Goal: Task Accomplishment & Management: Complete application form

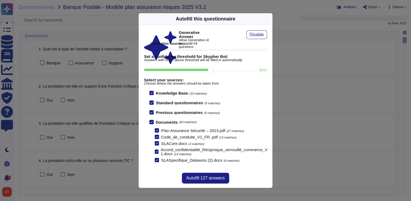
click at [268, 16] on div "Autofill this questionnaire" at bounding box center [206, 19] width 134 height 12
click at [278, 45] on icon at bounding box center [321, 88] width 86 height 86
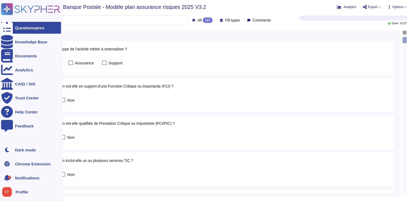
click at [28, 29] on div "Questionnaires" at bounding box center [29, 28] width 29 height 4
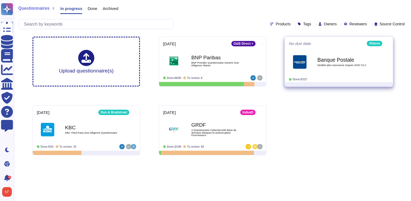
click at [355, 64] on span "Modèle plan assurance risques 2025 V3.2" at bounding box center [345, 65] width 54 height 3
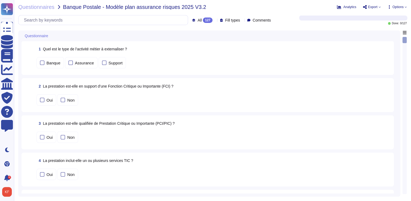
click at [215, 20] on icon at bounding box center [215, 20] width 0 height 0
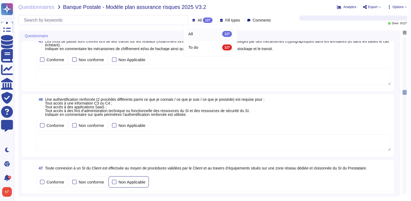
scroll to position [2625, 0]
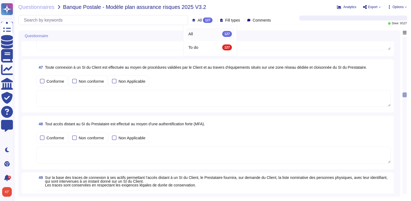
click at [194, 36] on div "All 127" at bounding box center [211, 34] width 44 height 6
click at [203, 20] on div "127" at bounding box center [208, 19] width 10 height 5
click at [287, 12] on div "Questionnaires Banque Postale - Modèle plan assurance risques 2025 V3.2 Analyt…" at bounding box center [212, 100] width 397 height 201
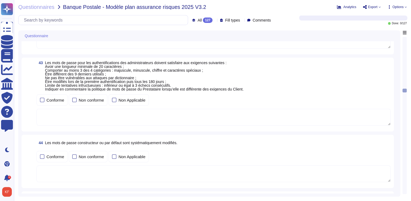
scroll to position [2345, 0]
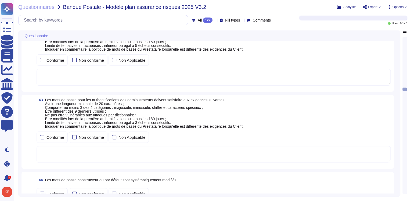
click at [215, 20] on icon at bounding box center [215, 20] width 0 height 0
click at [273, 11] on div "Questionnaires Banque Postale - Modèle plan assurance risques 2025 V3.2 Analyt…" at bounding box center [212, 100] width 397 height 201
click at [215, 20] on icon at bounding box center [215, 20] width 0 height 0
click at [136, 5] on span "Banque Postale - Modèle plan assurance risques 2025 V3.2" at bounding box center [134, 6] width 143 height 5
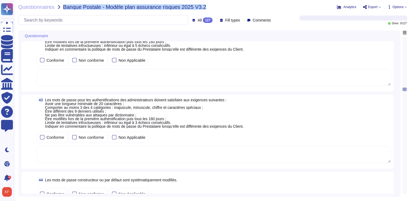
click at [136, 5] on span "Banque Postale - Modèle plan assurance risques 2025 V3.2" at bounding box center [134, 6] width 143 height 5
click at [237, 9] on div "Questionnaires Banque Postale - Modèle plan assurance risques 2025 V3.2" at bounding box center [161, 6] width 286 height 5
drag, startPoint x: 125, startPoint y: 8, endPoint x: 176, endPoint y: 12, distance: 51.9
click at [176, 12] on div "Questionnaires Banque Postale - Modèle plan assurance risques 2025 V3.2 Analyt…" at bounding box center [212, 100] width 397 height 201
drag, startPoint x: 176, startPoint y: 12, endPoint x: 230, endPoint y: 9, distance: 53.9
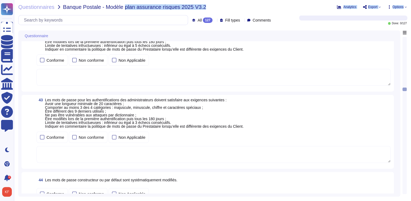
click at [230, 9] on div "Questionnaires Banque Postale - Modèle plan assurance risques 2025 V3.2" at bounding box center [161, 6] width 286 height 5
drag, startPoint x: 103, startPoint y: 8, endPoint x: 194, endPoint y: 10, distance: 91.2
click at [194, 10] on div "Questionnaires Banque Postale - Modèle plan assurance risques 2025 V3.2 Analyt…" at bounding box center [212, 100] width 397 height 201
drag, startPoint x: 194, startPoint y: 10, endPoint x: 139, endPoint y: 10, distance: 55.7
click at [139, 10] on div "Questionnaires Banque Postale - Modèle plan assurance risques 2025 V3.2 Analyt…" at bounding box center [212, 100] width 397 height 201
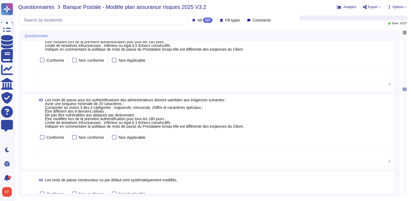
click at [34, 6] on span "Questionnaires" at bounding box center [36, 6] width 36 height 5
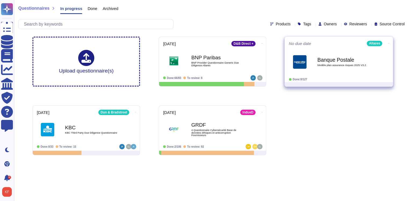
click at [329, 59] on b "Banque Postale" at bounding box center [345, 59] width 54 height 5
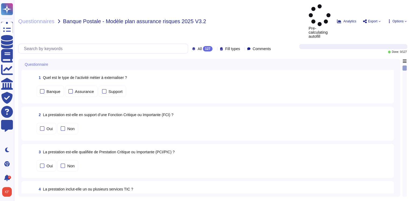
click at [215, 49] on icon at bounding box center [215, 49] width 0 height 0
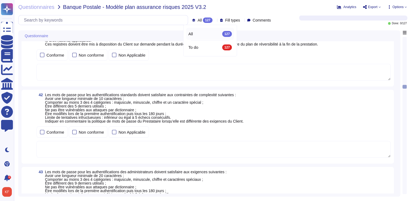
scroll to position [2280, 0]
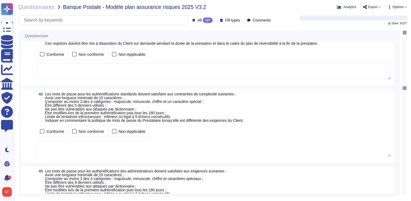
drag, startPoint x: 404, startPoint y: 85, endPoint x: 411, endPoint y: 119, distance: 34.6
click at [411, 155] on html "Questionnaires Knowledge Base Documents Analytics CAIQ / SIG Trust Center Help …" at bounding box center [205, 100] width 411 height 201
drag, startPoint x: 405, startPoint y: 88, endPoint x: 410, endPoint y: 80, distance: 10.2
click at [411, 186] on html "Questionnaires Knowledge Base Documents Analytics CAIQ / SIG Trust Center Help …" at bounding box center [205, 100] width 411 height 201
click at [391, 60] on div "41 Le Prestataire doit tenir des registres de toutes les attributions d’identit…" at bounding box center [208, 56] width 373 height 59
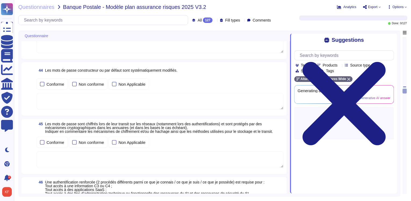
scroll to position [2496, 0]
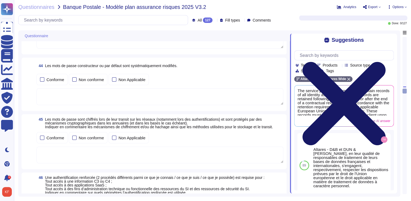
click at [392, 39] on icon at bounding box center [344, 103] width 100 height 133
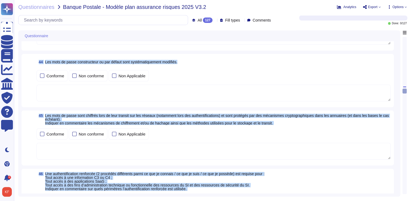
drag, startPoint x: 406, startPoint y: 91, endPoint x: 400, endPoint y: 181, distance: 89.7
click at [400, 181] on div "Questionnaire 41 Le Prestataire doit tenir des registres de toutes les attribut…" at bounding box center [212, 113] width 389 height 166
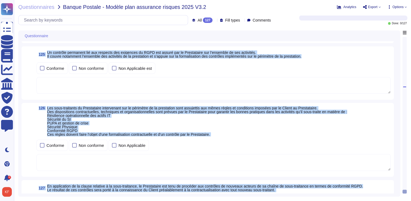
scroll to position [7114, 0]
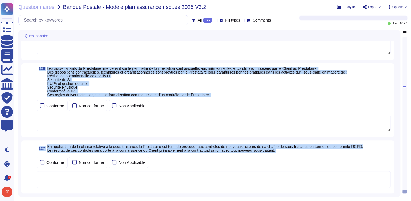
click at [78, 178] on textarea at bounding box center [214, 179] width 354 height 17
drag, startPoint x: 404, startPoint y: 192, endPoint x: 384, endPoint y: 17, distance: 176.2
click at [384, 17] on div "Questionnaires Banque Postale - Modèle plan assurance risques 2025 V3.2 Analyt…" at bounding box center [212, 100] width 397 height 201
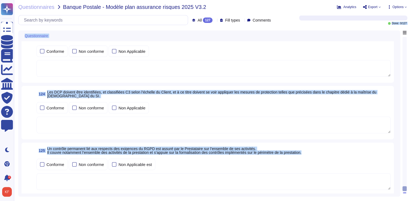
scroll to position [6856, 0]
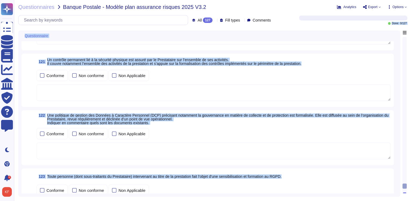
click at [409, 173] on div "Questionnaires Banque Postale - Modèle plan assurance risques 2025 V3.2 Analyt…" at bounding box center [212, 100] width 397 height 201
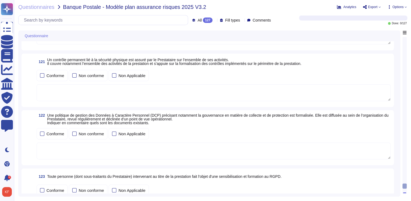
click at [407, 175] on div "Questionnaires Banque Postale - Modèle plan assurance risques 2025 V3.2 Analyt…" at bounding box center [212, 100] width 397 height 201
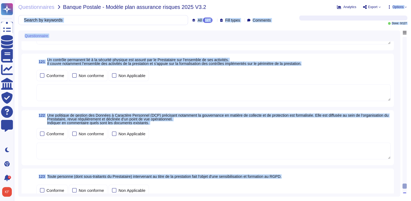
drag, startPoint x: 406, startPoint y: 185, endPoint x: 390, endPoint y: 0, distance: 185.9
click at [390, 0] on html "Questionnaires Knowledge Base Documents Analytics CAIQ / SIG Trust Center Help …" at bounding box center [205, 100] width 411 height 201
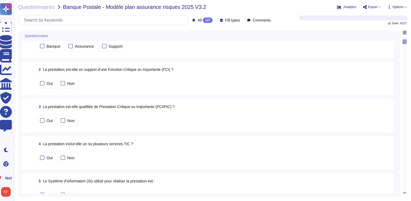
scroll to position [0, 0]
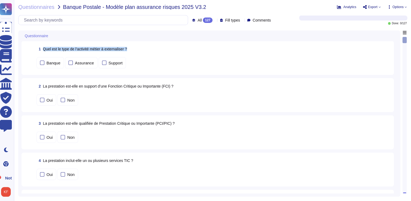
drag, startPoint x: 139, startPoint y: 44, endPoint x: 42, endPoint y: 51, distance: 97.1
click at [42, 51] on div "1 Quel est le type de l’activité métier à externaliser ?" at bounding box center [214, 49] width 354 height 10
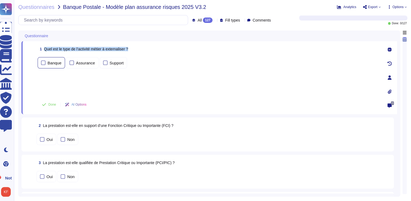
copy span "Quel est le type de l’activité métier à externaliser ?"
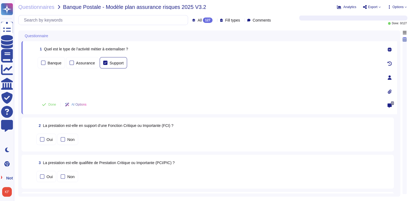
click at [103, 61] on div at bounding box center [105, 63] width 4 height 4
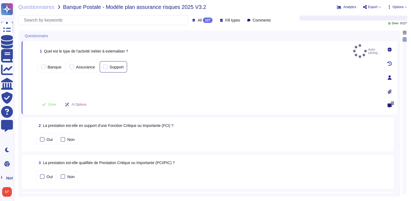
click at [103, 65] on div at bounding box center [105, 67] width 4 height 4
click at [104, 65] on div at bounding box center [105, 67] width 4 height 4
click at [0, 0] on input "Support" at bounding box center [0, 0] width 0 height 0
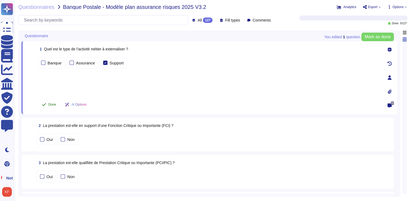
click at [44, 102] on icon at bounding box center [44, 104] width 4 height 4
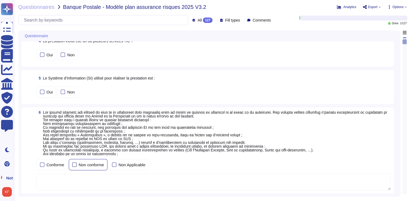
scroll to position [108, 0]
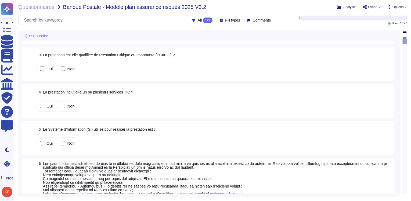
click at [243, 99] on div "Oui Non" at bounding box center [214, 105] width 354 height 13
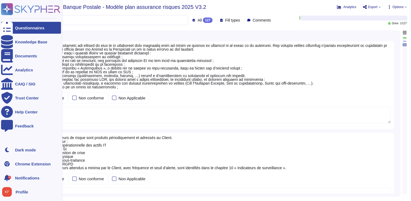
scroll to position [237, 0]
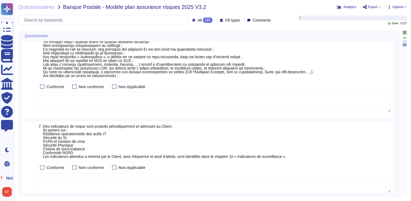
click at [339, 47] on span at bounding box center [217, 54] width 348 height 45
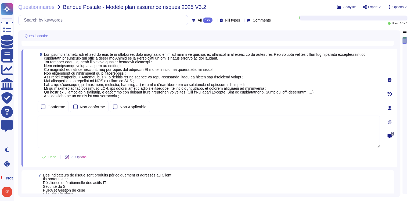
scroll to position [123, 0]
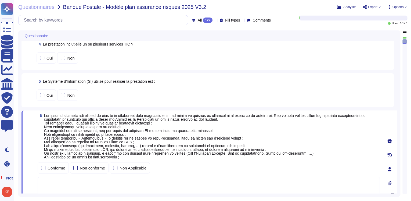
click at [215, 20] on icon at bounding box center [215, 20] width 0 height 0
click at [205, 49] on div "To do 126" at bounding box center [211, 47] width 44 height 6
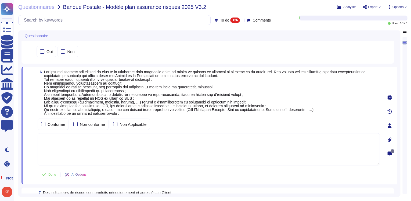
click at [50, 37] on div at bounding box center [50, 36] width 2 height 4
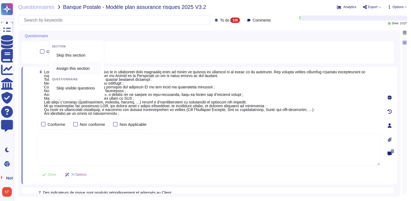
click at [85, 69] on span "Assign this section" at bounding box center [72, 68] width 33 height 5
click at [78, 69] on span "Assign this section" at bounding box center [72, 68] width 33 height 5
click at [82, 55] on span "Skip this section" at bounding box center [70, 55] width 29 height 5
click at [54, 71] on div at bounding box center [53, 68] width 2 height 6
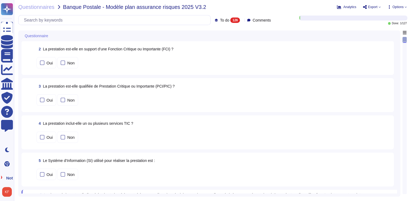
click at [91, 27] on div "Questionnaires Banque Postale - Modèle plan assurance risques 2025 V3.2 Analyt…" at bounding box center [212, 100] width 397 height 201
click at [236, 21] on div "To do 126" at bounding box center [228, 19] width 27 height 5
click at [96, 28] on div "Questionnaires Banque Postale - Modèle plan assurance risques 2025 V3.2 Analyt…" at bounding box center [212, 100] width 397 height 201
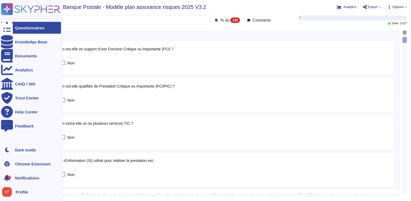
scroll to position [0, 19]
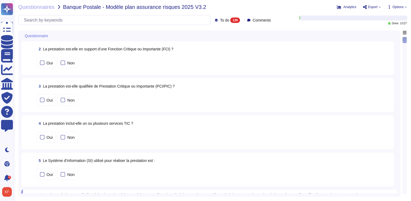
click at [402, 6] on span "Options" at bounding box center [398, 6] width 11 height 3
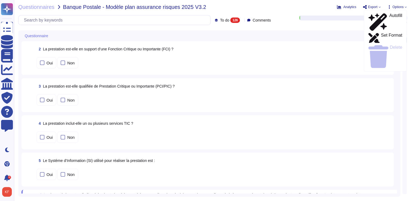
click at [348, 16] on div at bounding box center [354, 18] width 108 height 4
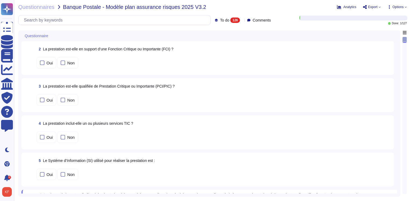
click at [269, 21] on div "Comments" at bounding box center [260, 20] width 26 height 4
click at [242, 20] on icon at bounding box center [242, 20] width 0 height 0
click at [236, 20] on div "To do 126" at bounding box center [228, 19] width 27 height 5
click at [251, 63] on icon at bounding box center [311, 97] width 120 height 69
click at [254, 45] on div "126" at bounding box center [253, 47] width 10 height 6
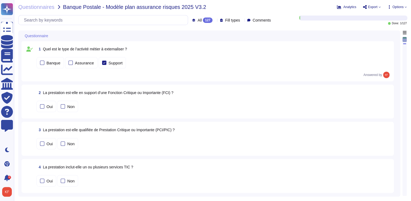
click at [51, 36] on icon at bounding box center [51, 36] width 0 height 0
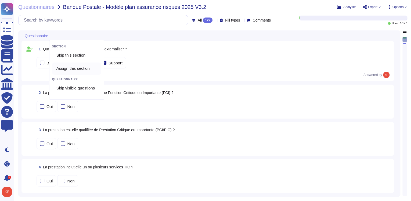
click at [78, 68] on span "Assign this section" at bounding box center [72, 68] width 33 height 5
click at [79, 68] on span "Assign this section" at bounding box center [72, 68] width 33 height 5
click at [61, 69] on div "Assign this section" at bounding box center [77, 68] width 47 height 5
click at [52, 67] on div at bounding box center [53, 68] width 2 height 6
click at [56, 69] on icon at bounding box center [113, 138] width 120 height 138
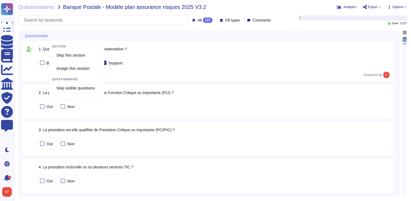
click at [85, 27] on div "Questionnaires Banque Postale - Modèle plan assurance risques 2025 V3.2 Analyt…" at bounding box center [212, 100] width 397 height 201
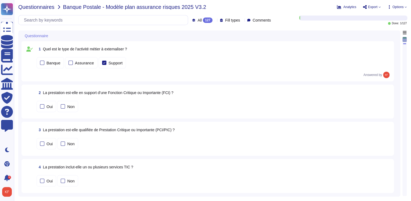
drag, startPoint x: 85, startPoint y: 27, endPoint x: 48, endPoint y: 9, distance: 41.9
click at [48, 9] on span "Questionnaires" at bounding box center [36, 6] width 36 height 5
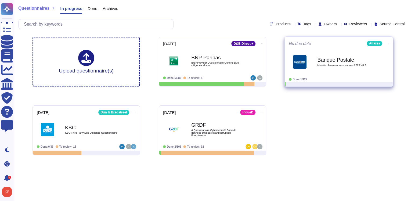
click at [301, 80] on span "Done: 1/127" at bounding box center [300, 79] width 15 height 3
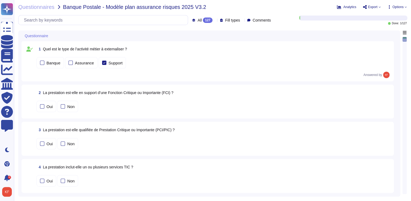
click at [52, 43] on div "1 Quel est le type de l’activité métier à externaliser ? Banque Assurance Suppo…" at bounding box center [208, 61] width 373 height 40
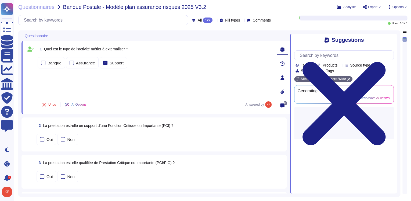
click at [51, 36] on div at bounding box center [50, 36] width 2 height 4
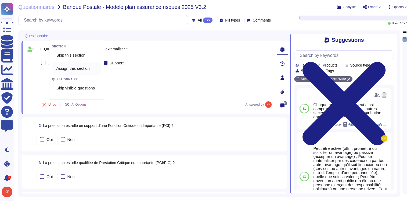
click at [78, 69] on span "Assign this section" at bounding box center [72, 68] width 33 height 5
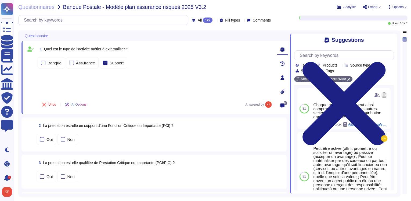
click at [273, 24] on div "All 127 Fill types Comments Done: 1 / 127" at bounding box center [212, 20] width 389 height 10
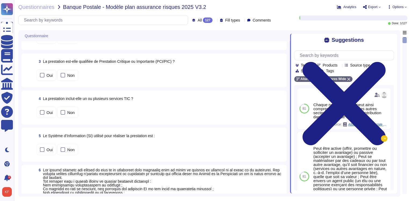
scroll to position [43, 0]
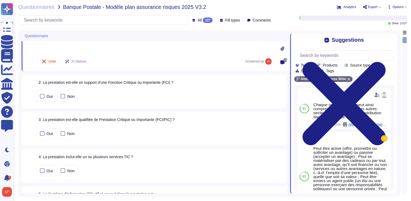
click at [260, 90] on div "Oui Non" at bounding box center [160, 95] width 247 height 11
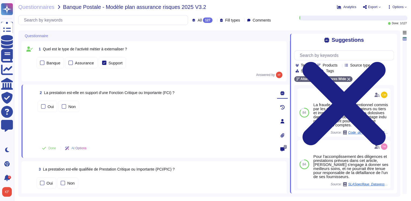
scroll to position [0, 0]
click at [281, 120] on icon at bounding box center [282, 121] width 4 height 4
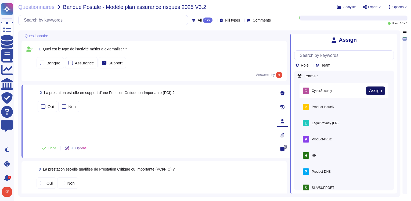
click at [370, 91] on span "Assign" at bounding box center [375, 90] width 13 height 4
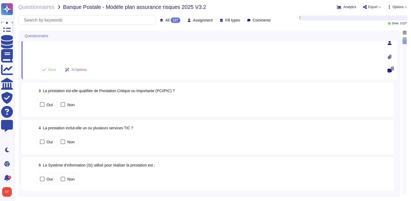
scroll to position [86, 0]
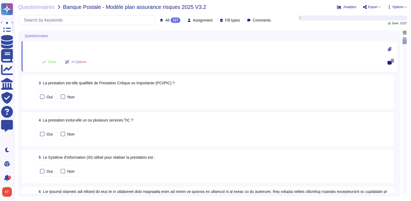
click at [393, 93] on div "3 La prestation est-elle qualifiée de Prestation Critique ou Importante (PCI/PI…" at bounding box center [208, 92] width 373 height 34
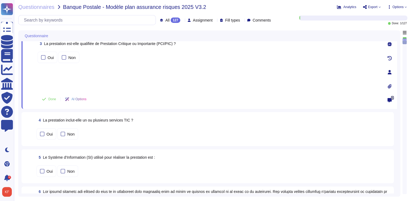
click at [391, 71] on icon at bounding box center [390, 72] width 4 height 4
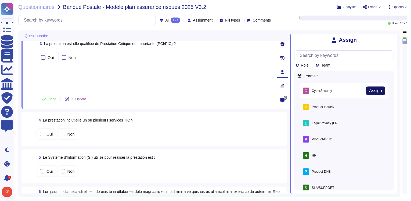
click at [371, 92] on span "Assign" at bounding box center [375, 90] width 13 height 4
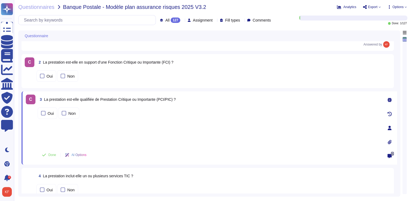
scroll to position [108, 0]
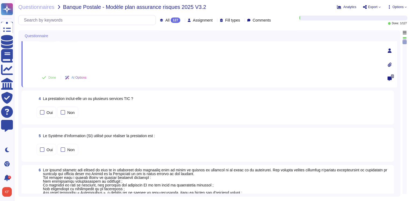
click at [379, 109] on div "Oui Non" at bounding box center [214, 111] width 354 height 11
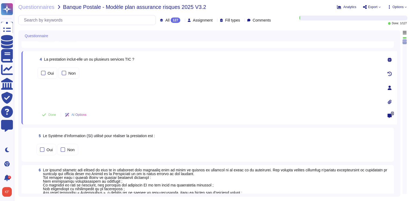
click at [390, 89] on icon at bounding box center [390, 88] width 4 height 4
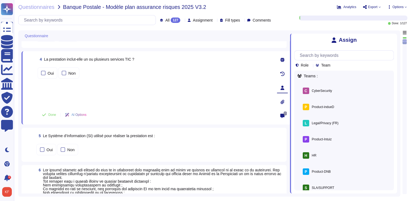
click at [0, 0] on span "Assign" at bounding box center [0, 0] width 0 height 0
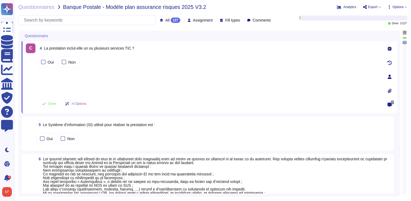
scroll to position [129, 0]
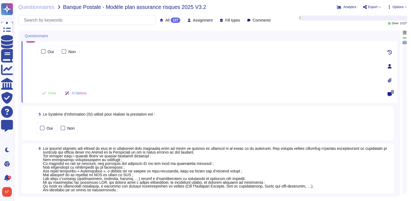
click at [388, 122] on div "Oui Non" at bounding box center [214, 127] width 354 height 11
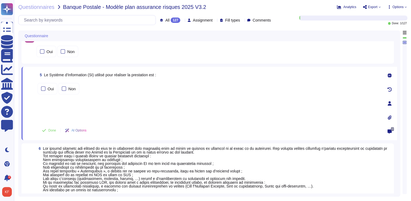
click at [389, 103] on icon at bounding box center [390, 103] width 4 height 4
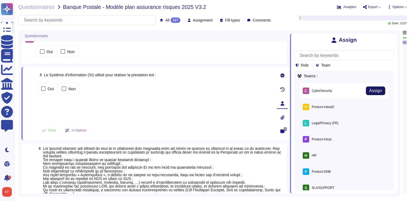
click at [378, 90] on span "Assign" at bounding box center [375, 90] width 13 height 4
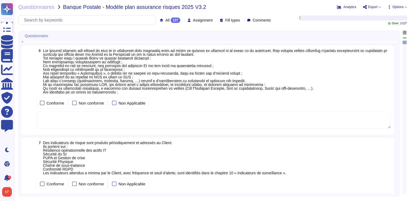
scroll to position [237, 0]
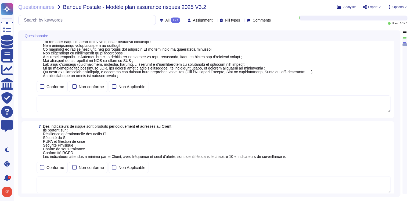
click at [374, 74] on span at bounding box center [217, 54] width 348 height 45
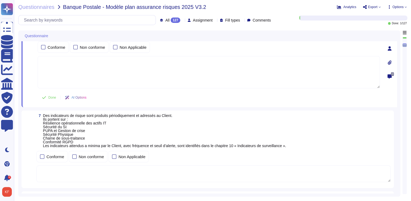
click at [391, 46] on icon at bounding box center [390, 48] width 4 height 4
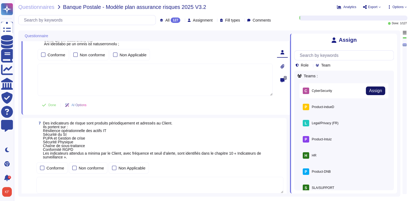
click at [371, 93] on span "Assign" at bounding box center [375, 90] width 13 height 4
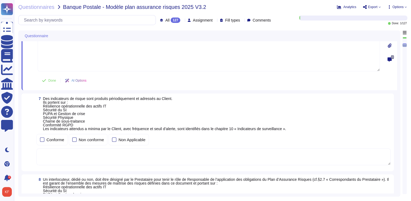
scroll to position [258, 0]
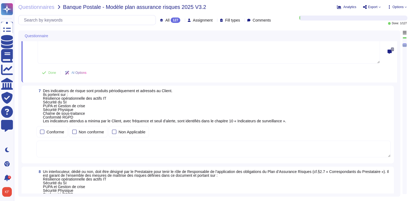
click at [383, 112] on div "7 Des indicateurs de risque sont produits périodiquement et adressés au Client.…" at bounding box center [214, 106] width 354 height 34
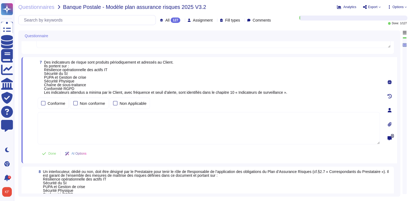
click at [388, 108] on icon at bounding box center [390, 110] width 4 height 4
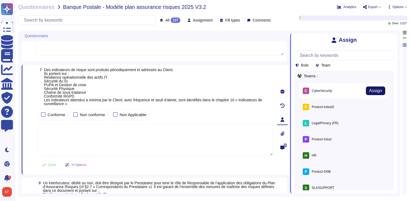
click at [373, 90] on span "Assign" at bounding box center [375, 90] width 13 height 4
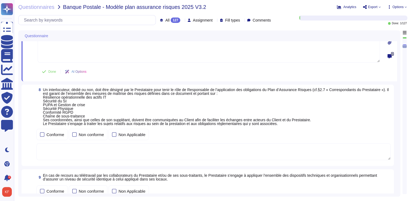
scroll to position [344, 0]
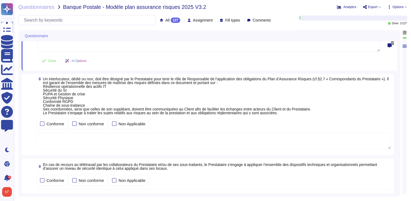
click at [382, 111] on span "Un interlocuteur, dédié ou non, doit être désigné par le Prestataire pour tenir…" at bounding box center [217, 96] width 348 height 38
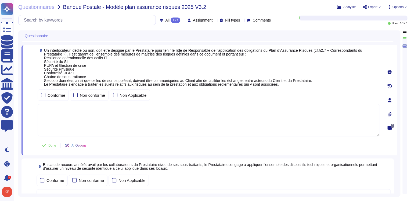
click at [388, 100] on icon at bounding box center [390, 100] width 4 height 4
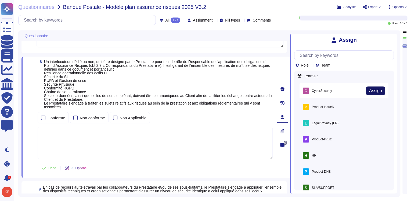
click at [369, 92] on span "Assign" at bounding box center [375, 90] width 13 height 4
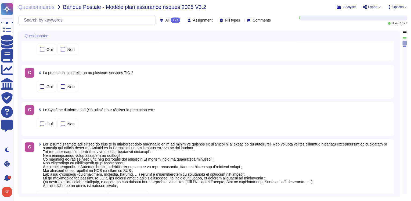
scroll to position [0, 0]
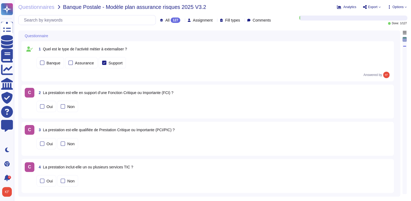
click at [273, 20] on icon at bounding box center [273, 20] width 0 height 0
click at [242, 20] on icon at bounding box center [242, 20] width 0 height 0
click at [215, 20] on icon at bounding box center [215, 20] width 0 height 0
click at [197, 47] on span "Unassigned" at bounding box center [193, 46] width 21 height 5
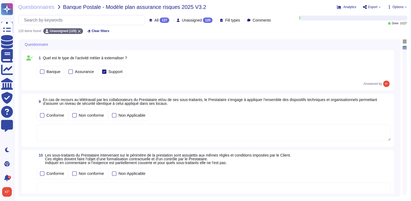
click at [215, 20] on icon at bounding box center [215, 20] width 0 height 0
click at [192, 49] on span "Unassigned" at bounding box center [183, 47] width 21 height 5
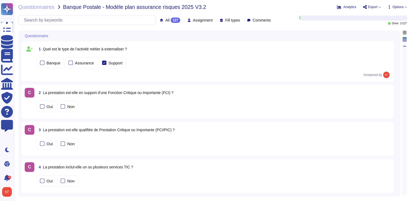
click at [193, 19] on span "Assignment" at bounding box center [203, 20] width 20 height 4
click at [203, 49] on div "Unassigned 120" at bounding box center [205, 47] width 45 height 6
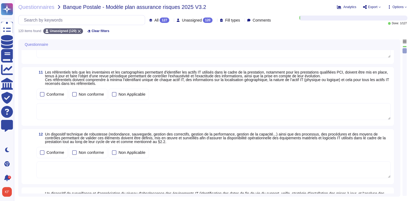
scroll to position [151, 0]
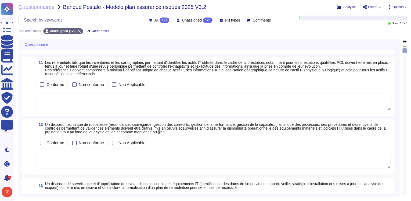
click at [383, 85] on div "Conforme Non conforme Non Applicable" at bounding box center [214, 84] width 354 height 11
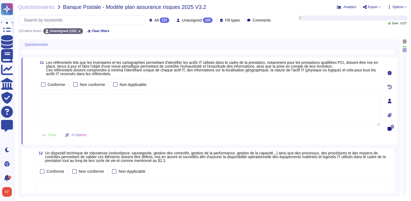
click at [392, 101] on div at bounding box center [390, 100] width 11 height 11
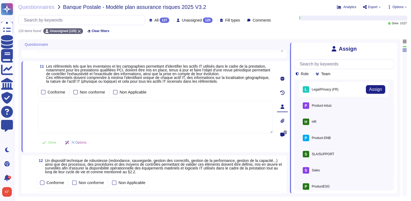
scroll to position [0, 0]
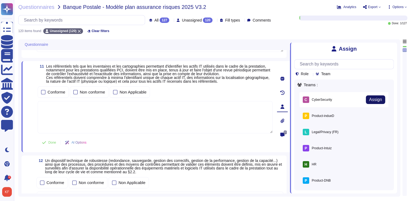
click at [379, 98] on span "Assign" at bounding box center [375, 99] width 13 height 4
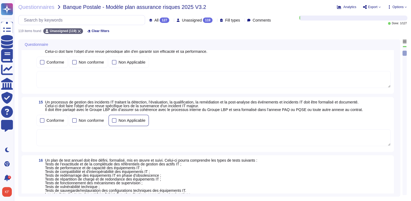
scroll to position [258, 0]
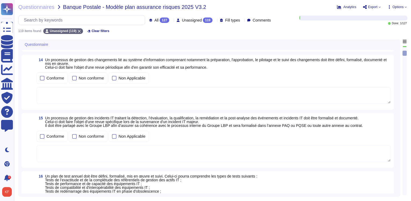
click at [215, 18] on div at bounding box center [215, 20] width 0 height 4
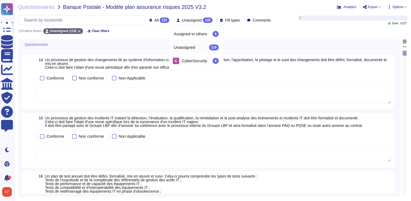
click at [202, 47] on div "Unassigned 119" at bounding box center [196, 47] width 45 height 6
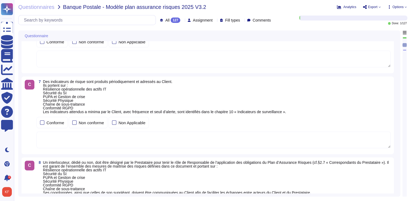
click at [379, 112] on div "C 7 Des indicateurs de risque sont produits périodiquement et adressés au Clien…" at bounding box center [208, 115] width 366 height 71
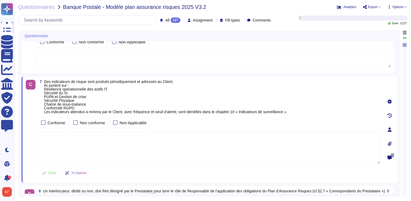
click at [392, 131] on icon at bounding box center [390, 129] width 4 height 4
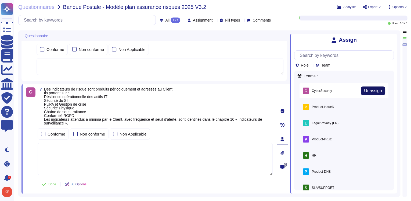
click at [371, 92] on span "Unassign" at bounding box center [373, 90] width 18 height 4
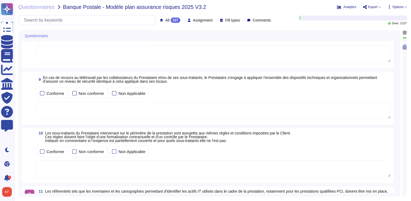
scroll to position [428, 0]
click at [242, 20] on icon at bounding box center [242, 20] width 0 height 0
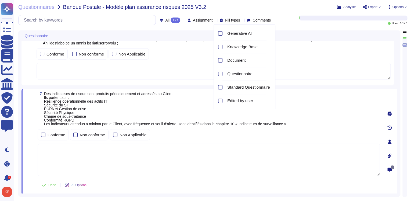
scroll to position [128, 0]
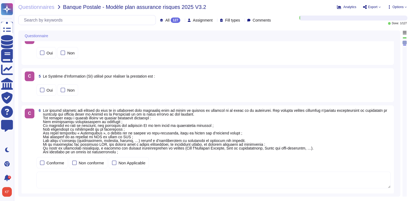
drag, startPoint x: 291, startPoint y: 25, endPoint x: 282, endPoint y: 27, distance: 9.6
click at [291, 26] on div "Questionnaires Banque Postale - Modèle plan assurance risques 2025 V3.2 Analyt…" at bounding box center [212, 100] width 397 height 201
click at [282, 63] on icon at bounding box center [342, 97] width 120 height 69
click at [215, 20] on icon at bounding box center [215, 20] width 0 height 0
click at [210, 46] on div "Unassigned 120" at bounding box center [205, 47] width 45 height 6
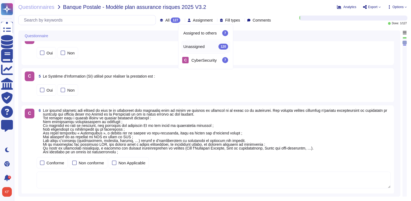
scroll to position [85, 0]
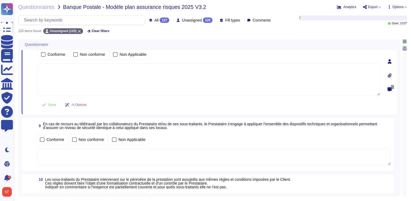
click at [172, 20] on icon at bounding box center [172, 20] width 0 height 0
drag, startPoint x: 154, startPoint y: 48, endPoint x: 262, endPoint y: 33, distance: 109.7
click at [262, 33] on div "120 items found Unassigned (120) Clear filters" at bounding box center [212, 29] width 389 height 9
click at [215, 20] on icon at bounding box center [215, 20] width 0 height 0
click at [193, 45] on span "Unassigned" at bounding box center [183, 47] width 21 height 5
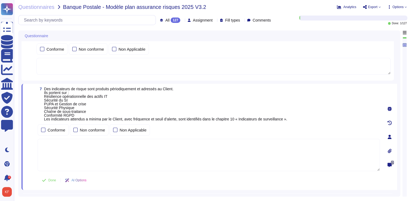
scroll to position [231, 0]
click at [389, 136] on icon at bounding box center [390, 137] width 4 height 4
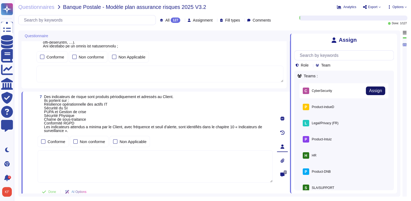
click at [374, 93] on span "Assign" at bounding box center [375, 90] width 13 height 4
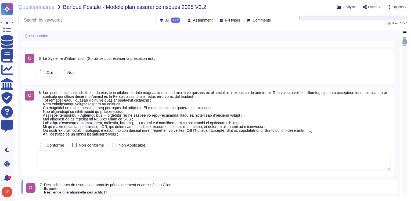
scroll to position [102, 0]
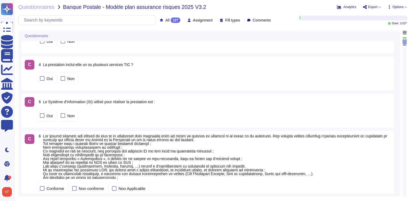
click at [193, 18] on span "Assignment" at bounding box center [203, 20] width 20 height 4
click at [194, 48] on span "Unassigned" at bounding box center [193, 46] width 21 height 5
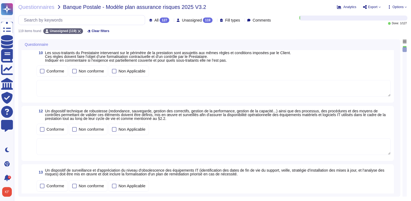
click at [387, 70] on div "Conforme Non conforme Non Applicable" at bounding box center [214, 70] width 354 height 11
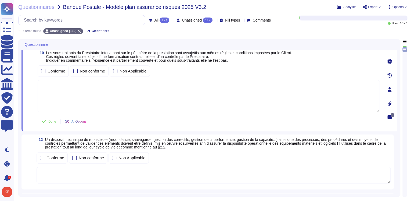
click at [389, 88] on icon at bounding box center [390, 89] width 4 height 4
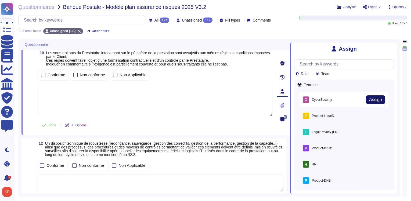
click at [370, 99] on span "Assign" at bounding box center [375, 99] width 13 height 4
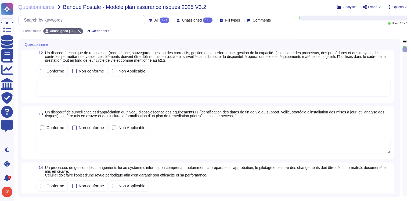
click at [390, 65] on div "Conforme Non conforme Non Applicable" at bounding box center [214, 70] width 354 height 13
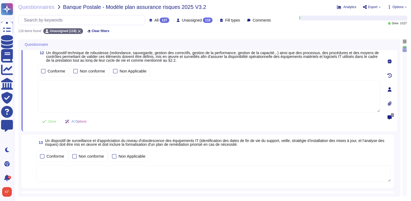
click at [389, 87] on icon at bounding box center [390, 89] width 4 height 4
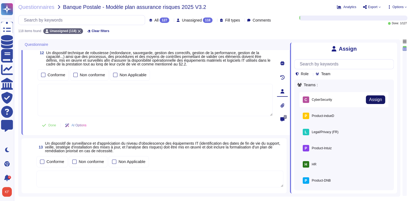
click at [380, 101] on button "Assign" at bounding box center [375, 99] width 19 height 9
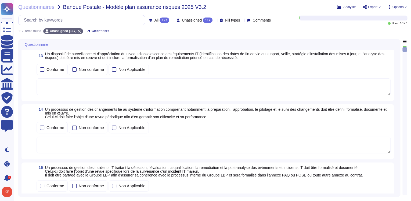
click at [389, 67] on div "Conforme Non conforme Non Applicable" at bounding box center [214, 69] width 354 height 11
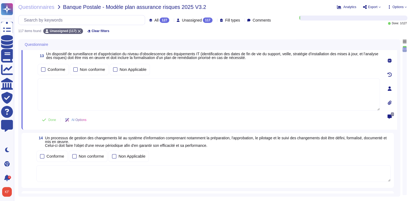
click at [389, 88] on icon at bounding box center [390, 88] width 4 height 4
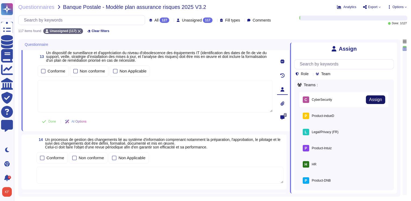
click at [380, 97] on button "Assign" at bounding box center [375, 99] width 19 height 9
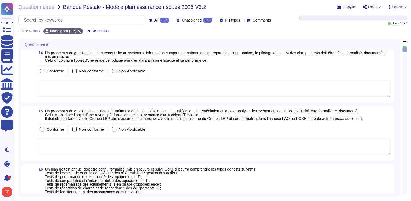
click at [389, 71] on div "Conforme Non conforme Non Applicable" at bounding box center [214, 70] width 354 height 11
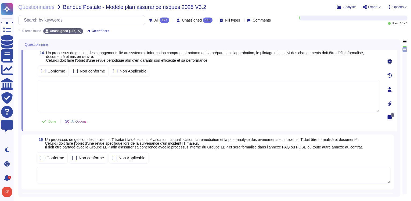
click at [388, 90] on icon at bounding box center [390, 89] width 4 height 4
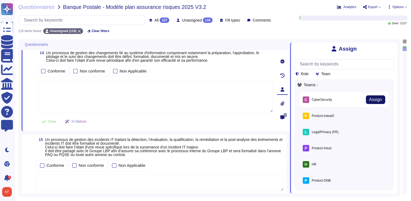
click at [379, 99] on button "Assign" at bounding box center [375, 99] width 19 height 9
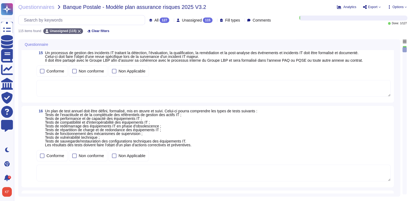
click at [388, 70] on div "Conforme Non conforme Non Applicable" at bounding box center [214, 70] width 354 height 11
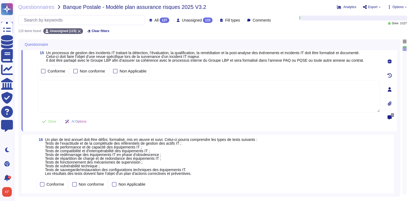
click at [389, 88] on icon at bounding box center [390, 89] width 4 height 4
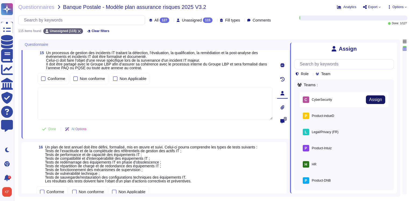
click at [382, 100] on button "Assign" at bounding box center [375, 99] width 19 height 9
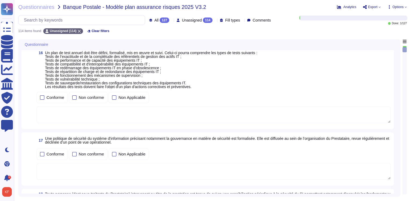
click at [386, 85] on div "16 Un plan de test annuel doit être défini, formalisé, mis en œuvre et suivi. C…" at bounding box center [214, 70] width 354 height 38
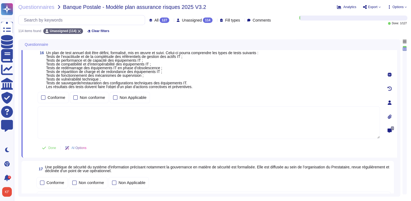
click at [389, 99] on div at bounding box center [390, 102] width 11 height 11
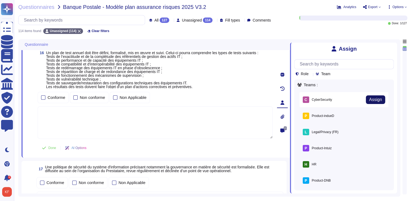
click at [377, 101] on span "Assign" at bounding box center [375, 99] width 13 height 4
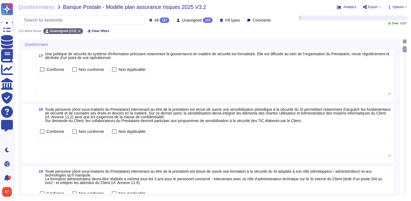
click at [45, 45] on span "Questionnaire" at bounding box center [36, 44] width 23 height 4
click at [51, 45] on icon at bounding box center [51, 45] width 0 height 0
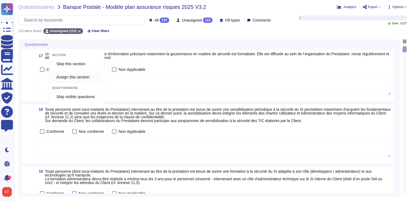
click at [90, 77] on span "Assign this section" at bounding box center [72, 76] width 33 height 5
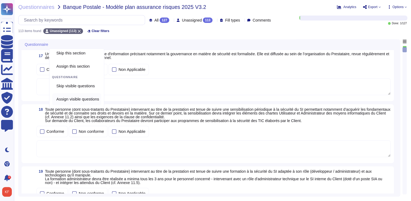
click at [79, 99] on span "Assign visible questions" at bounding box center [77, 99] width 43 height 5
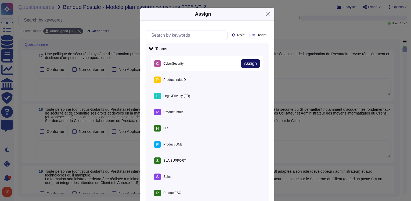
click at [246, 62] on span "Assign" at bounding box center [250, 63] width 13 height 4
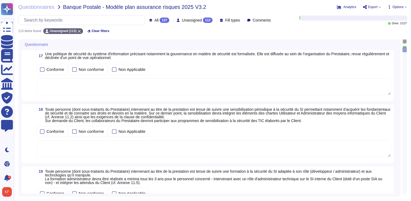
click at [192, 19] on span "Unassigned" at bounding box center [192, 20] width 20 height 4
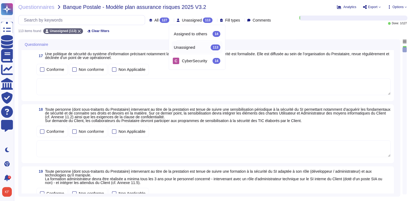
click at [185, 47] on span "Unassigned" at bounding box center [184, 47] width 21 height 5
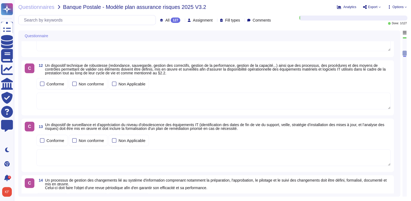
scroll to position [560, 0]
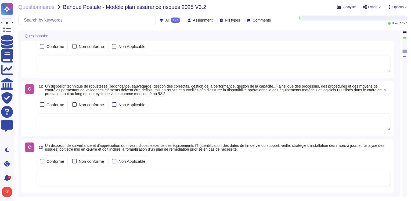
click at [193, 21] on span "Assignment" at bounding box center [203, 20] width 20 height 4
click at [201, 47] on span "Unassigned" at bounding box center [193, 46] width 21 height 5
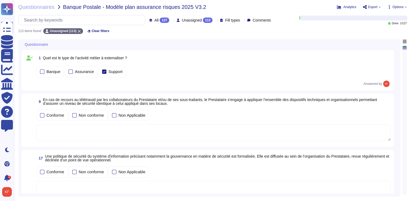
click at [51, 45] on icon at bounding box center [51, 45] width 0 height 0
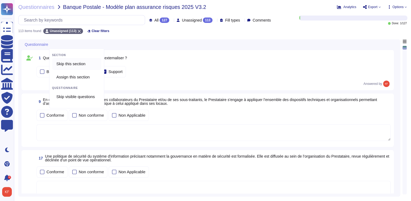
click at [77, 62] on span "Skip this section" at bounding box center [70, 63] width 29 height 5
click at [105, 64] on icon at bounding box center [168, 133] width 138 height 138
click at [90, 76] on span "Assign this section" at bounding box center [72, 76] width 33 height 5
click at [85, 97] on span "Skip visible questions" at bounding box center [75, 96] width 38 height 5
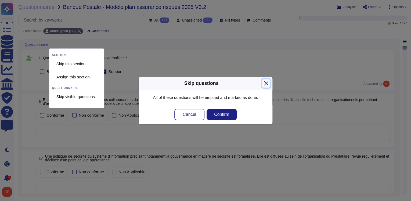
click at [268, 85] on button "Close" at bounding box center [266, 83] width 8 height 8
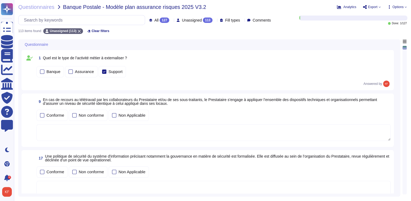
click at [49, 42] on div "Questionnaire" at bounding box center [172, 44] width 301 height 10
click at [41, 44] on span "Questionnaire" at bounding box center [36, 44] width 23 height 4
click at [51, 45] on icon at bounding box center [51, 45] width 0 height 0
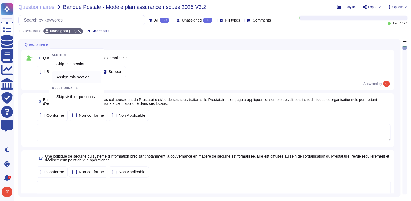
click at [73, 77] on span "Assign this section" at bounding box center [72, 76] width 33 height 5
click at [71, 78] on span "Assign this section" at bounding box center [72, 76] width 33 height 5
click at [75, 76] on span "Assign this section" at bounding box center [72, 76] width 33 height 5
click at [76, 76] on span "Assign this section" at bounding box center [72, 76] width 33 height 5
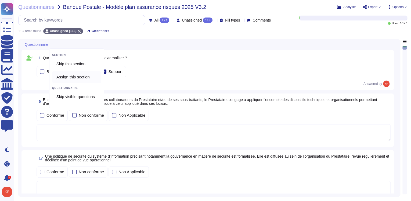
click at [76, 76] on span "Assign this section" at bounding box center [72, 76] width 33 height 5
click at [264, 70] on div "Banque Assurance Support" at bounding box center [214, 71] width 354 height 11
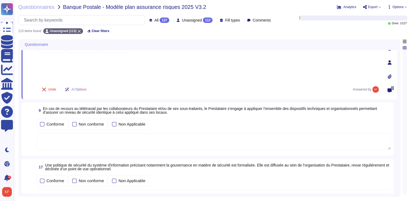
scroll to position [65, 0]
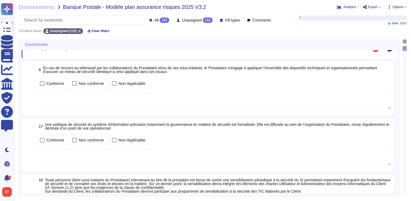
click at [326, 91] on div "Conforme Non conforme Non Applicable" at bounding box center [214, 93] width 354 height 33
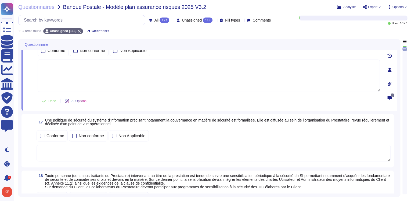
click at [389, 67] on icon at bounding box center [390, 69] width 4 height 4
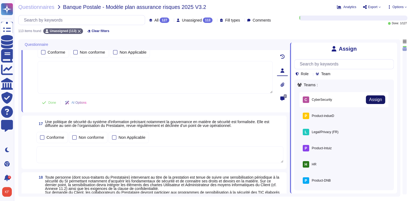
click at [366, 100] on button "Assign" at bounding box center [375, 99] width 19 height 9
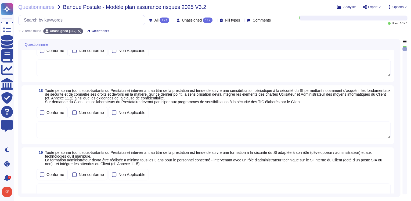
click at [384, 106] on div "Conforme Non conforme Non Applicable" at bounding box center [214, 112] width 354 height 13
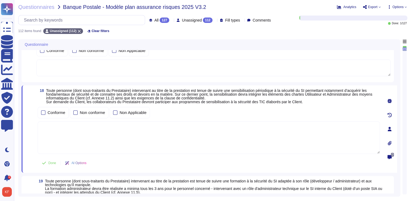
click at [389, 129] on icon at bounding box center [390, 129] width 4 height 4
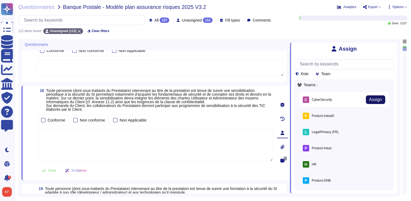
click at [380, 101] on button "Assign" at bounding box center [375, 99] width 19 height 9
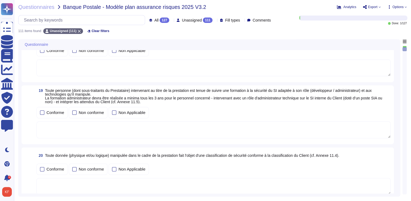
click at [385, 107] on div "Conforme Non conforme Non Applicable" at bounding box center [214, 112] width 354 height 11
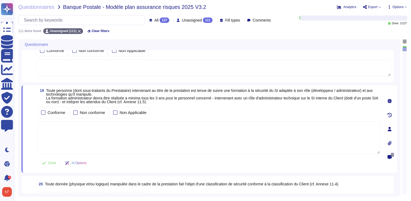
click at [390, 131] on div at bounding box center [390, 128] width 11 height 11
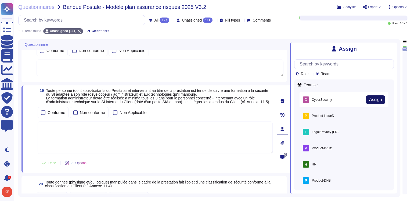
click at [379, 101] on button "Assign" at bounding box center [375, 99] width 19 height 9
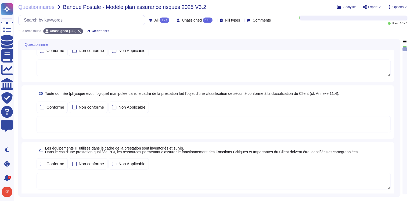
click at [386, 106] on div "Conforme Non conforme Non Applicable" at bounding box center [214, 106] width 354 height 11
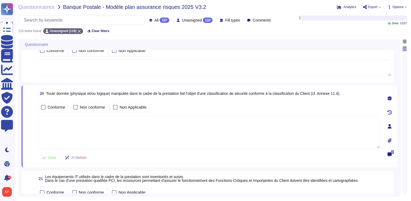
click at [389, 126] on icon at bounding box center [390, 126] width 4 height 4
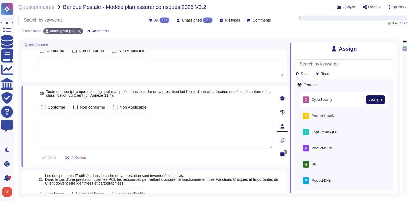
click at [381, 102] on button "Assign" at bounding box center [375, 99] width 19 height 9
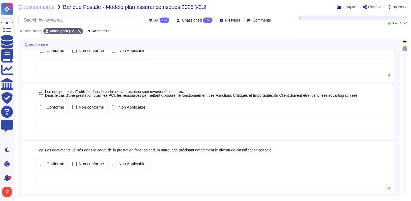
click at [386, 104] on div "Conforme Non conforme Non Applicable" at bounding box center [214, 106] width 354 height 11
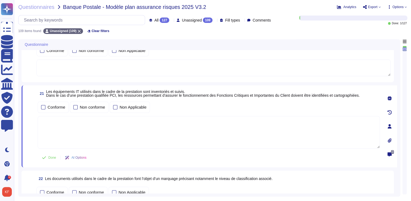
click at [390, 127] on icon at bounding box center [390, 126] width 4 height 4
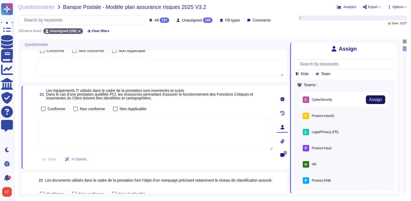
click at [378, 101] on span "Assign" at bounding box center [375, 99] width 13 height 4
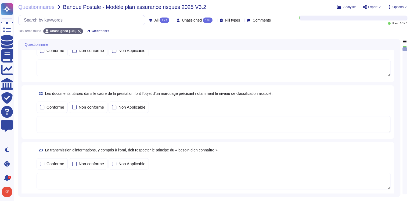
click at [386, 102] on div "Conforme Non conforme Non Applicable" at bounding box center [214, 106] width 354 height 11
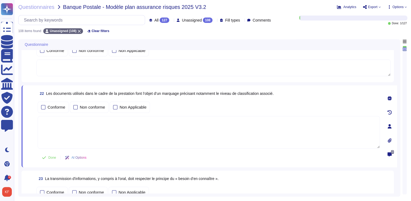
click at [389, 129] on div at bounding box center [390, 126] width 11 height 11
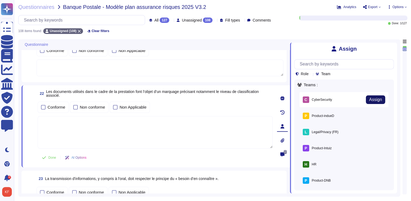
click at [379, 101] on span "Assign" at bounding box center [375, 99] width 13 height 4
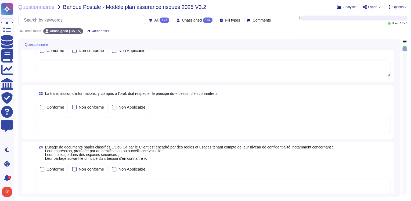
click at [380, 108] on div "Conforme Non conforme Non Applicable" at bounding box center [214, 106] width 354 height 11
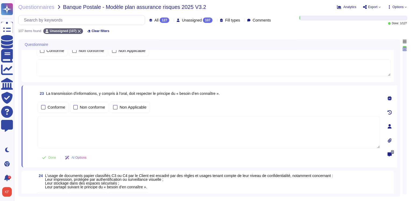
click at [390, 124] on icon at bounding box center [390, 126] width 4 height 4
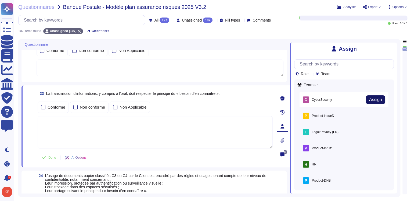
click at [378, 98] on span "Assign" at bounding box center [375, 99] width 13 height 4
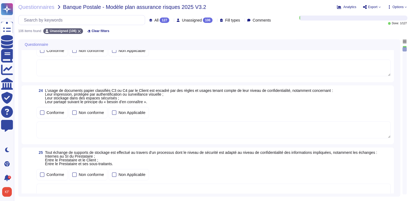
click at [381, 100] on div "24 L’usage de documents papier classifiés C3 ou C4 par le Client est encadré pa…" at bounding box center [214, 95] width 354 height 15
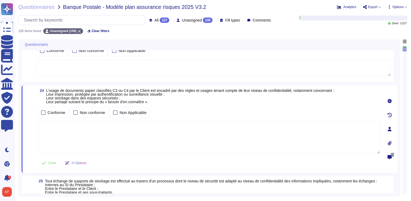
click at [389, 129] on icon at bounding box center [390, 129] width 4 height 4
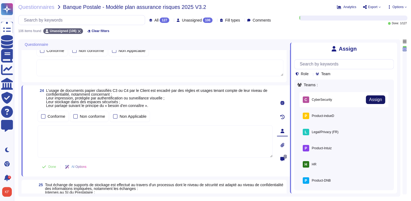
click at [376, 102] on span "Assign" at bounding box center [375, 99] width 13 height 4
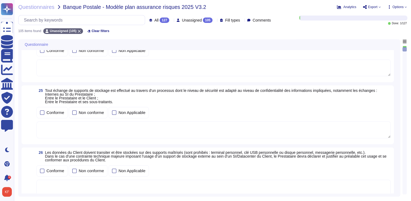
click at [380, 111] on div "Conforme Non conforme Non Applicable" at bounding box center [214, 112] width 354 height 11
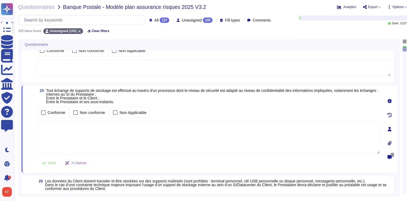
click at [390, 131] on icon at bounding box center [390, 129] width 4 height 4
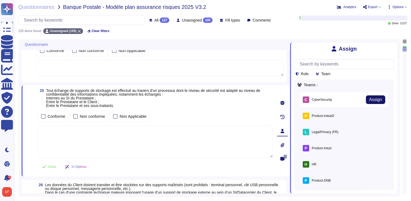
click at [374, 100] on span "Assign" at bounding box center [375, 99] width 13 height 4
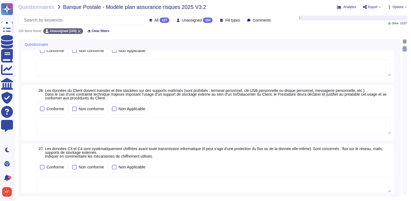
click at [378, 108] on div "Conforme Non conforme Non Applicable" at bounding box center [214, 108] width 354 height 11
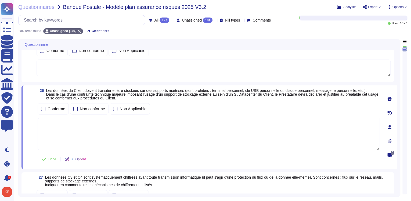
click at [392, 128] on div at bounding box center [390, 127] width 11 height 11
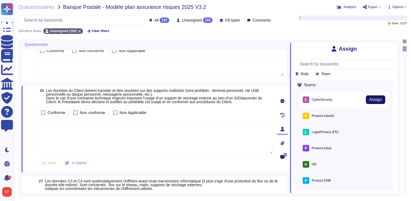
click at [375, 101] on span "Assign" at bounding box center [375, 99] width 13 height 4
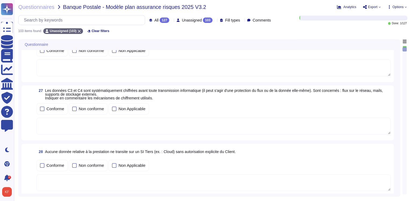
click at [382, 108] on div "Conforme Non conforme Non Applicable" at bounding box center [214, 108] width 354 height 11
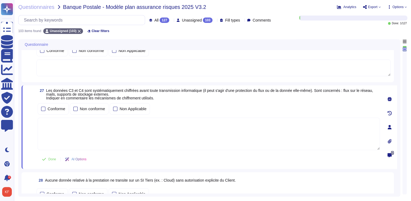
click at [390, 127] on icon at bounding box center [390, 127] width 4 height 4
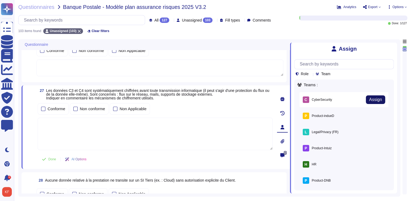
click at [374, 102] on span "Assign" at bounding box center [375, 99] width 13 height 4
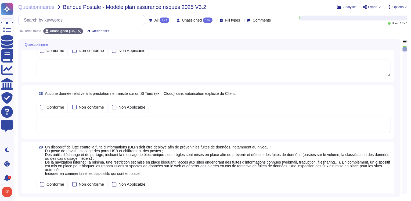
click at [383, 108] on div "Conforme Non conforme Non Applicable" at bounding box center [214, 106] width 354 height 11
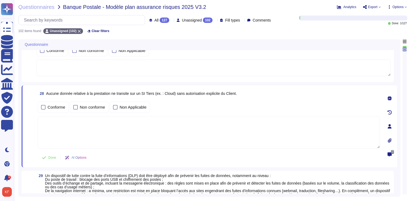
click at [388, 127] on icon at bounding box center [390, 126] width 4 height 4
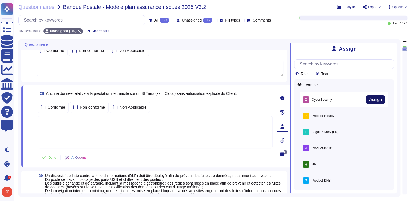
click at [371, 97] on button "Assign" at bounding box center [375, 99] width 19 height 9
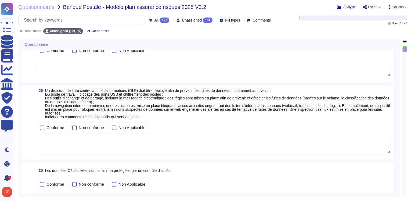
click at [384, 90] on span "Un dispositif de lutte contre la fuite d’informations (DLP) doit être déployé a…" at bounding box center [218, 103] width 346 height 30
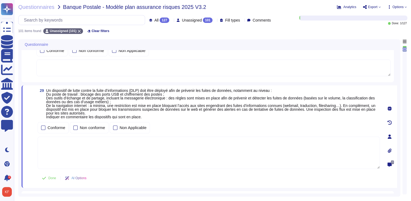
click at [390, 135] on icon at bounding box center [390, 136] width 4 height 4
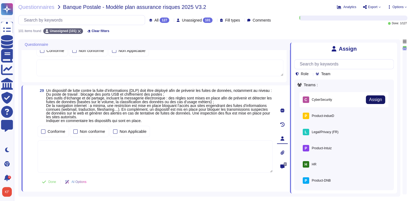
click at [379, 101] on button "Assign" at bounding box center [375, 99] width 19 height 9
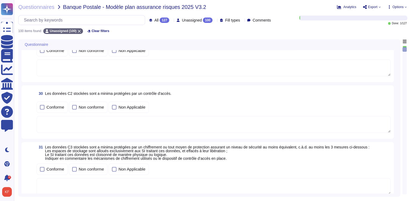
click at [384, 101] on div "Conforme Non conforme Non Applicable" at bounding box center [214, 106] width 354 height 11
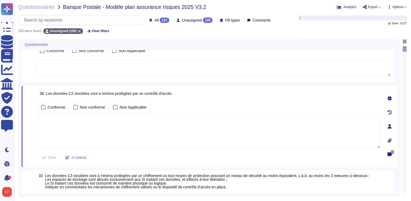
click at [390, 124] on icon at bounding box center [390, 126] width 4 height 4
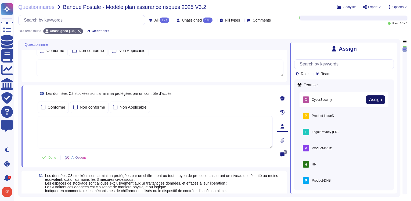
click at [380, 100] on button "Assign" at bounding box center [375, 99] width 19 height 9
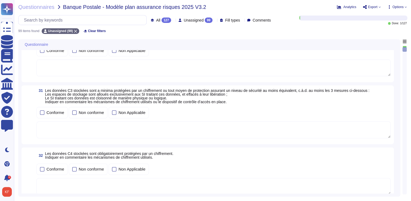
click at [386, 107] on div "Conforme Non conforme Non Applicable" at bounding box center [214, 112] width 354 height 11
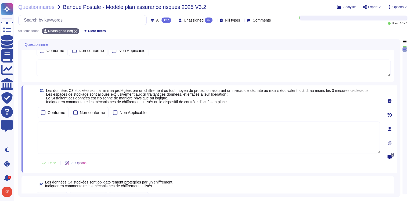
click at [390, 127] on icon at bounding box center [390, 129] width 4 height 4
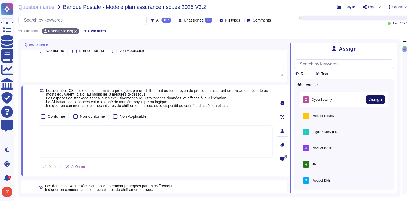
click at [376, 98] on span "Assign" at bounding box center [375, 99] width 13 height 4
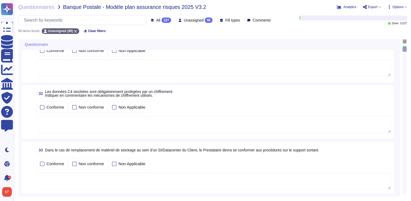
click at [378, 104] on div "Conforme Non conforme Non Applicable" at bounding box center [214, 106] width 354 height 11
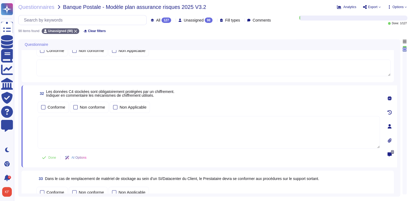
click at [390, 124] on icon at bounding box center [390, 126] width 4 height 4
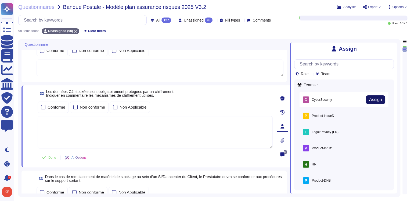
click at [374, 98] on span "Assign" at bounding box center [375, 99] width 13 height 4
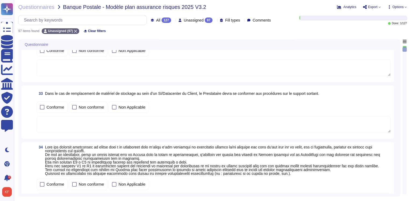
click at [386, 98] on div "33 Dans le cas de remplacement de matériel de stockage au sein d’un SI/Datacent…" at bounding box center [208, 111] width 366 height 47
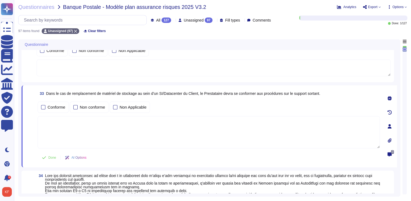
click at [390, 127] on icon at bounding box center [390, 126] width 4 height 4
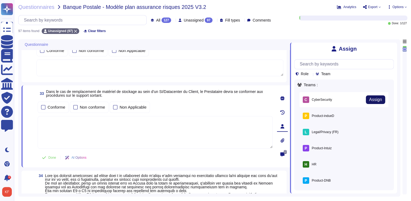
click at [371, 98] on span "Assign" at bounding box center [375, 99] width 13 height 4
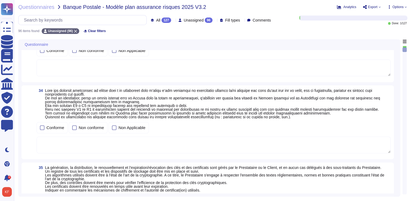
click at [382, 119] on span at bounding box center [218, 103] width 346 height 30
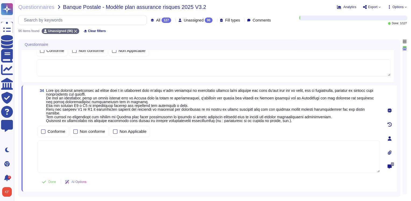
click at [388, 137] on icon at bounding box center [390, 138] width 4 height 4
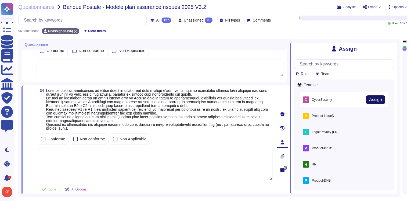
click at [376, 99] on span "Assign" at bounding box center [375, 99] width 13 height 4
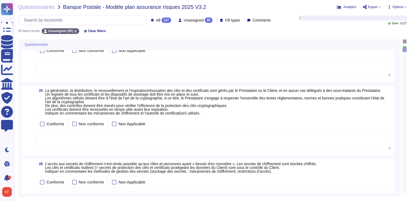
click at [382, 119] on div "Conforme Non conforme Non Applicable" at bounding box center [214, 123] width 354 height 11
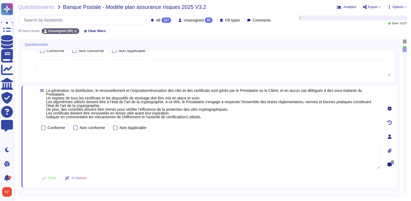
click at [391, 137] on icon at bounding box center [390, 136] width 4 height 4
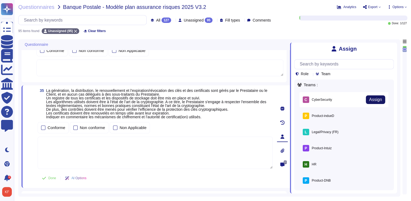
click at [377, 99] on span "Assign" at bounding box center [375, 99] width 13 height 4
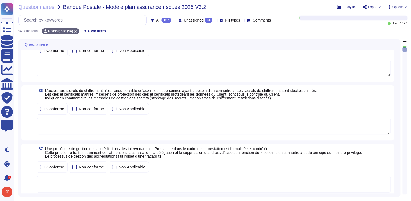
click at [381, 119] on textarea at bounding box center [214, 126] width 354 height 17
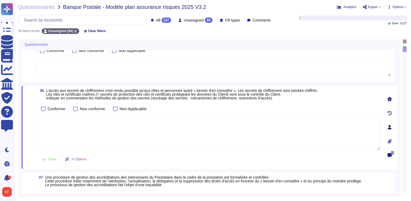
click at [389, 126] on icon at bounding box center [390, 127] width 4 height 4
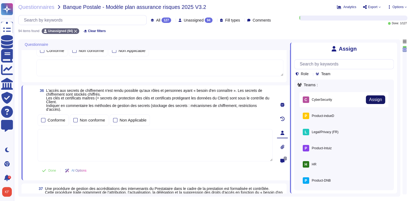
click at [376, 99] on span "Assign" at bounding box center [375, 99] width 13 height 4
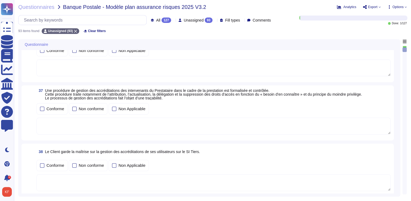
click at [382, 120] on textarea at bounding box center [214, 126] width 354 height 17
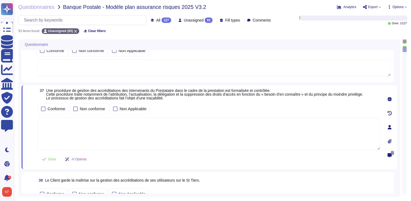
click at [391, 127] on icon at bounding box center [390, 127] width 4 height 4
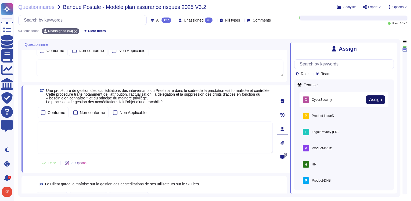
click at [373, 99] on span "Assign" at bounding box center [375, 99] width 13 height 4
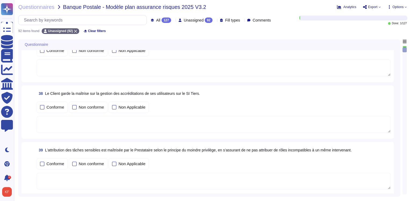
click at [387, 107] on div "Conforme Non conforme Non Applicable" at bounding box center [214, 106] width 354 height 11
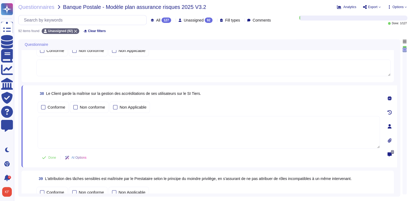
click at [392, 126] on div at bounding box center [390, 126] width 11 height 11
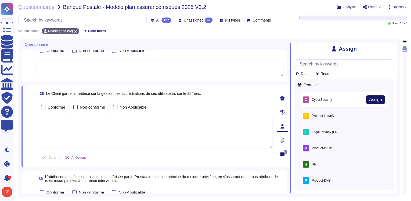
click at [375, 99] on span "Assign" at bounding box center [375, 99] width 13 height 4
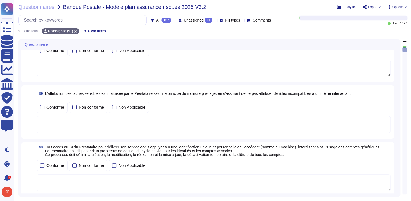
click at [379, 109] on div "Conforme Non conforme Non Applicable" at bounding box center [214, 106] width 354 height 11
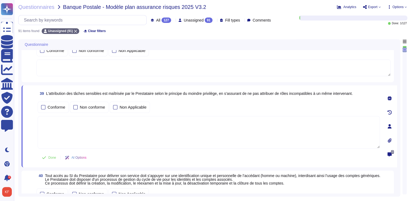
click at [156, 19] on span "All" at bounding box center [158, 20] width 4 height 4
click at [185, 21] on span "Unassigned" at bounding box center [194, 20] width 20 height 4
click at [185, 20] on span "Unassigned" at bounding box center [194, 20] width 20 height 4
click at [186, 18] on span "Unassigned" at bounding box center [194, 20] width 20 height 4
click at [193, 33] on span "Assigned to others" at bounding box center [191, 33] width 33 height 5
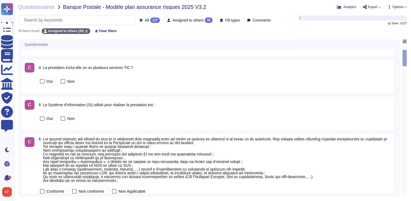
click at [187, 17] on div "All 127 Assigned to others 36 Fill types Comments" at bounding box center [145, 20] width 255 height 10
click at [187, 20] on span "Assigned to others" at bounding box center [188, 20] width 31 height 4
click at [179, 45] on span "Unassigned" at bounding box center [173, 47] width 21 height 5
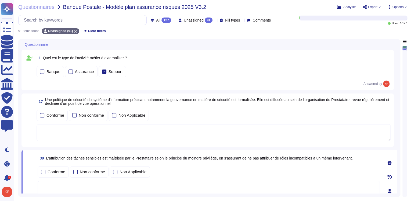
click at [43, 3] on div "Questionnaires Banque Postale - Modèle plan assurance risques 2025 V3.2 Analyt…" at bounding box center [212, 100] width 397 height 201
click at [43, 5] on div "Questionnaires Banque Postale - Modèle plan assurance risques 2025 V3.2 Analyt…" at bounding box center [212, 100] width 397 height 201
click at [43, 5] on span "Questionnaires" at bounding box center [36, 6] width 36 height 5
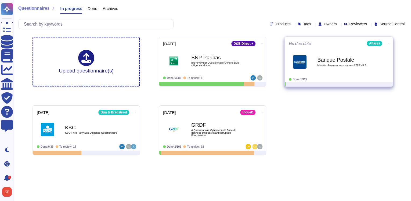
click at [389, 42] on div "No due date Altares Banque Postale Modèle plan assurance risques 2025 V3.2 Don…" at bounding box center [339, 59] width 108 height 45
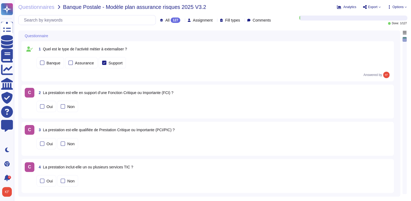
click at [402, 5] on span "Options" at bounding box center [398, 6] width 11 height 3
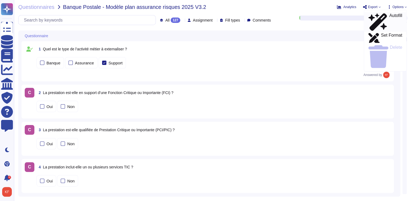
click at [390, 14] on p "Autofill" at bounding box center [396, 21] width 13 height 17
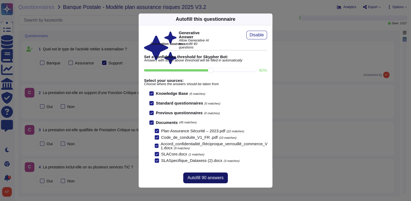
click at [207, 180] on span "Autofill 90 answers" at bounding box center [206, 177] width 36 height 4
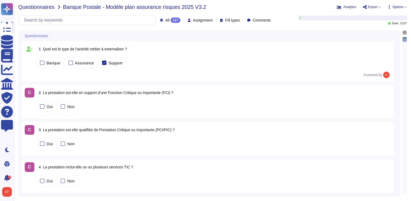
click at [44, 8] on span "Questionnaires" at bounding box center [36, 6] width 36 height 5
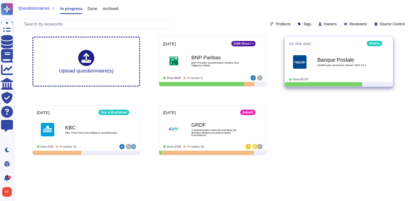
click at [298, 42] on span "No due date" at bounding box center [300, 43] width 22 height 4
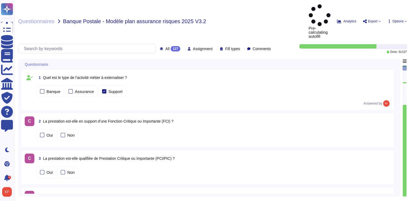
click at [34, 13] on div "Questionnaires Banque Postale - Modèle plan assurance risques 2025 V3.2 Pre-ca…" at bounding box center [212, 100] width 397 height 201
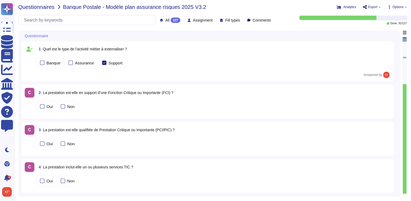
click at [33, 9] on div "Questionnaires Banque Postale - Modèle plan assurance risques 2025 V3.2 Analyt…" at bounding box center [212, 100] width 397 height 201
click at [46, 6] on span "Questionnaires" at bounding box center [36, 6] width 36 height 5
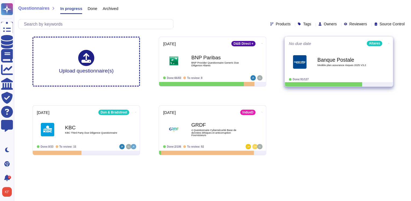
click at [263, 43] on icon at bounding box center [262, 43] width 1 height 1
click at [313, 44] on div "No due date Altares Download Analytics" at bounding box center [339, 43] width 100 height 5
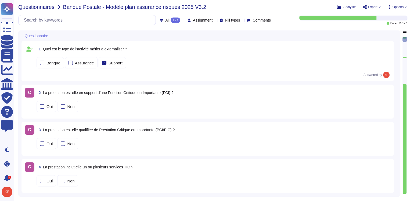
click at [40, 5] on span "Questionnaires" at bounding box center [36, 6] width 36 height 5
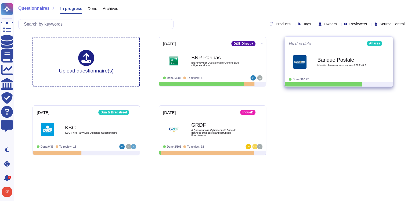
drag, startPoint x: 332, startPoint y: 66, endPoint x: 387, endPoint y: 43, distance: 58.9
drag, startPoint x: 387, startPoint y: 43, endPoint x: 373, endPoint y: 43, distance: 13.7
click at [342, 38] on div "Upload questionnaire(s) [DATE] D&B Direct + BNP Paribas BNP Provider Questionna…" at bounding box center [212, 95] width 369 height 127
click at [263, 40] on span at bounding box center [262, 43] width 2 height 6
click at [293, 38] on div "No due date Altares Download Analytics Banque Postale Modèle plan assurance ri…" at bounding box center [339, 59] width 108 height 45
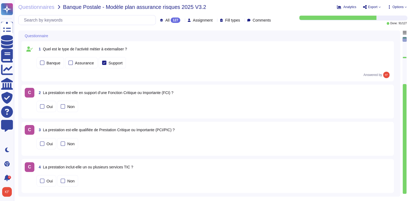
click at [404, 7] on span "Options" at bounding box center [398, 7] width 20 height 4
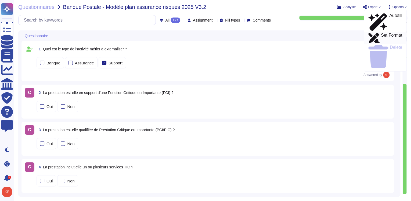
click at [381, 33] on p "Set Format" at bounding box center [391, 38] width 21 height 10
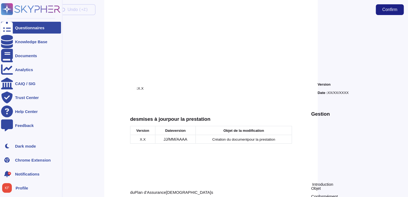
click at [9, 28] on icon at bounding box center [7, 28] width 12 height 16
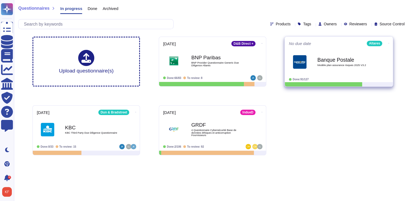
click at [324, 54] on div "Banque Postale Modèle plan assurance risques 2025 V3.2" at bounding box center [345, 62] width 54 height 22
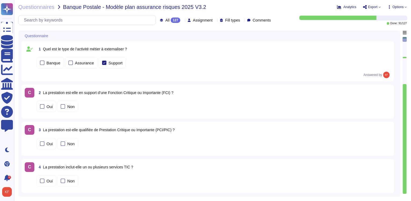
click at [191, 17] on div "All 127 Assignment Fill types Comments" at bounding box center [145, 20] width 255 height 10
click at [193, 22] on span "Assignment" at bounding box center [203, 20] width 20 height 4
click at [264, 19] on span "Comments" at bounding box center [262, 20] width 18 height 4
click at [279, 33] on span "Commented" at bounding box center [269, 33] width 22 height 5
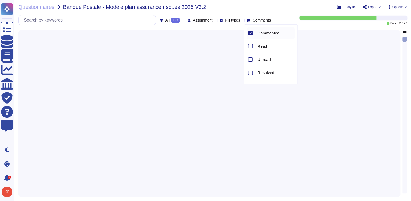
click at [279, 33] on span "Commented" at bounding box center [269, 33] width 22 height 5
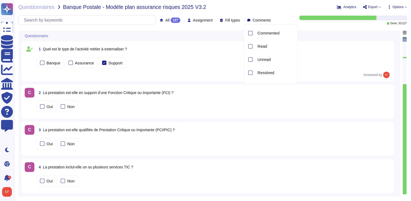
click at [324, 30] on div "Questionnaires Banque Postale - Modèle plan assurance risques 2025 V3.2 Analyt…" at bounding box center [212, 100] width 397 height 201
click at [389, 8] on icon at bounding box center [390, 7] width 4 height 4
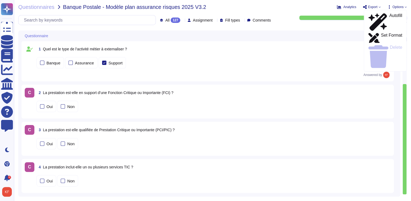
click at [379, 8] on icon at bounding box center [380, 7] width 2 height 2
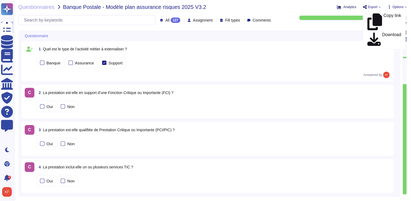
click at [344, 7] on span "Analytics" at bounding box center [350, 6] width 13 height 3
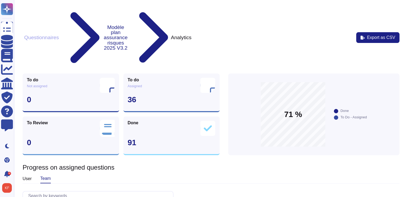
click at [44, 35] on button "Questionnaires" at bounding box center [42, 38] width 38 height 6
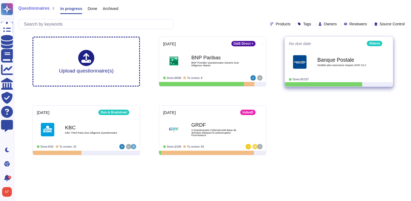
click at [263, 43] on icon at bounding box center [262, 43] width 1 height 1
click at [389, 47] on div "No due date Altares Download Analytics Banque Postale Modèle plan assurance ri…" at bounding box center [339, 59] width 108 height 45
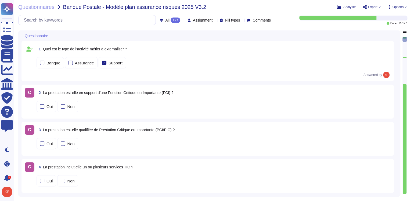
click at [199, 19] on span "Assignment" at bounding box center [203, 20] width 20 height 4
click at [195, 46] on span "Unassigned" at bounding box center [193, 46] width 21 height 5
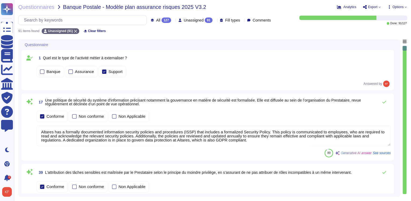
type textarea "Altares has a formally documented information security policies and procedures …"
type textarea "La protection des informations confidentielles, des informations exclusives, de…"
type textarea "Access to the Service Provider's Information System must rely on unique and per…"
type textarea "The service provider is required to maintain records of all identity assignment…"
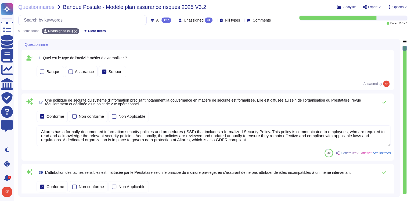
click at [379, 59] on div "1 Quel est le type de l’activité métier à externaliser ?" at bounding box center [214, 58] width 354 height 10
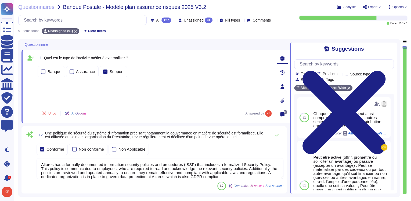
click at [184, 19] on span "Unassigned" at bounding box center [194, 20] width 20 height 4
click at [160, 20] on div "All 127" at bounding box center [162, 19] width 23 height 5
click at [205, 20] on div "91" at bounding box center [209, 19] width 8 height 5
click at [282, 31] on div "91 items found Unassigned (91) Clear filters" at bounding box center [212, 29] width 389 height 9
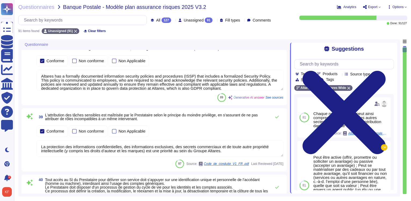
scroll to position [108, 0]
type textarea "The service provider is required to maintain records of all identity assignment…"
type textarea "Passwords consist of a minimum of eight characters. They include at least three…"
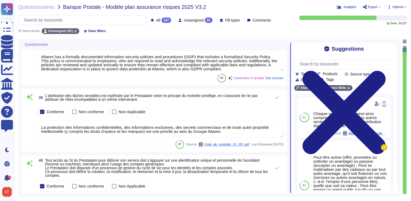
click at [162, 19] on div "127" at bounding box center [167, 19] width 10 height 5
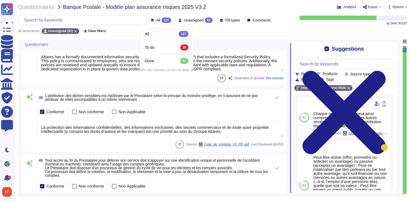
click at [233, 36] on div "Questionnaires Banque Postale - Modèle plan assurance risques 2025 V3.2 Analyt…" at bounding box center [212, 100] width 397 height 201
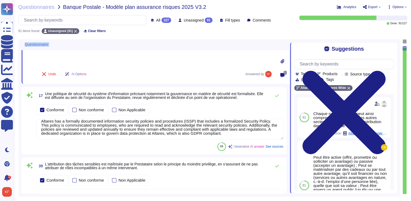
scroll to position [0, 0]
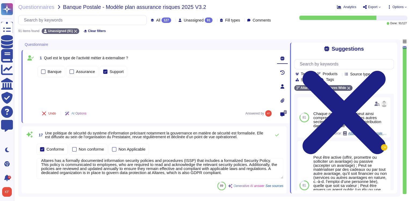
click at [274, 147] on div "Conforme Non conforme Non Applicable" at bounding box center [160, 148] width 247 height 11
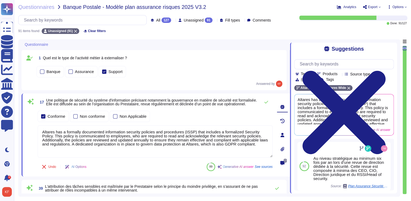
click at [285, 133] on div at bounding box center [282, 134] width 11 height 11
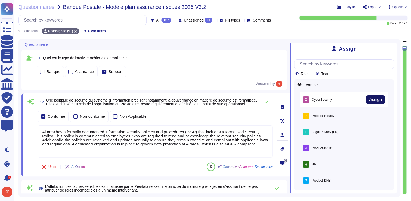
click at [369, 100] on span "Assign" at bounding box center [375, 99] width 13 height 4
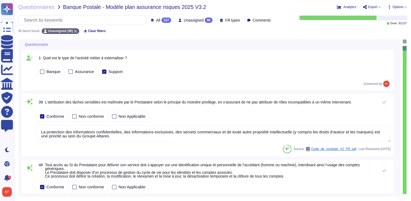
type textarea "Passwords consist of a minimum of eight characters. They include at least three…"
type textarea "La protection des informations confidentielles, des informations exclusives, de…"
type textarea "Access to the Service Provider's Information System must rely on unique and per…"
type textarea "The service provider is required to maintain records of all identity assignment…"
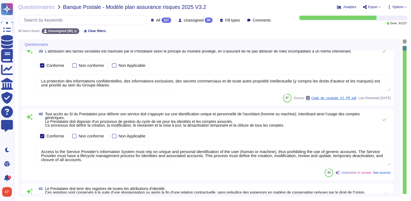
scroll to position [65, 0]
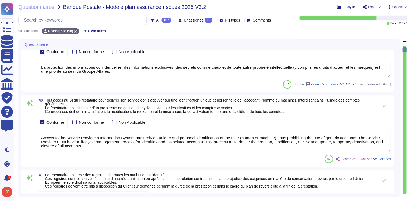
click at [382, 117] on div "Conforme Non conforme Non Applicable" at bounding box center [214, 121] width 354 height 11
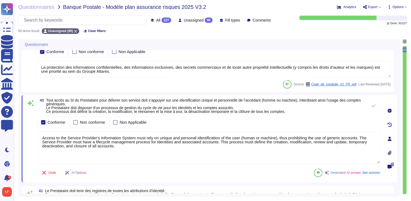
click at [390, 141] on div at bounding box center [390, 138] width 11 height 11
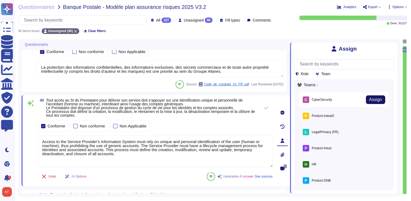
click at [374, 100] on span "Assign" at bounding box center [375, 99] width 13 height 4
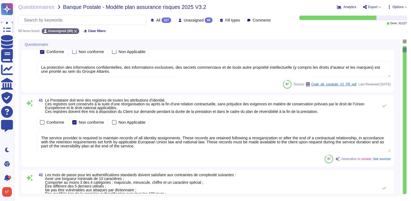
type textarea "The service provider is required to maintain records of all identity assignment…"
type textarea "Passwords consist of a minimum of eight characters. They include at least three…"
type textarea "Les comptes d’administration suivent les mêmes règles que celles des utilisateu…"
click at [381, 119] on div "Conforme Non conforme Non Applicable" at bounding box center [214, 121] width 354 height 11
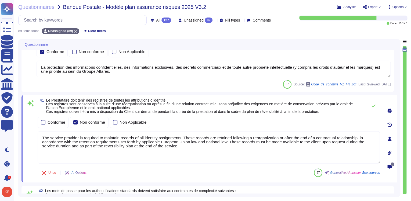
click at [392, 139] on icon at bounding box center [390, 138] width 4 height 4
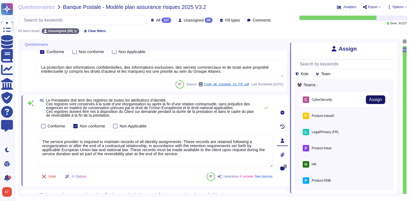
click at [377, 101] on span "Assign" at bounding box center [375, 99] width 13 height 4
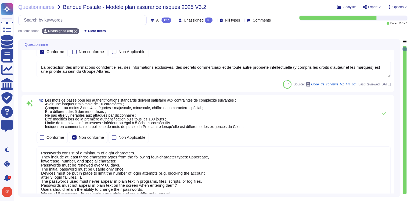
type textarea "Les journaux sont examinés manuellement en cas d'incident ou de doute, et à l'a…"
type textarea "Passwords consist of a minimum of eight characters. They include at least three…"
type textarea "Les comptes d’administration suivent les mêmes règles que celles des utilisateu…"
click at [382, 123] on div "42 Les mots de passe pour les authentifications standards doivent satisfaire au…" at bounding box center [214, 113] width 354 height 30
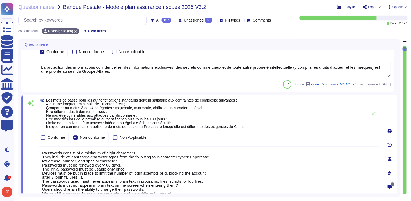
click at [389, 160] on div at bounding box center [390, 158] width 11 height 11
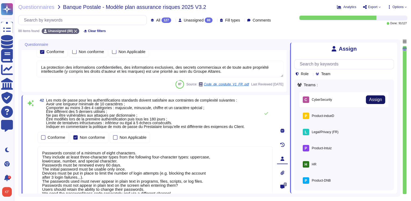
click at [369, 100] on span "Assign" at bounding box center [375, 99] width 13 height 4
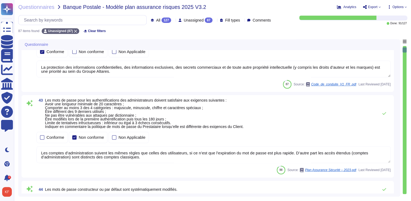
type textarea "Les comptes d’administration suivent les mêmes règles que celles des utilisateu…"
type textarea "Les journaux sont examinés manuellement en cas d'incident ou de doute, et à l'a…"
type textarea "Passwords are protected by cryptographic mechanisms during transit and are neve…"
click at [381, 130] on div "Conforme Non conforme Non Applicable" at bounding box center [214, 136] width 354 height 13
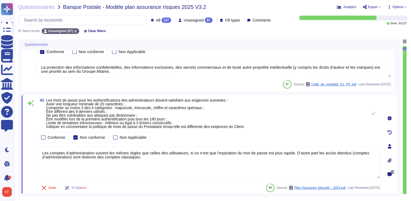
click at [391, 148] on div at bounding box center [390, 146] width 11 height 11
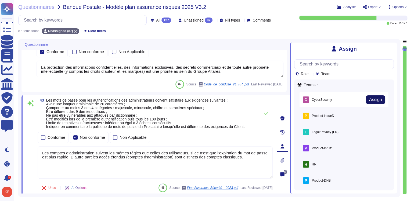
click at [373, 100] on span "Assign" at bounding box center [375, 99] width 13 height 4
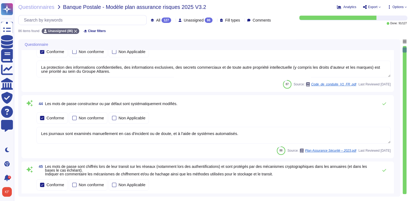
type textarea "Les journaux sont examinés manuellement en cas d'incident ou de doute, et à l'a…"
type textarea "Passwords are protected by cryptographic mechanisms during transit and are neve…"
type textarea "Renforced authentication (2FA) is required for: - Access to C3 or C4 informatio…"
click at [380, 116] on div "Conforme Non conforme Non Applicable" at bounding box center [214, 117] width 354 height 11
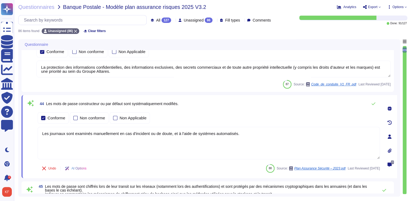
click at [390, 135] on icon at bounding box center [390, 136] width 4 height 4
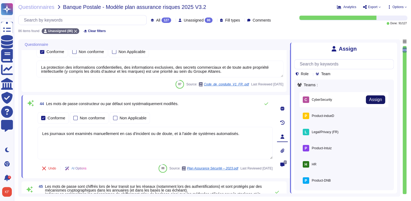
click at [379, 100] on button "Assign" at bounding box center [375, 99] width 19 height 9
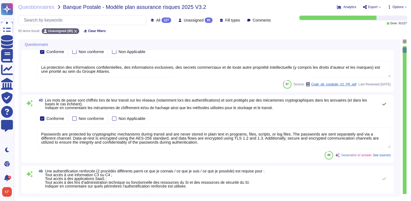
type textarea "Passwords are protected by cryptographic mechanisms during transit and are neve…"
type textarea "Renforced authentication (2FA) is required for: - Access to C3 or C4 informatio…"
type textarea "Une chaine d'outils permet la détection de comportement anormaux sur le SI."
click at [381, 113] on div "Conforme Non conforme Non Applicable" at bounding box center [214, 118] width 354 height 11
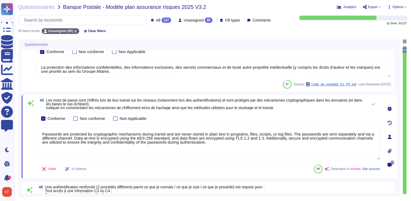
click at [392, 137] on div at bounding box center [390, 136] width 11 height 11
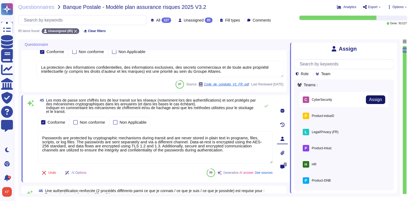
click at [381, 101] on button "Assign" at bounding box center [375, 99] width 19 height 9
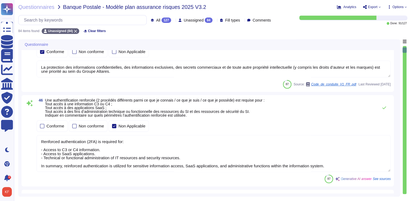
type textarea "Renforced authentication (2FA) is required for: - Access to C3 or C4 informatio…"
type textarea "Une chaine d'outils permet la détection de comportement anormaux sur le SI."
type textarea "Yes, remote access to the Altares - D&B Information System is subject to a secu…"
click at [381, 118] on div "46 Une authentification renforcée (2 procédés différents parmi ce que je connai…" at bounding box center [208, 140] width 366 height 85
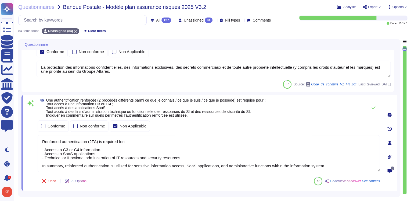
click at [389, 144] on icon at bounding box center [390, 142] width 4 height 4
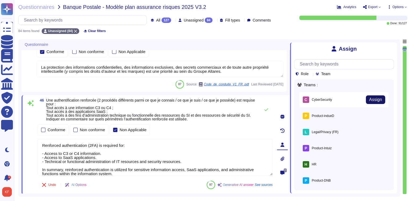
click at [375, 102] on span "Assign" at bounding box center [375, 99] width 13 height 4
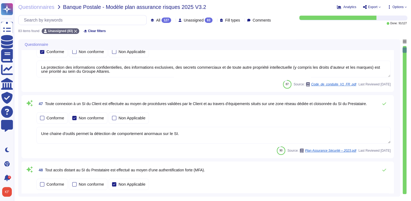
type textarea "Altares s’appuie sur des hébergements certifiés en [GEOGRAPHIC_DATA]."
type textarea "Une chaine d'outils permet la détection de comportement anormaux sur le SI."
type textarea "Yes, remote access to the Altares - D&B Information System is subject to a secu…"
type textarea "The application and system logs are stored for 1 year in a sanctuary within an …"
click at [375, 127] on textarea "Une chaine d'outils permet la détection de comportement anormaux sur le SI." at bounding box center [214, 135] width 354 height 17
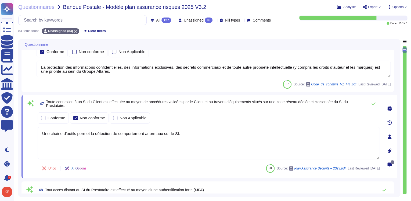
click at [389, 134] on icon at bounding box center [390, 136] width 4 height 4
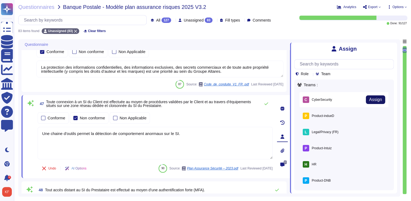
click at [373, 100] on span "Assign" at bounding box center [375, 99] width 13 height 4
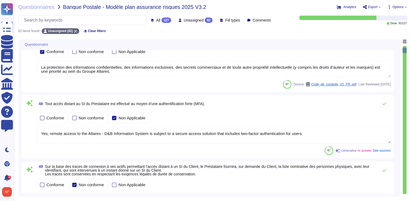
type textarea "Le RSSI (Responsable de la Sécurité du Système d’Information) quant à lui a pou…"
type textarea "Yes, remote access to the Altares - D&B Information System is subject to a secu…"
type textarea "The application and system logs are stored for 1 year in a sanctuary within an …"
type textarea "Altares s’appuie sur des hébergements certifiés en [GEOGRAPHIC_DATA]."
click at [374, 119] on div "Conforme Non conforme Non Applicable" at bounding box center [214, 117] width 354 height 11
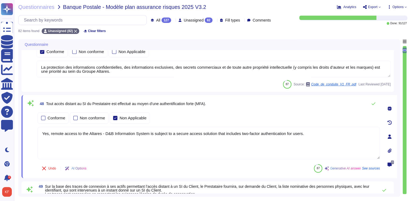
click at [390, 136] on icon at bounding box center [390, 136] width 4 height 4
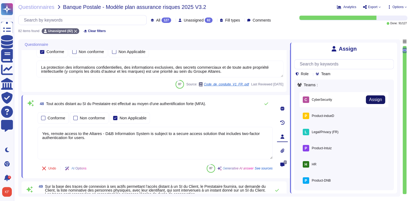
click at [376, 101] on span "Assign" at bounding box center [375, 99] width 13 height 4
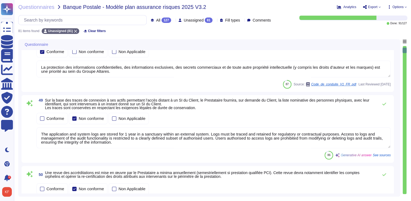
type textarea "Les mises en production des évolutions applicatives sont réalisées pendant la p…"
type textarea "The application and system logs are stored for 1 year in a sanctuary within an …"
type textarea "Altares s’appuie sur des hébergements certifiés en [GEOGRAPHIC_DATA]."
type textarea "Le RSSI (Responsable de la Sécurité du Système d’Information) quant à lui a pou…"
click at [377, 114] on div "Conforme Non conforme Non Applicable" at bounding box center [214, 118] width 354 height 11
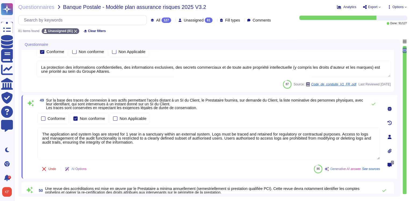
click at [389, 135] on icon at bounding box center [390, 136] width 4 height 4
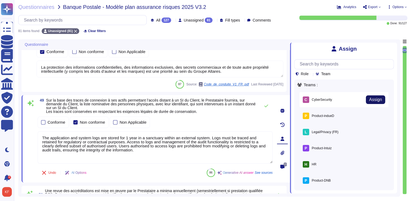
click at [374, 99] on span "Assign" at bounding box center [375, 99] width 13 height 4
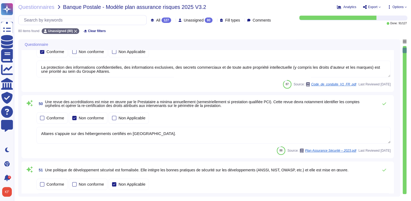
type textarea "L'environnement de développement est distinct des autres environnements, notamm…"
type textarea "Altares s’appuie sur des hébergements certifiés en [GEOGRAPHIC_DATA]."
type textarea "Le RSSI (Responsable de la Sécurité du Système d’Information) quant à lui a pou…"
type textarea "Les mises en production des évolutions applicatives sont réalisées pendant la p…"
click at [374, 116] on div "Conforme Non conforme Non Applicable" at bounding box center [214, 117] width 354 height 11
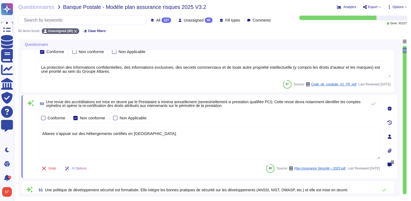
click at [390, 137] on icon at bounding box center [390, 136] width 4 height 4
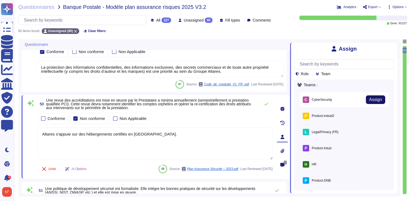
click at [374, 99] on span "Assign" at bounding box center [375, 99] width 13 height 4
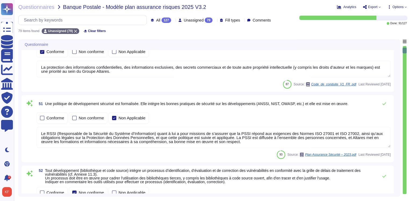
type textarea "Security controls for applications are performed throughout the development cyc…"
type textarea "Le RSSI (Responsable de la Sécurité du Système d’Information) quant à lui a pou…"
type textarea "Les mises en production des évolutions applicatives sont réalisées pendant la p…"
type textarea "L'environnement de développement est distinct des autres environnements, notamm…"
click at [376, 114] on div "Conforme Non conforme Non Applicable" at bounding box center [214, 117] width 354 height 11
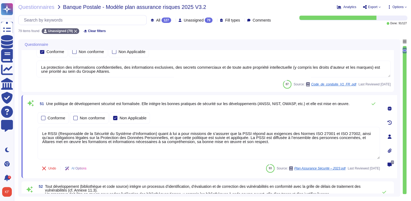
click at [388, 136] on icon at bounding box center [390, 136] width 4 height 4
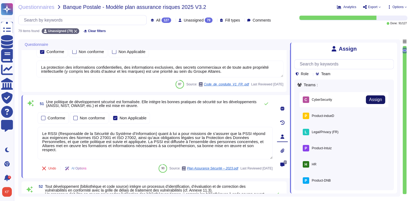
click at [375, 99] on span "Assign" at bounding box center [375, 99] width 13 height 4
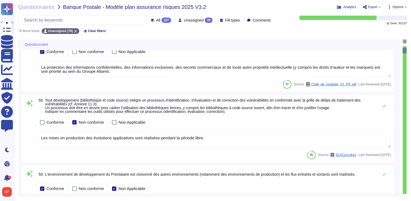
type textarea "Les mises en production des évolutions applicatives sont réalisées pendant la p…"
type textarea "L'environnement de développement est distinct des autres environnements, notamm…"
type textarea "Security controls for applications are performed throughout the development cyc…"
click at [378, 115] on div "Conforme Non conforme Non Applicable" at bounding box center [214, 121] width 354 height 13
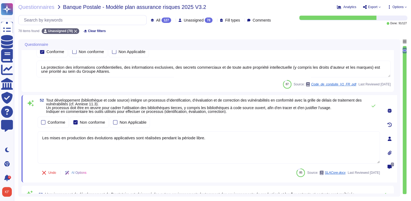
click at [388, 136] on icon at bounding box center [390, 138] width 4 height 4
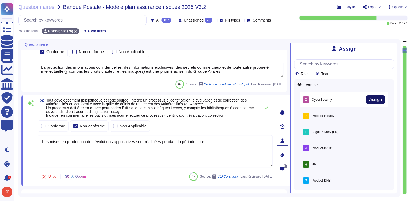
click at [374, 99] on span "Assign" at bounding box center [375, 99] width 13 height 4
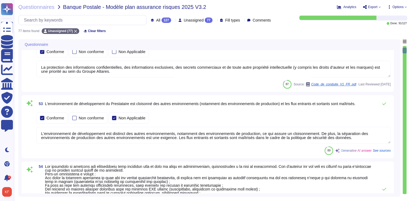
type textarea "L'environnement de développement est distinct des autres environnements, notamm…"
type textarea "Security controls for applications are performed throughout the development cyc…"
type textarea "Security checks are performed as part of infrastructure projects before product…"
click at [378, 114] on div "Conforme Non conforme Non Applicable" at bounding box center [214, 117] width 354 height 11
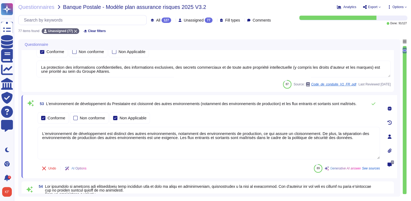
click at [388, 136] on icon at bounding box center [390, 136] width 4 height 4
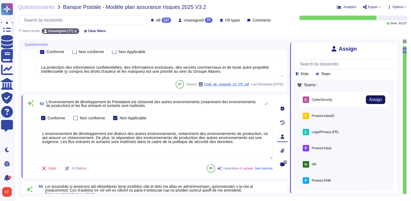
click at [373, 101] on span "Assign" at bounding box center [375, 99] width 13 height 4
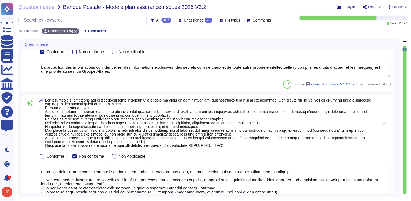
type textarea "Les résultats sont confidentiels et ne peuvent être publiés. La preuve que le t…"
type textarea "Security controls for applications are performed throughout the development cyc…"
type textarea "Security checks are performed as part of infrastructure projects before product…"
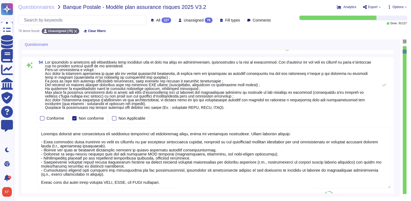
scroll to position [172, 0]
type textarea "L'étendue et la fréquence des sauvegardes sont adaptées à la criticité des info…"
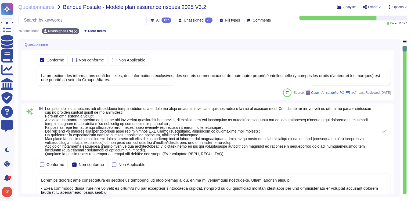
scroll to position [22, 0]
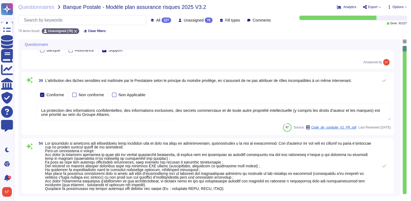
click at [372, 98] on div "Conforme Non conforme Non Applicable" at bounding box center [214, 94] width 354 height 11
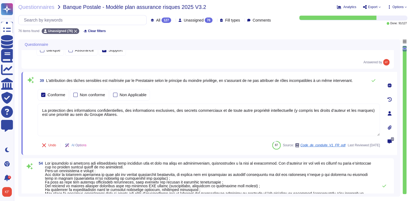
click at [387, 113] on div at bounding box center [390, 113] width 11 height 11
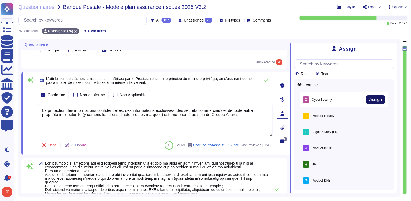
click at [372, 103] on button "Assign" at bounding box center [375, 99] width 19 height 9
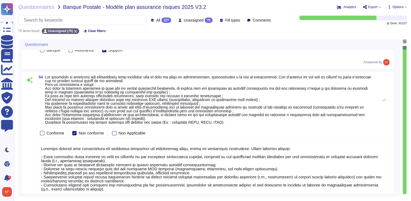
type textarea "Les résultats sont confidentiels et ne peuvent être publiés. La preuve que le t…"
type textarea "Security controls for applications are performed throughout the development cyc…"
type textarea "Security checks are performed as part of infrastructure projects before product…"
click at [377, 82] on div "54" at bounding box center [214, 99] width 354 height 49
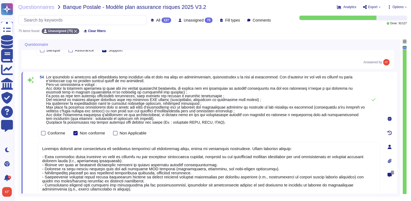
click at [391, 144] on icon at bounding box center [390, 146] width 4 height 4
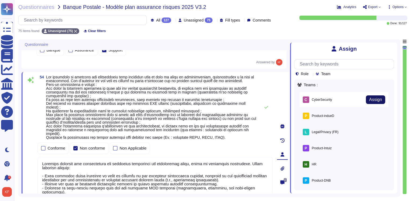
click at [369, 96] on button "Assign" at bounding box center [375, 99] width 19 height 9
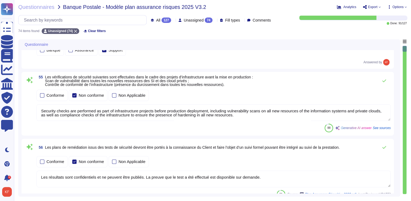
type textarea "Yes, a security incident response process is in place, which includes the detec…"
type textarea "Security checks are performed as part of infrastructure projects before product…"
type textarea "Les résultats sont confidentiels et ne peuvent être publiés. La preuve que le t…"
type textarea "L'étendue et la fréquence des sauvegardes sont adaptées à la criticité des info…"
click at [376, 95] on div "Conforme Non conforme Non Applicable" at bounding box center [214, 95] width 354 height 11
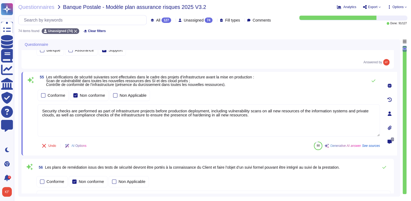
click at [389, 113] on icon at bounding box center [390, 113] width 4 height 4
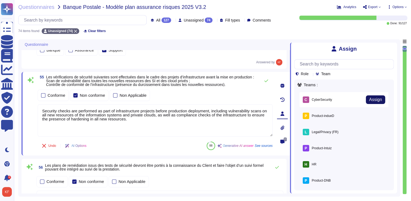
click at [374, 96] on button "Assign" at bounding box center [375, 99] width 19 height 9
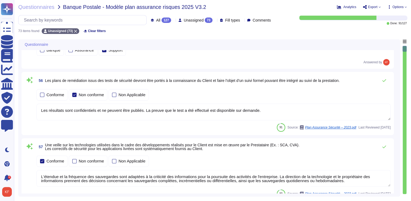
type textarea "Les résultats sont confidentiels et ne peuvent être publiés. La preuve que le t…"
type textarea "L'étendue et la fréquence des sauvegardes sont adaptées à la criticité des info…"
type textarea "Yes, a security incident response process is in place, which includes the detec…"
type textarea "In the event of a suspected or confirmed attack on the service provider's infor…"
click at [376, 95] on div "Conforme Non conforme Non Applicable" at bounding box center [214, 94] width 354 height 11
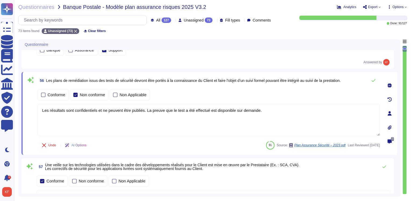
click at [387, 113] on div at bounding box center [390, 113] width 11 height 11
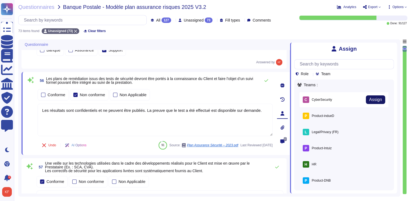
click at [379, 100] on span "Assign" at bounding box center [375, 99] width 13 height 4
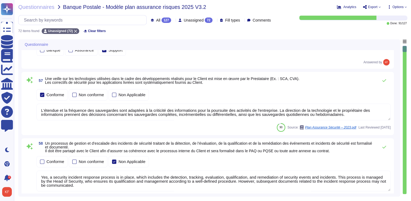
type textarea "L'étendue et la fréquence des sauvegardes sont adaptées à la criticité des info…"
type textarea "Yes, a security incident response process is in place, which includes the detec…"
type textarea "In the event of a suspected or confirmed attack on the service provider's infor…"
click at [381, 98] on div "Conforme Non conforme Non Applicable" at bounding box center [214, 94] width 354 height 11
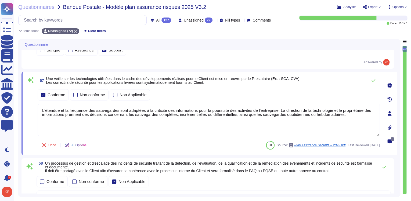
click at [389, 114] on icon at bounding box center [390, 113] width 4 height 4
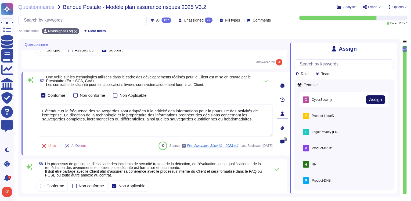
click at [376, 98] on span "Assign" at bounding box center [375, 99] width 13 height 4
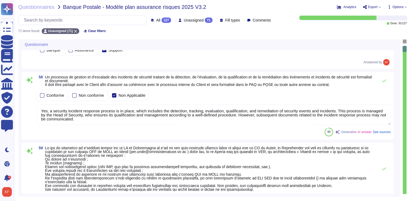
type textarea "Yes, a security incident response process is in place, which includes the detec…"
type textarea "In the event of a suspected or confirmed attack on the service provider's infor…"
type textarea "Lore ip dolor si am consectet ad Elitseddoeiusm Temporinc utl Etdoloremag (ALI)…"
click at [380, 96] on div "Conforme Non conforme Non Applicable" at bounding box center [214, 95] width 354 height 11
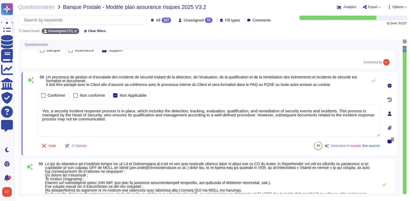
click at [388, 113] on icon at bounding box center [390, 113] width 4 height 4
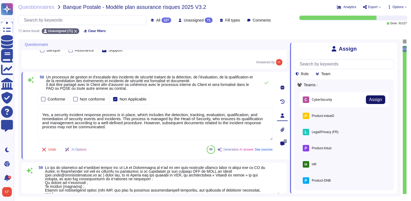
click at [379, 96] on button "Assign" at bounding box center [375, 99] width 19 height 9
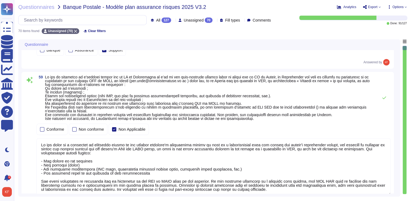
type textarea "The platforms used for the service are isolated from other systems used by the …"
type textarea "In the event of a suspected or confirmed attack on the service provider's infor…"
type textarea "Lore ip dolor si am consectet ad Elitseddoeiusm Temporinc utl Etdoloremag (ALI)…"
click at [379, 116] on div "59" at bounding box center [214, 97] width 354 height 45
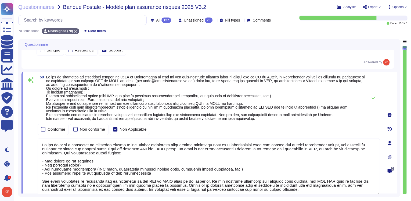
click at [390, 141] on icon at bounding box center [390, 143] width 4 height 4
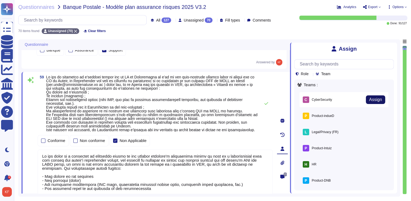
click at [378, 98] on span "Assign" at bounding box center [375, 99] width 13 height 4
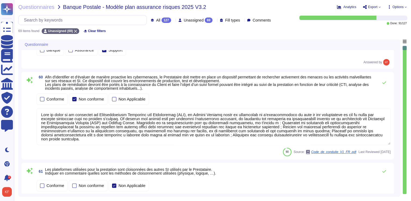
type textarea "Le cloisonnement des données est réalisé de manière logique sur un même environ…"
type textarea "Dans le cadre de sa stratégie de Responsabilité Sociétale des Entreprises (RSE)…"
type textarea "Lore ip dolor si am consectet ad Elitseddoeiusm Temporinc utl Etdoloremag (ALI)…"
type textarea "The platforms used for the service are isolated from other systems used by the …"
click at [375, 101] on div "Conforme Non conforme Non Applicable" at bounding box center [214, 98] width 354 height 11
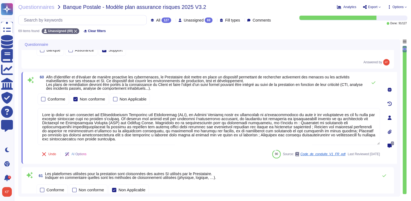
click at [389, 117] on icon at bounding box center [390, 117] width 4 height 4
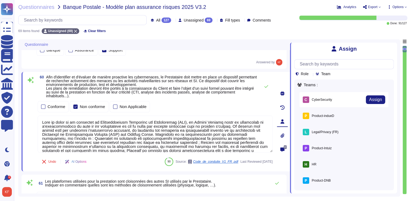
click at [377, 95] on div "C CyberSecurity Assign" at bounding box center [344, 99] width 89 height 15
click at [377, 97] on button "Assign" at bounding box center [375, 99] width 19 height 9
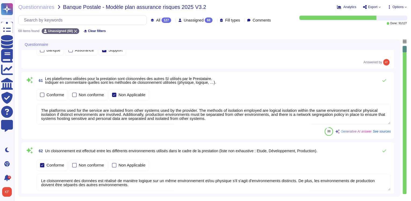
type textarea "The platforms used for the service are isolated from other systems used by the …"
type textarea "Le cloisonnement des données est réalisé de manière logique sur un même environ…"
type textarea "Dans le cadre de sa stratégie de Responsabilité Sociétale des Entreprises (RSE)…"
type textarea "All systems used in the service are protected by at least up-to-date antivirus …"
click at [381, 94] on div "Conforme Non conforme Non Applicable" at bounding box center [214, 94] width 354 height 11
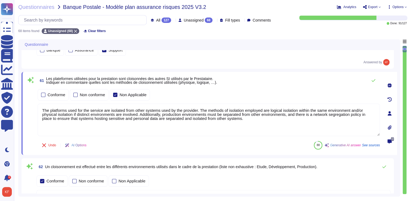
click at [390, 115] on div at bounding box center [390, 113] width 11 height 11
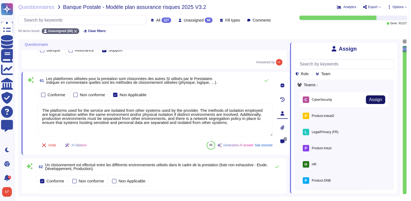
click at [378, 96] on button "Assign" at bounding box center [375, 99] width 19 height 9
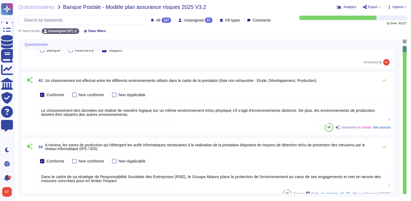
type textarea "Le cloisonnement des données est réalisé de manière logique sur un même environ…"
type textarea "Dans le cadre de sa stratégie de Responsabilité Sociétale des Entreprises (RSE)…"
type textarea "All systems used in the service are protected by at least up-to-date antivirus …"
type textarea "La fraude peut prendre de nombreuses formes : Vol d’argent, de biens, de donnée…"
click at [384, 95] on div "Conforme Non conforme Non Applicable" at bounding box center [214, 94] width 354 height 11
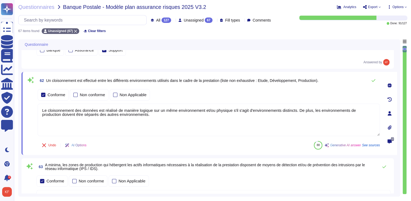
click at [389, 112] on icon at bounding box center [390, 113] width 4 height 4
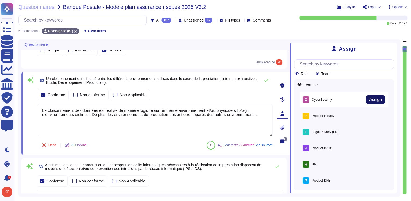
click at [377, 97] on span "Assign" at bounding box center [375, 99] width 13 height 4
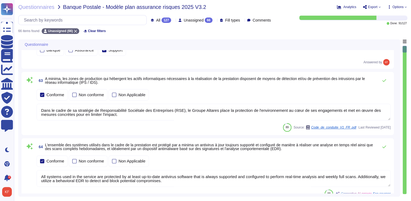
type textarea "Dans le cadre de sa stratégie de Responsabilité Sociétale des Entreprises (RSE)…"
type textarea "All systems used in the service are protected by at least up-to-date antivirus …"
type textarea "La fraude peut prendre de nombreuses formes : Vol d’argent, de biens, de donnée…"
type textarea "By default, employees of the service provider are not administrators of their w…"
click at [377, 97] on div "Conforme Non conforme Non Applicable" at bounding box center [214, 94] width 354 height 11
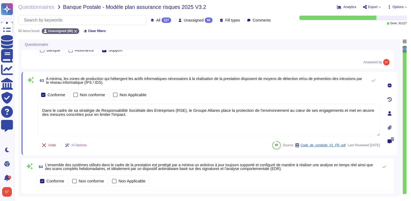
click at [390, 115] on icon at bounding box center [390, 113] width 4 height 4
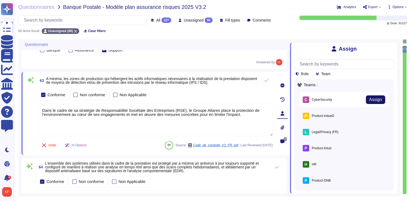
click at [376, 97] on span "Assign" at bounding box center [375, 99] width 13 height 4
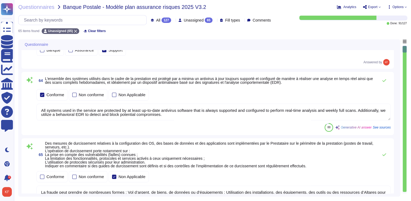
type textarea "All systems used in the service are protected by at least up-to-date antivirus …"
type textarea "La fraude peut prendre de nombreuses formes : Vol d’argent, de biens, de donnée…"
type textarea "By default, employees of the service provider are not administrators of their w…"
click at [377, 95] on div "Conforme Non conforme Non Applicable" at bounding box center [214, 94] width 354 height 11
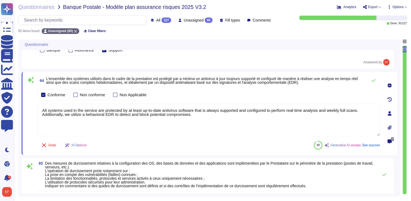
click at [389, 114] on icon at bounding box center [390, 113] width 4 height 4
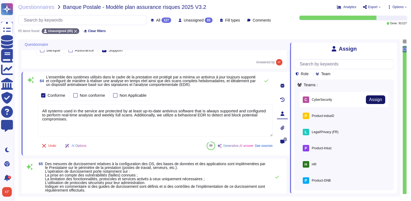
click at [379, 96] on button "Assign" at bounding box center [375, 99] width 19 height 9
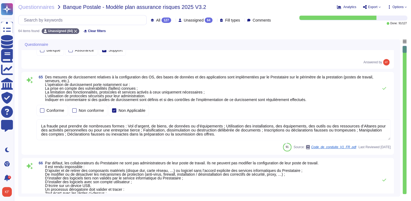
type textarea "La fraude peut prendre de nombreuses formes : Vol d’argent, de biens, de donnée…"
type textarea "By default, employees of the service provider are not administrators of their w…"
type textarea "Nos principes sont : Les conditions de travail des collaborateurs doivent garan…"
click at [379, 96] on div "65 Des mesures de durcissement relatives à la configuration des OS, des bases d…" at bounding box center [214, 88] width 354 height 26
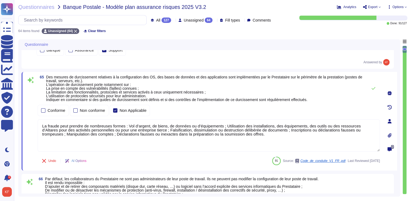
click at [389, 122] on icon at bounding box center [390, 121] width 4 height 4
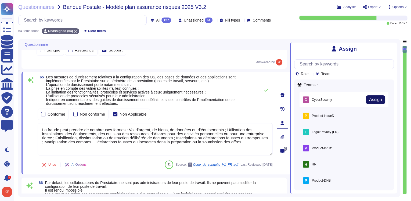
click at [379, 102] on span "Assign" at bounding box center [375, 99] width 13 height 4
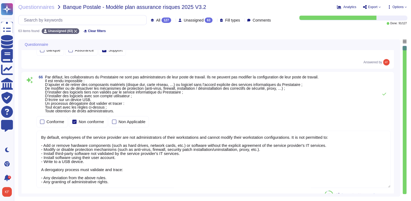
type textarea "Afin que la mise en production soit validée par le service sécurité, l'applicat…"
type textarea "By default, employees of the service provider are not administrators of their w…"
type textarea "Nos principes sont : Les conditions de travail des collaborateurs doivent garan…"
click at [379, 102] on div "66 Par défaut, les collaborateurs du Prestataire ne sont pas administrateurs de…" at bounding box center [214, 94] width 354 height 38
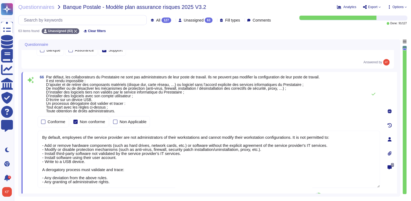
click at [391, 139] on icon at bounding box center [390, 139] width 4 height 4
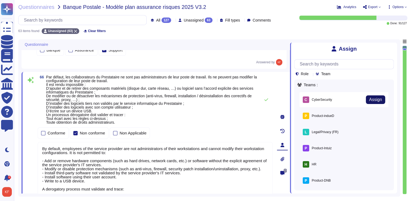
click at [378, 102] on span "Assign" at bounding box center [375, 99] width 13 height 4
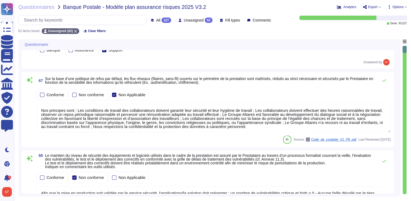
type textarea "The backups performed by the provider are systematically encrypted at rest, adh…"
type textarea "Nos principes sont : Les conditions de travail des collaborateurs doivent garan…"
type textarea "Afin que la mise en production soit validée par le service sécurité, l'applicat…"
type textarea "Matériel utilisateur laissé sans surveillance"
click at [378, 100] on div "Conforme Non conforme Non Applicable" at bounding box center [214, 94] width 354 height 13
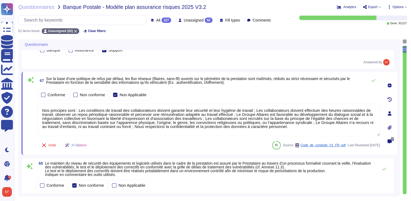
click at [390, 113] on icon at bounding box center [390, 113] width 4 height 4
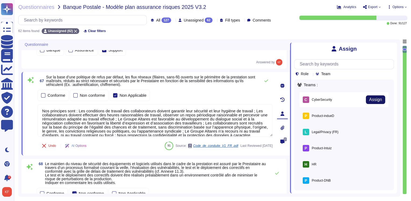
click at [377, 96] on button "Assign" at bounding box center [375, 99] width 19 height 9
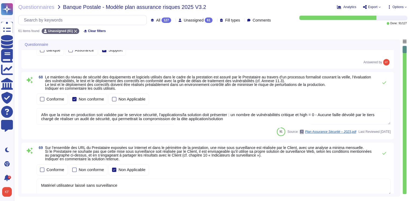
type textarea "Data extraction of Client-owned data from the production environment is general…"
type textarea "Afin que la mise en production soit validée par le service sécurité, l'applicat…"
type textarea "Matériel utilisateur laissé sans surveillance"
type textarea "The backups performed by the provider are systematically encrypted at rest, adh…"
click at [377, 96] on div "Conforme Non conforme Non Applicable" at bounding box center [214, 98] width 354 height 11
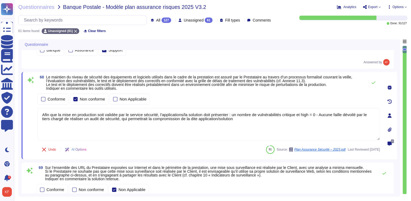
click at [388, 115] on icon at bounding box center [390, 115] width 4 height 4
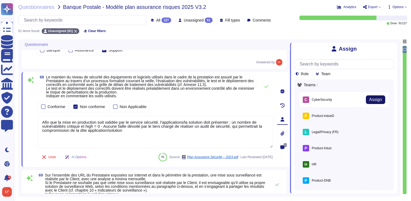
click at [377, 100] on span "Assign" at bounding box center [375, 99] width 13 height 4
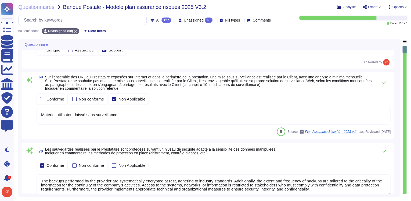
type textarea "Les résultats sont confidentiels et ne peuvent être publiés. La preuve que le t…"
type textarea "Matériel utilisateur laissé sans surveillance"
type textarea "The backups performed by the provider are systematically encrypted at rest, adh…"
type textarea "Data extraction of Client-owned data from the production environment is general…"
click at [377, 99] on div "Conforme Non conforme Non Applicable" at bounding box center [214, 98] width 354 height 11
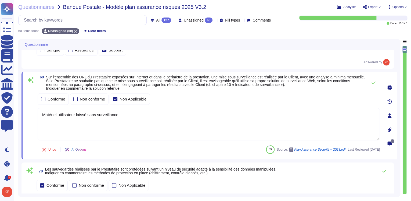
click at [387, 120] on div at bounding box center [390, 115] width 11 height 11
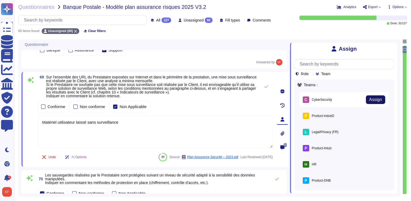
click at [370, 98] on span "Assign" at bounding box center [375, 99] width 13 height 4
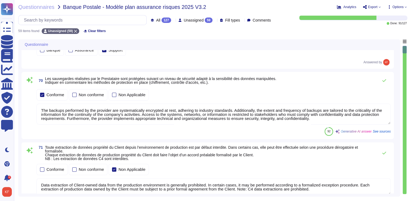
type textarea "The backups performed by the provider are systematically encrypted at rest, adh…"
type textarea "Data extraction of Client-owned data from the production environment is general…"
type textarea "Les résultats sont confidentiels et ne peuvent être publiés. La preuve que le t…"
type textarea "Les systèmes étant partagés avec d'autres clients, cela violerait nos accords d…"
click at [370, 98] on div "Conforme Non conforme Non Applicable" at bounding box center [214, 94] width 354 height 11
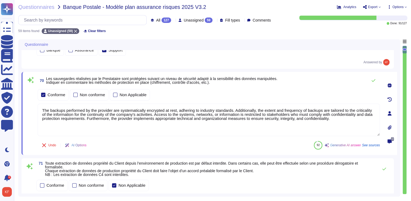
click at [388, 112] on icon at bounding box center [390, 113] width 4 height 4
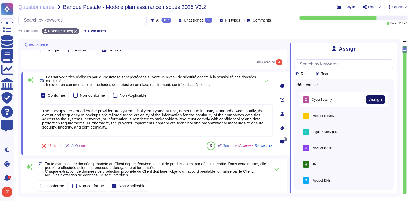
click at [377, 96] on button "Assign" at bounding box center [375, 99] width 19 height 9
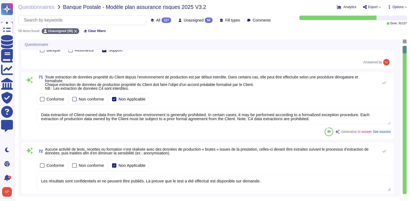
type textarea "Data extraction of Client-owned data from the production environment is general…"
type textarea "Les résultats sont confidentiels et ne peuvent être publiés. La preuve que le t…"
type textarea "Les systèmes étant partagés avec d'autres clients, cela violerait nos accords d…"
type textarea "The protection of logs is ensured in terms of integrity and confidentiality, wi…"
click at [377, 96] on div "Conforme Non conforme Non Applicable" at bounding box center [214, 98] width 354 height 11
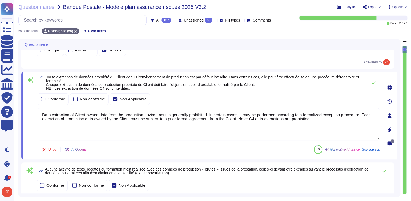
click at [389, 115] on icon at bounding box center [390, 115] width 4 height 4
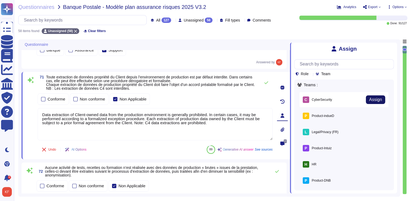
click at [377, 98] on span "Assign" at bounding box center [375, 99] width 13 height 4
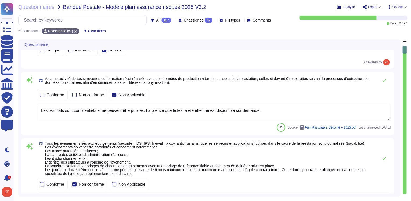
type textarea "The security monitoring is ensured by the Service Provider on the information s…"
type textarea "Les résultats sont confidentiels et ne peuvent être publiés. La preuve que le t…"
type textarea "Les systèmes étant partagés avec d'autres clients, cela violerait nos accords d…"
type textarea "The protection of logs is ensured in terms of integrity and confidentiality, wi…"
click at [376, 93] on div "Conforme Non conforme Non Applicable" at bounding box center [214, 94] width 354 height 11
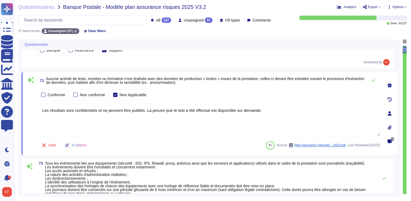
click at [387, 110] on div at bounding box center [390, 113] width 11 height 11
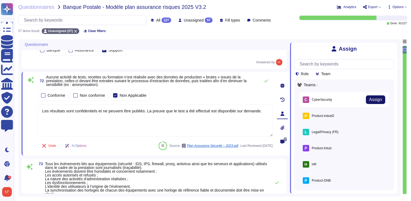
click at [379, 97] on button "Assign" at bounding box center [375, 99] width 19 height 9
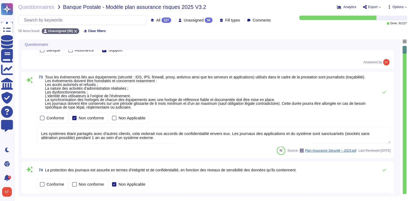
type textarea "Les systèmes étant partagés avec d'autres clients, cela violerait nos accords d…"
type textarea "The protection of logs is ensured in terms of integrity and confidentiality, wi…"
type textarea "The security monitoring is ensured by the Service Provider on the information s…"
click at [374, 94] on span "Tous les événements liés aux équipements (sécurité : IDS, IPS, firewall, proxy,…" at bounding box center [210, 92] width 331 height 34
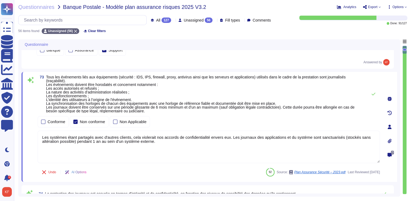
click at [389, 121] on div at bounding box center [390, 126] width 11 height 11
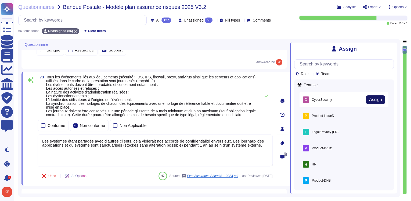
click at [373, 97] on span "Assign" at bounding box center [375, 99] width 13 height 4
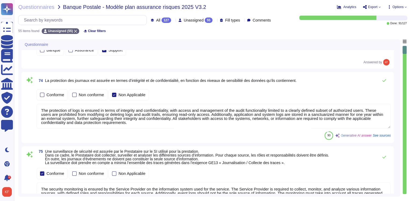
type textarea "Altares utilizes a SIEM for log centralization and has a dedicated SOC team tha…"
type textarea "The protection of logs is ensured in terms of integrity and confidentiality, wi…"
type textarea "The security monitoring is ensured by the Service Provider on the information s…"
type textarea "Altares met en œuvre une démarche qualité afin de s’assurer de la conformité de…"
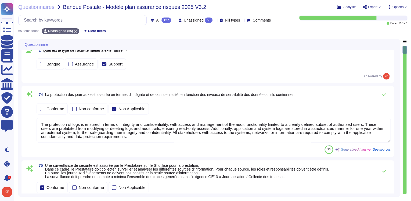
scroll to position [0, 0]
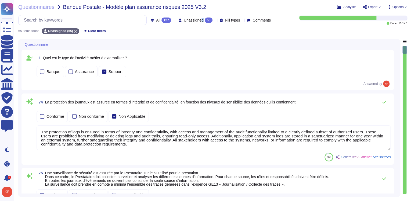
click at [193, 19] on span "Unassigned" at bounding box center [194, 20] width 20 height 4
click at [326, 94] on div "74 La protection des journaux est assurée en termes d’intégrité et de confident…" at bounding box center [208, 128] width 373 height 71
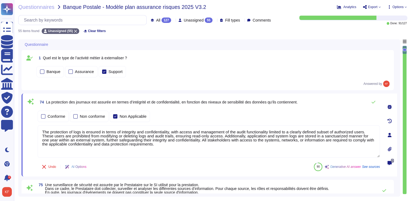
click at [388, 133] on icon at bounding box center [390, 135] width 4 height 4
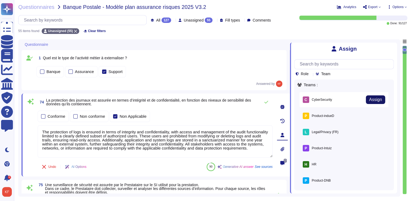
click at [376, 102] on span "Assign" at bounding box center [375, 99] width 13 height 4
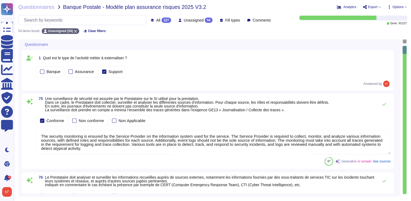
type textarea "Archived data is subject to security rules that are at least equivalent to thos…"
type textarea "The security monitoring is ensured by the Service Provider on the information s…"
type textarea "Altares met en œuvre une démarche qualité afin de s’assurer de la conformité de…"
type textarea "Altares utilizes a SIEM for log centralization and has a dedicated SOC team tha…"
click at [380, 118] on div "Conforme Non conforme Non Applicable" at bounding box center [214, 120] width 354 height 11
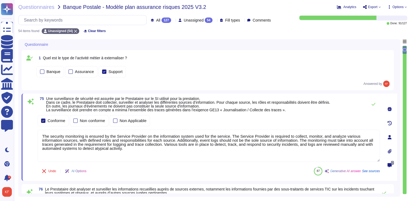
click at [389, 135] on icon at bounding box center [390, 137] width 4 height 4
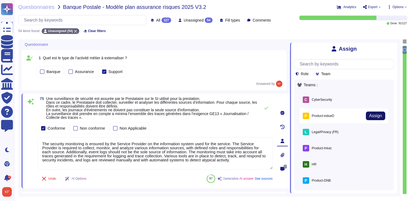
click at [373, 115] on span "Assign" at bounding box center [375, 115] width 13 height 4
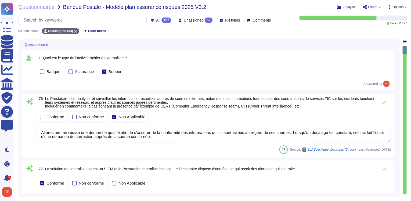
type textarea "Lore ip dolor, Sitamet – C&A e'seddoe temporinc u : - la etd magnaal, enimadmin…"
type textarea "Altares met en œuvre une démarche qualité afin de s’assurer de la conformité de…"
type textarea "Altares utilizes a SIEM for log centralization and has a dedicated SOC team tha…"
type textarea "Archived data is subject to security rules that are at least equivalent to thos…"
click at [378, 115] on div "Conforme Non conforme Non Applicable" at bounding box center [214, 116] width 354 height 11
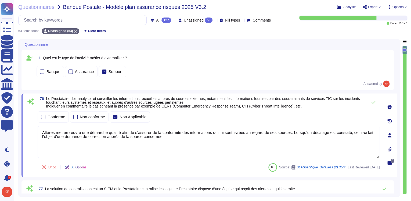
click at [391, 137] on div at bounding box center [390, 135] width 11 height 11
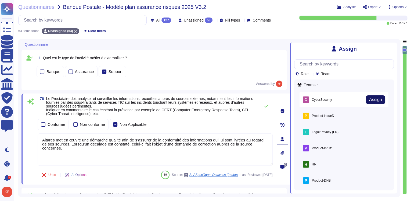
click at [369, 101] on span "Assign" at bounding box center [375, 99] width 13 height 4
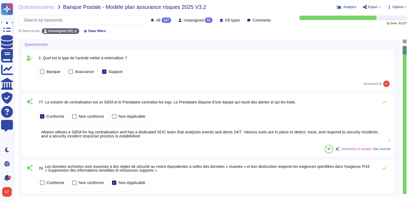
type textarea "Altares utilizes a SIEM for log centralization and has a dedicated SOC team tha…"
type textarea "Archived data is subject to security rules that are at least equivalent to thos…"
type textarea "Lore ip dolor, Sitamet – C&A e'seddoe temporinc u : - la etd magnaal, enimadmin…"
click at [374, 108] on div "77 La solution de centralisation est un SIEM et le Prestataire centralise les l…" at bounding box center [208, 125] width 366 height 56
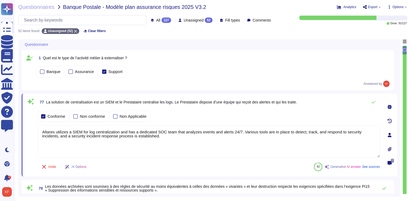
click at [390, 136] on icon at bounding box center [390, 135] width 4 height 4
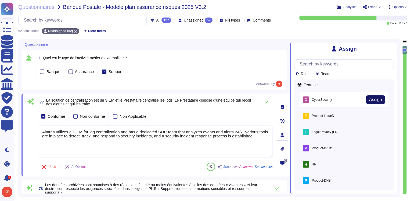
click at [376, 100] on span "Assign" at bounding box center [375, 99] width 13 height 4
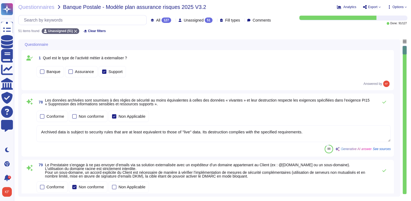
type textarea "Archived data is subject to security rules that are at least equivalent to thos…"
type textarea "Lore ip dolor, Sitamet – C&A e'seddoe temporinc u : - la etd magnaal, enimadmin…"
type textarea "To be answered by customer service"
click at [377, 109] on div "Conforme Non conforme Non Applicable" at bounding box center [214, 115] width 354 height 13
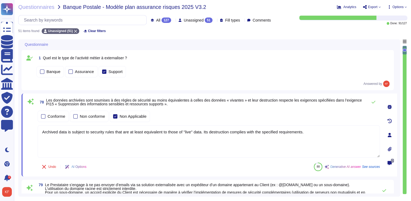
click at [390, 138] on div at bounding box center [390, 134] width 11 height 11
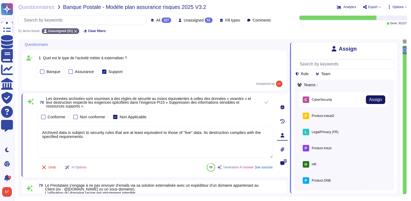
click at [372, 98] on span "Assign" at bounding box center [375, 99] width 13 height 4
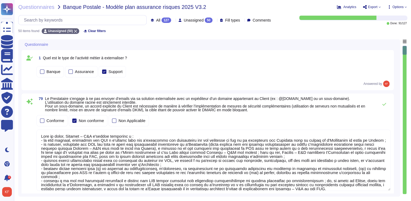
type textarea "Lore ip dolor, Sitamet – C&A e'seddoe temporinc u : - la etd magnaal, enimadmin…"
type textarea "To be answered by customer service"
type textarea "A continuous security control related to the information system is ensured by t…"
click at [379, 116] on div "Conforme Non conforme Non Applicable" at bounding box center [214, 120] width 354 height 11
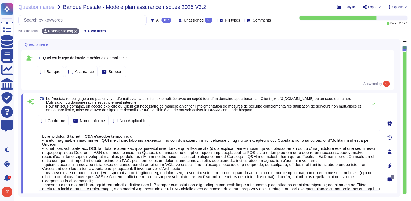
click at [391, 151] on icon at bounding box center [390, 151] width 4 height 4
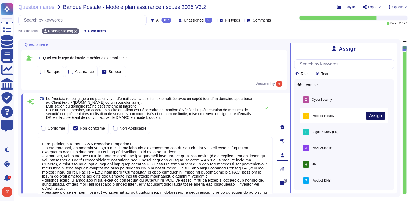
click at [374, 115] on span "Assign" at bounding box center [375, 115] width 13 height 4
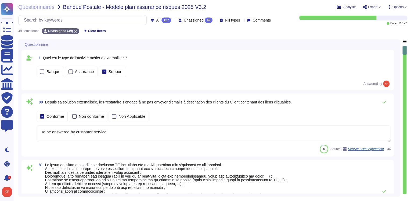
type textarea "To be answered by customer service"
type textarea "A continuous security control related to the information system is ensured by t…"
click at [374, 115] on div "Conforme Non conforme Non Applicable" at bounding box center [214, 116] width 354 height 11
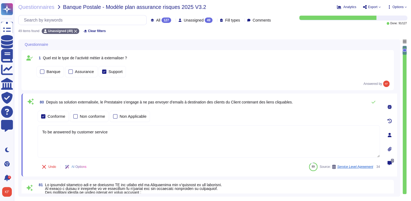
click at [390, 133] on icon at bounding box center [390, 135] width 4 height 4
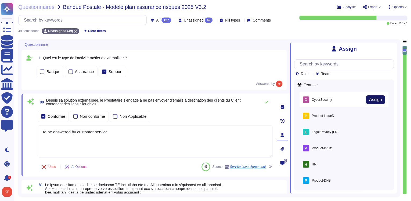
click at [374, 101] on span "Assign" at bounding box center [375, 99] width 13 height 4
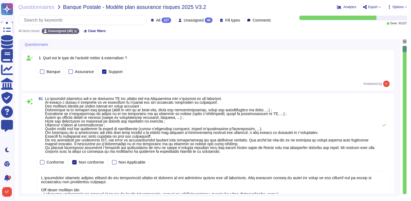
type textarea "A continuous security control related to the information system is ensured by t…"
type textarea "The security audit of the Service Provider's information system is conducted at…"
click at [373, 111] on span at bounding box center [210, 125] width 331 height 56
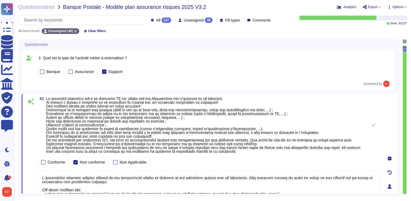
click at [390, 184] on icon at bounding box center [390, 186] width 4 height 4
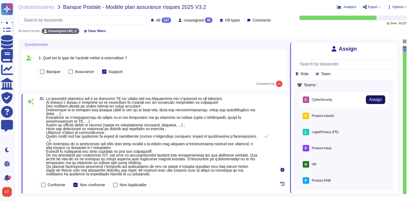
click at [371, 101] on span "Assign" at bounding box center [375, 99] width 13 height 4
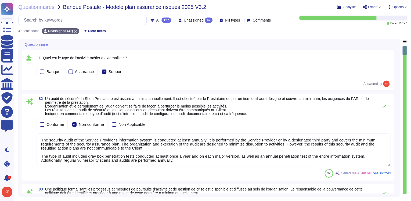
type textarea "New employees undergo mandatory training consisting of approximately half a day…"
type textarea "The security audit of the Service Provider's information system is conducted at…"
type textarea "Altares has formally documented information security policies and procedures (I…"
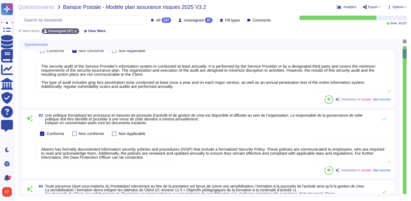
type textarea "Services, les DCP du Signataire de l’Accord, du correspondant d’Altares - D&B d…"
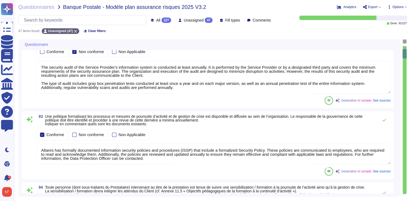
scroll to position [22, 0]
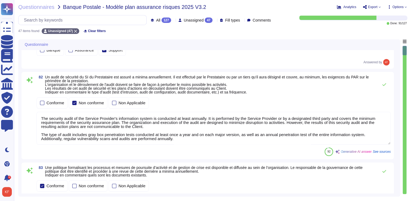
click at [377, 95] on div "82 Un audit de sécurité du SI du Prestataire est assuré a minima annuellement. …" at bounding box center [208, 115] width 366 height 81
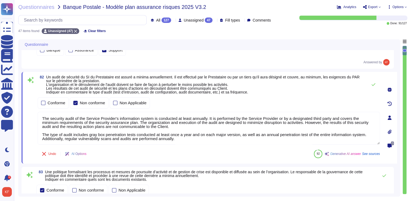
click at [389, 116] on icon at bounding box center [390, 117] width 4 height 4
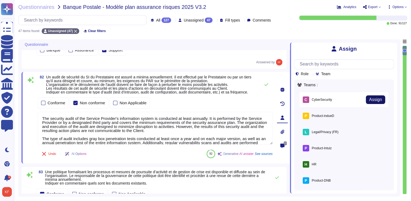
click at [378, 99] on span "Assign" at bounding box center [375, 99] width 13 height 4
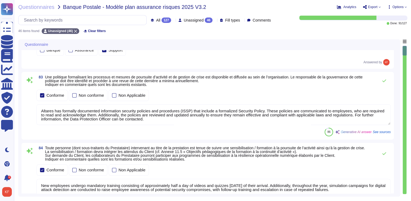
type textarea "Lore ip dolor, Sitamet – C&A e'seddoe temporinc u : - la etd magnaal, enimadmin…"
type textarea "Altares has formally documented information security policies and procedures (I…"
type textarea "New employees undergo mandatory training consisting of approximately half a day…"
type textarea "Services, les DCP du Signataire de l’Accord, du correspondant d’Altares - D&B d…"
click at [379, 93] on div "Conforme Non conforme Non Applicable" at bounding box center [214, 95] width 354 height 11
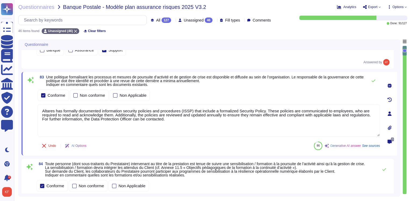
click at [388, 113] on icon at bounding box center [390, 113] width 4 height 4
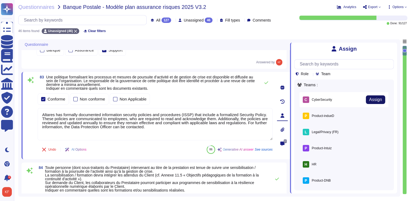
click at [373, 98] on span "Assign" at bounding box center [375, 99] width 13 height 4
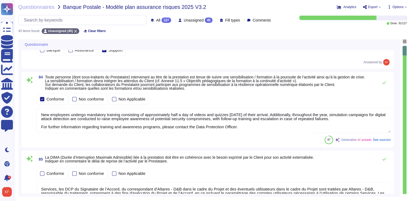
type textarea "New employees undergo mandatory training consisting of approximately half a day…"
type textarea "Services, les DCP du Signataire de l’Accord, du correspondant d’Altares - D&B d…"
type textarea "Lore ip dolor, Sitamet – C&A e'seddoe temporinc u : - la etd magnaal, enimadmin…"
click at [374, 95] on div "Conforme Non conforme Non Applicable" at bounding box center [214, 98] width 354 height 11
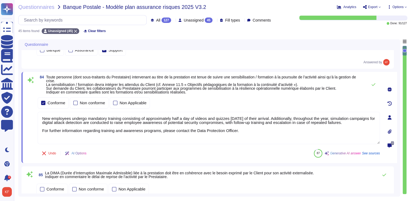
click at [386, 116] on div at bounding box center [390, 117] width 11 height 11
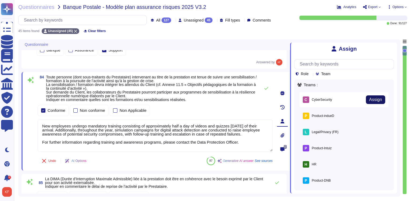
click at [377, 101] on span "Assign" at bounding box center [375, 99] width 13 height 4
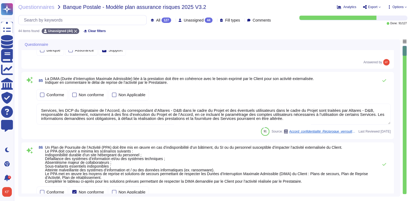
type textarea "Services, les DCP du Signataire de l’Accord, du correspondant d’Altares - D&B d…"
type textarea "Lore ip dolor, Sitamet – C&A e'seddoe temporinc u : - la etd magnaal, enimadmin…"
type textarea "En plus d'intégrer les données D&B ou Altares dans le CRM client, Dataxess perm…"
click at [379, 97] on div "Conforme Non conforme Non Applicable" at bounding box center [214, 94] width 354 height 11
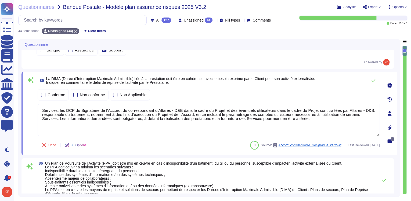
click at [389, 113] on icon at bounding box center [390, 113] width 4 height 4
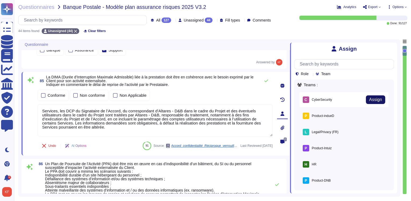
click at [374, 97] on span "Assign" at bounding box center [375, 99] width 13 height 4
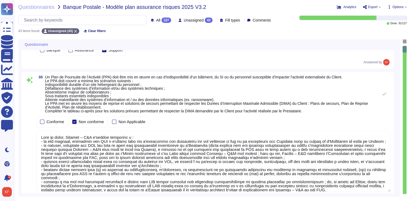
type textarea "Lore ip dolor, Sitamet – C&A e'seddoe temporinc u : - la etd magnaal, enimadmin…"
type textarea "En plus d'intégrer les données D&B ou Altares dans le CRM client, Dataxess perm…"
type textarea "To be answered by customer service"
click at [376, 98] on div "86 Un Plan de Poursuite de l’Activité (PPA) doit être mis en œuvre en cas d’ind…" at bounding box center [214, 94] width 354 height 38
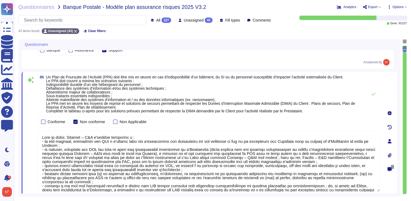
click at [390, 140] on icon at bounding box center [390, 141] width 4 height 4
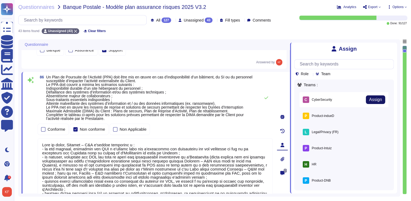
click at [377, 102] on span "Assign" at bounding box center [375, 99] width 13 height 4
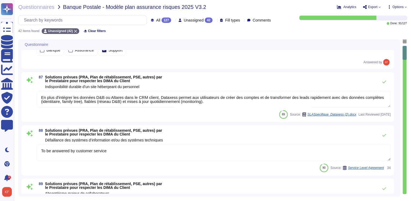
type textarea "Altares has a Business Continuity Plan (BCP) that anticipates emergency solutio…"
type textarea "En plus d'intégrer les données D&B ou Altares dans le CRM client, Dataxess perm…"
type textarea "To be answered by customer service"
type textarea "Collaborer avec des clients, partenaires et fournisseurs qui adhèrent rigoureus…"
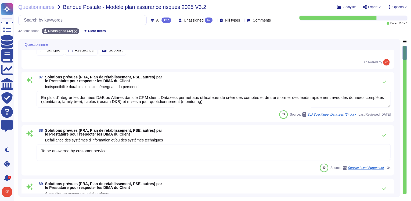
click at [377, 84] on div "87 Solutions prévues (PRA, Plan de rétablissement, PSE, autres) par le Prestata…" at bounding box center [214, 81] width 354 height 13
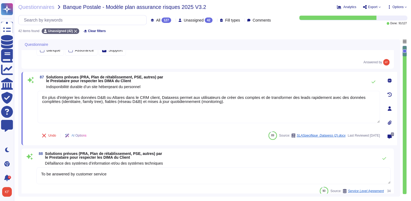
click at [388, 108] on icon at bounding box center [390, 108] width 4 height 4
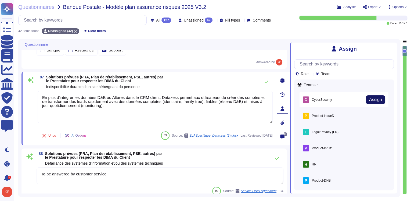
click at [377, 97] on button "Assign" at bounding box center [375, 99] width 19 height 9
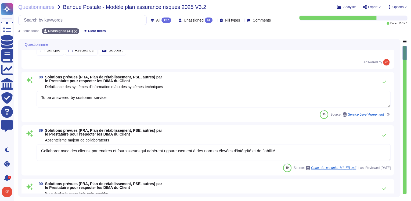
type textarea "Altares - D&B is authorized to engage other subcontractors for specific process…"
type textarea "To be answered by customer service"
type textarea "Collaborer avec des clients, partenaires et fournisseurs qui adhèrent rigoureus…"
type textarea "Altares has a Business Continuity Plan (BCP) that anticipates emergency solutio…"
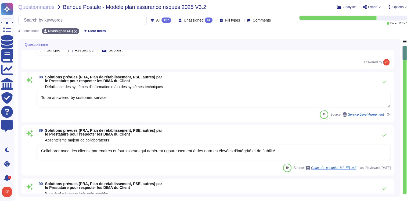
click at [378, 84] on div "88 Solutions prévues (PRA, Plan de rétablissement, PSE, autres) par le Prestata…" at bounding box center [214, 81] width 354 height 13
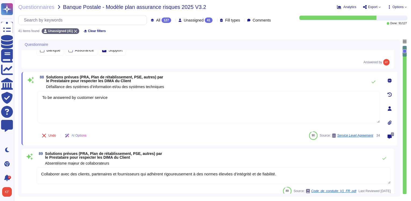
click at [388, 108] on icon at bounding box center [390, 108] width 4 height 4
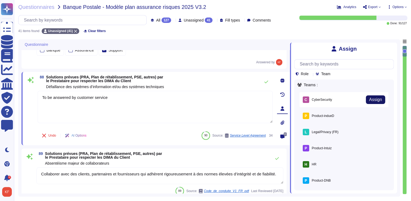
click at [375, 96] on button "Assign" at bounding box center [375, 99] width 19 height 9
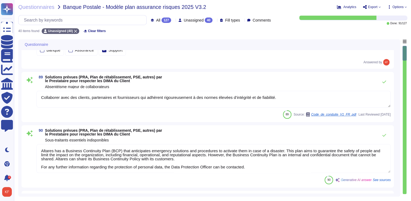
type textarea "La société définit et organise les tests PCA, qui visent à mesurer les performa…"
type textarea "Collaborer avec des clients, partenaires et fournisseurs qui adhèrent rigoureus…"
type textarea "Altares has a Business Continuity Plan (BCP) that anticipates emergency solutio…"
type textarea "Altares - D&B is authorized to engage other subcontractors for specific process…"
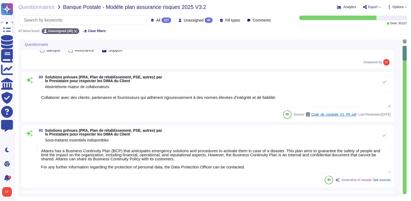
click at [377, 87] on div "89 Solutions prévues (PRA, Plan de rétablissement, PSE, autres) par le Prestata…" at bounding box center [214, 81] width 354 height 13
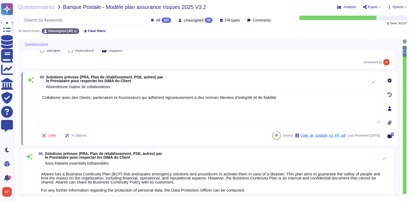
click at [389, 109] on icon at bounding box center [390, 108] width 4 height 4
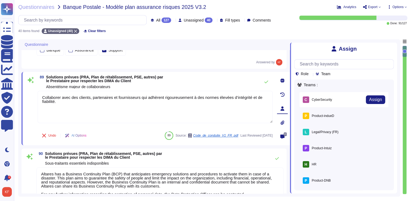
click at [373, 95] on div "C CyberSecurity Assign" at bounding box center [344, 99] width 89 height 15
click at [373, 99] on span "Assign" at bounding box center [375, 99] width 13 height 4
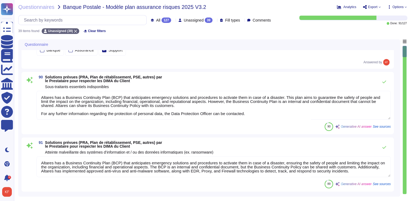
type textarea "Altares has a Business Continuity Plan (BCP) that anticipates emergency solutio…"
type textarea "Altares - D&B is authorized to engage other subcontractors for specific process…"
type textarea "La société définit et organise les tests PCA, qui visent à mesurer les performa…"
drag, startPoint x: 371, startPoint y: 88, endPoint x: 381, endPoint y: 94, distance: 10.7
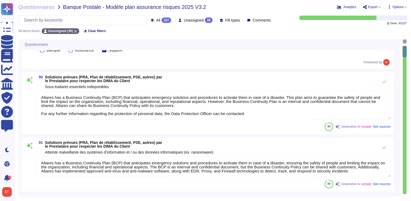
click at [372, 89] on div "90 Solutions prévues (PRA, Plan de rétablissement, PSE, autres) par le Prestata…" at bounding box center [208, 103] width 366 height 56
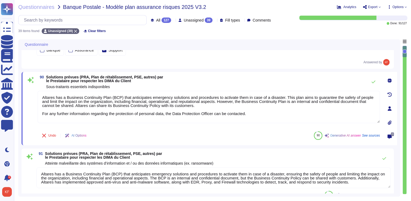
click at [390, 108] on icon at bounding box center [390, 108] width 4 height 4
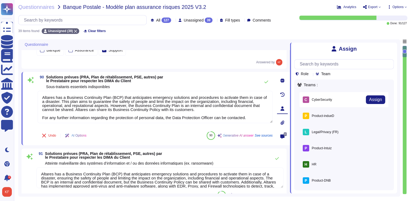
click at [375, 94] on div "C CyberSecurity Assign" at bounding box center [344, 99] width 89 height 15
click at [375, 97] on button "Assign" at bounding box center [375, 99] width 19 height 9
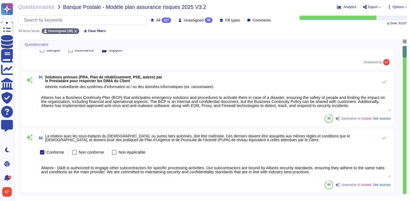
type textarea "Altares has a Business Continuity Plan (BCP) that anticipates emergency solutio…"
type textarea "Altares - D&B is authorized to engage other subcontractors for specific process…"
type textarea "La société définit et organise les tests PCA, qui visent à mesurer les performa…"
type textarea "Des sous-traitants sont amenés à intervenir sur la plateforme [DOMAIN_NAME], il…"
click at [369, 87] on div "91 Solutions prévues (PRA, Plan de rétablissement, PSE, autres) par le Prestata…" at bounding box center [214, 81] width 354 height 13
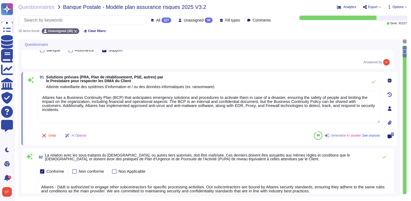
click at [388, 108] on icon at bounding box center [390, 108] width 4 height 4
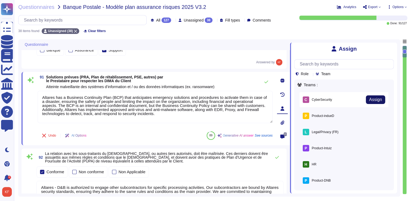
click at [372, 99] on span "Assign" at bounding box center [375, 99] width 13 height 4
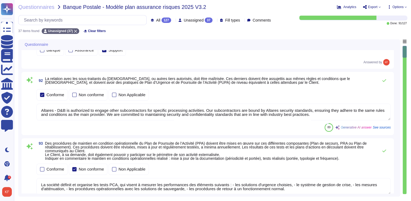
type textarea "Altares - D&B is authorized to engage other subcontractors for specific process…"
type textarea "La société définit et organise les tests PCA, qui visent à mesurer les performa…"
type textarea "Des sous-traitants sont amenés à intervenir sur la plateforme [DOMAIN_NAME], il…"
click at [373, 89] on div "Conforme Non conforme Non Applicable" at bounding box center [214, 94] width 354 height 11
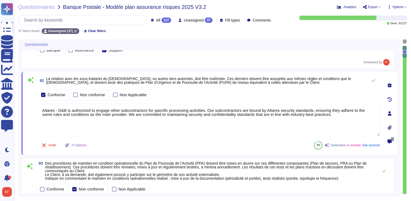
click at [388, 111] on icon at bounding box center [390, 113] width 4 height 4
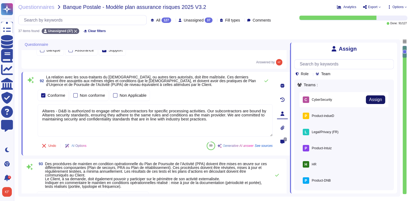
click at [376, 97] on span "Assign" at bounding box center [375, 99] width 13 height 4
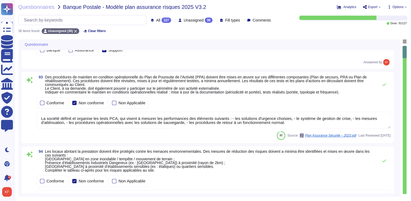
click at [375, 98] on div "Conforme Non conforme Non Applicable" at bounding box center [214, 102] width 354 height 11
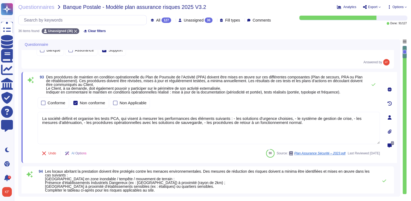
click at [389, 117] on icon at bounding box center [390, 117] width 4 height 4
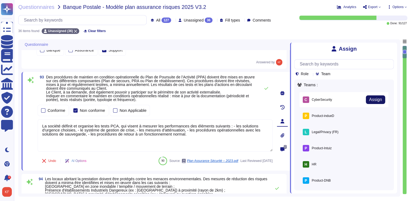
click at [375, 99] on span "Assign" at bounding box center [375, 99] width 13 height 4
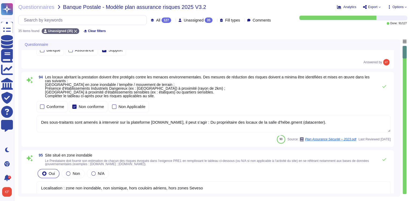
click at [377, 100] on div "Conforme Non conforme Non Applicable" at bounding box center [214, 106] width 354 height 13
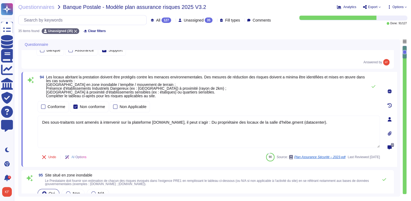
click at [389, 118] on icon at bounding box center [390, 119] width 4 height 4
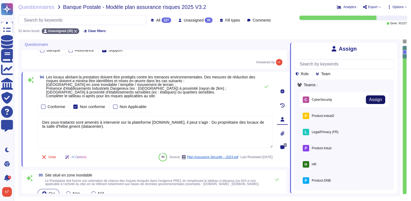
click at [382, 101] on button "Assign" at bounding box center [375, 99] width 19 height 9
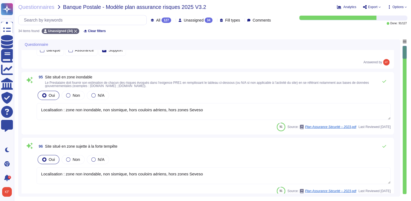
click at [383, 96] on div "Oui Non N/A" at bounding box center [214, 95] width 354 height 11
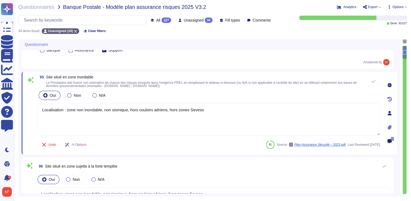
click at [389, 111] on icon at bounding box center [390, 113] width 4 height 4
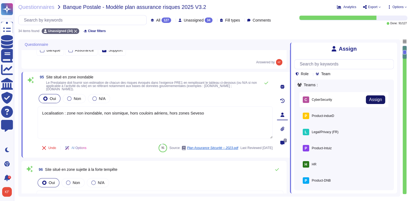
click at [374, 101] on span "Assign" at bounding box center [375, 99] width 13 height 4
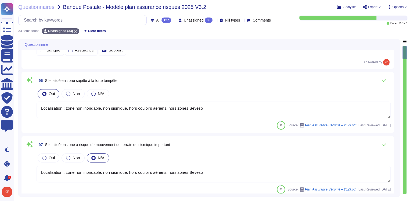
click at [377, 92] on div "Oui Non N/A" at bounding box center [214, 93] width 354 height 11
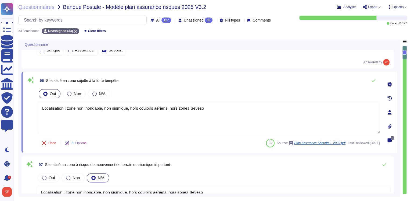
click at [392, 112] on div at bounding box center [390, 112] width 11 height 11
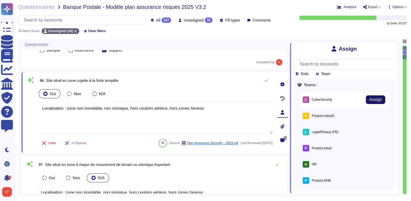
click at [377, 98] on span "Assign" at bounding box center [375, 99] width 13 height 4
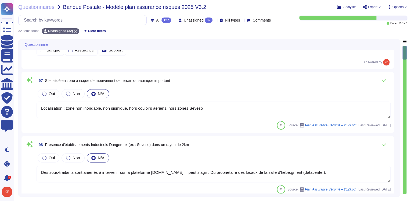
click at [378, 93] on div "Oui Non N/A" at bounding box center [214, 93] width 354 height 11
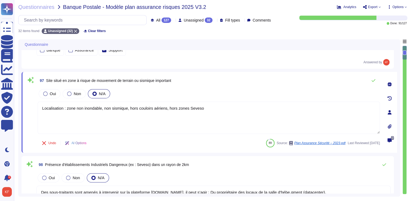
click at [392, 114] on div at bounding box center [390, 112] width 11 height 11
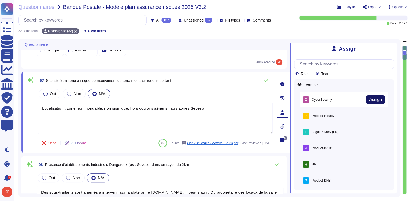
click at [378, 101] on span "Assign" at bounding box center [375, 99] width 13 height 4
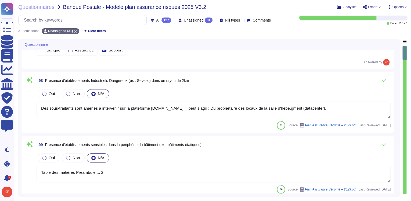
click at [380, 98] on div "Oui Non N/A" at bounding box center [214, 93] width 354 height 11
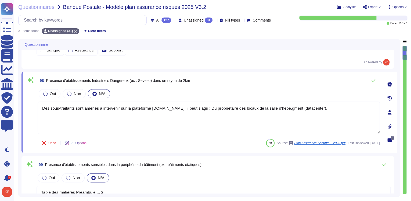
click at [387, 110] on div at bounding box center [390, 112] width 11 height 11
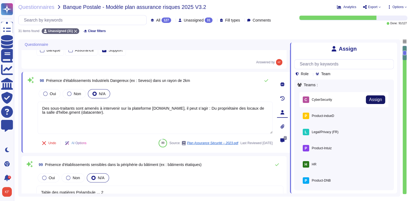
click at [378, 98] on span "Assign" at bounding box center [375, 99] width 13 height 4
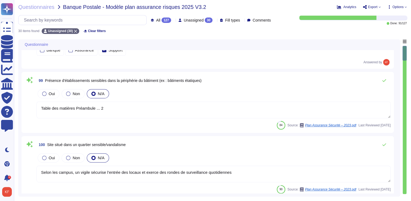
click at [383, 91] on div "Oui Non N/A" at bounding box center [214, 93] width 354 height 11
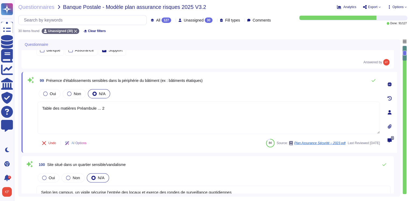
click at [388, 111] on icon at bounding box center [390, 112] width 4 height 4
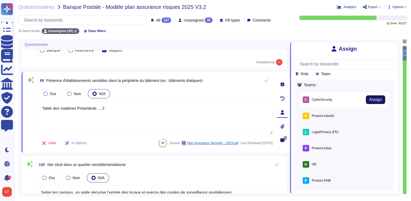
click at [372, 101] on span "Assign" at bounding box center [375, 99] width 13 height 4
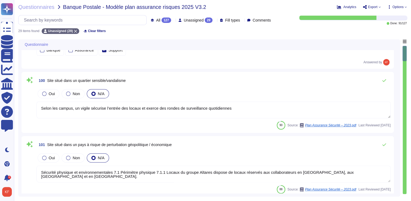
click at [380, 94] on div "Oui Non N/A" at bounding box center [214, 93] width 354 height 11
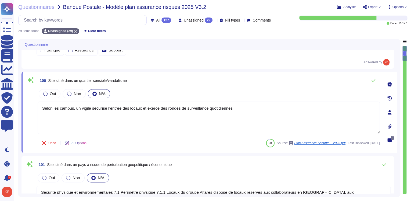
click at [390, 112] on icon at bounding box center [390, 112] width 4 height 4
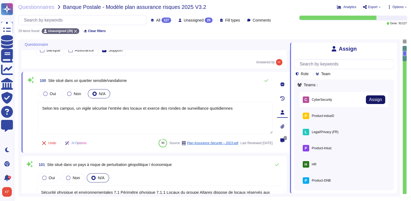
click at [374, 99] on span "Assign" at bounding box center [375, 99] width 13 height 4
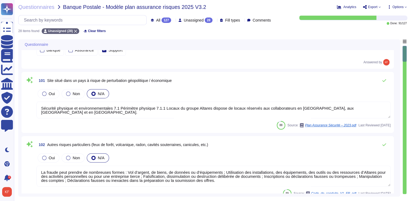
click at [381, 94] on div "Oui Non N/A" at bounding box center [214, 93] width 354 height 11
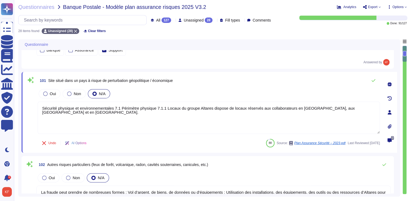
click at [390, 114] on div at bounding box center [390, 112] width 11 height 11
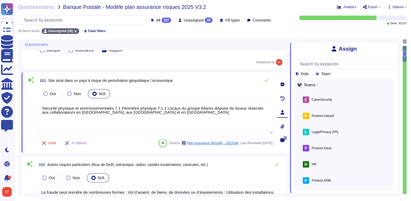
click at [375, 73] on div "Role Team" at bounding box center [344, 67] width 100 height 17
click at [381, 98] on button "Assign" at bounding box center [375, 99] width 19 height 9
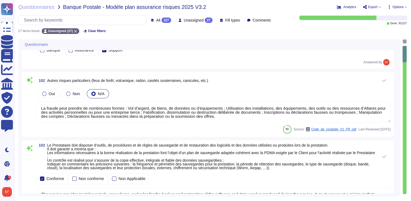
click at [377, 90] on div "Oui Non N/A" at bounding box center [214, 93] width 354 height 11
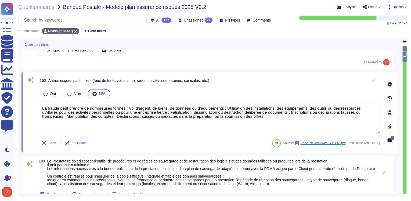
click at [387, 112] on div at bounding box center [390, 112] width 11 height 11
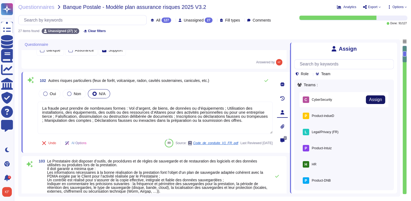
click at [375, 101] on span "Assign" at bounding box center [375, 99] width 13 height 4
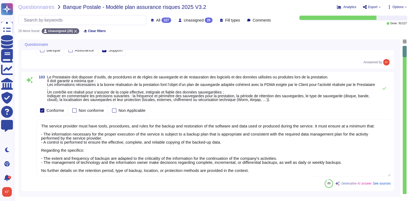
click at [390, 104] on div "Conforme Non conforme Non Applicable" at bounding box center [214, 110] width 354 height 13
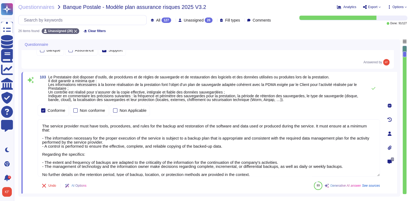
click at [390, 132] on icon at bounding box center [390, 133] width 4 height 4
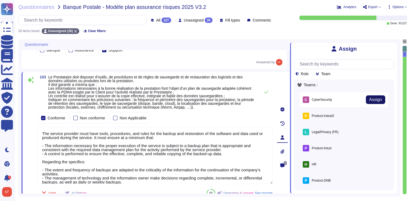
click at [376, 100] on span "Assign" at bounding box center [375, 99] width 13 height 4
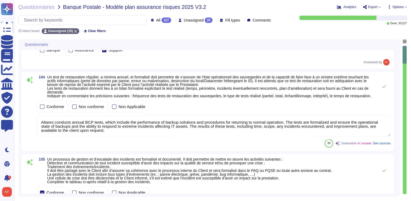
click at [386, 108] on div "Conforme Non conforme Non Applicable" at bounding box center [214, 106] width 354 height 11
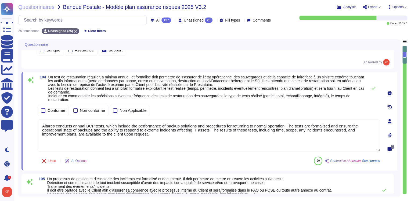
click at [388, 116] on div at bounding box center [390, 121] width 11 height 11
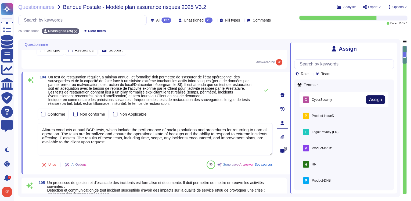
click at [373, 100] on span "Assign" at bounding box center [375, 99] width 13 height 4
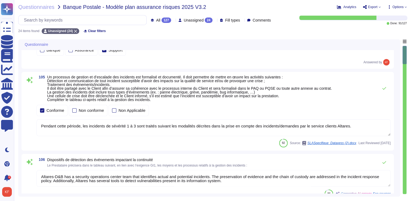
click at [380, 104] on div "Conforme Non conforme Non Applicable" at bounding box center [214, 110] width 354 height 13
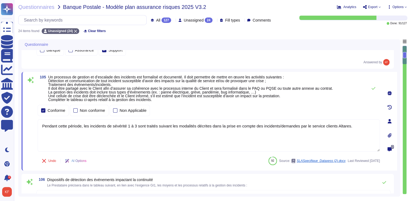
click at [388, 121] on icon at bounding box center [390, 121] width 4 height 4
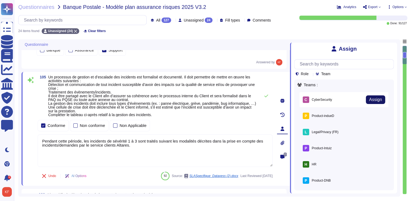
click at [376, 97] on span "Assign" at bounding box center [375, 99] width 13 height 4
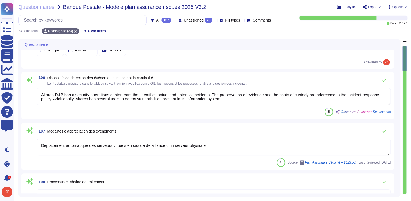
click at [377, 84] on div "106 Dispositifs de détection des événements impactant la continuité Le Prestata…" at bounding box center [214, 80] width 354 height 11
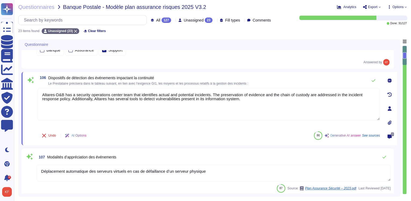
click at [390, 106] on icon at bounding box center [390, 108] width 4 height 4
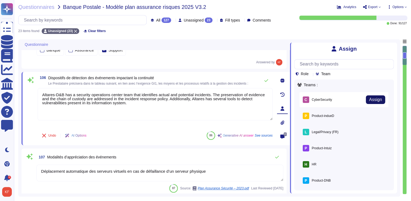
click at [371, 100] on span "Assign" at bounding box center [375, 99] width 13 height 4
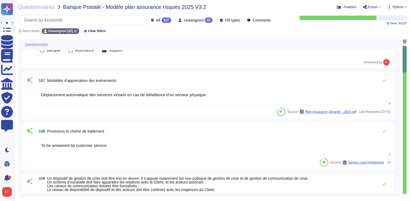
click at [378, 86] on div "107 Modalités d’appréciation des événements Déplacement automatique des serveur…" at bounding box center [208, 95] width 366 height 41
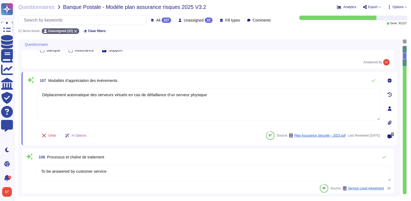
click at [390, 108] on icon at bounding box center [390, 108] width 4 height 4
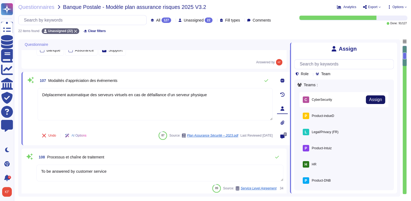
click at [376, 98] on span "Assign" at bounding box center [375, 99] width 13 height 4
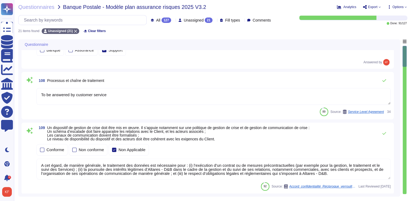
drag, startPoint x: 378, startPoint y: 88, endPoint x: 381, endPoint y: 90, distance: 4.1
click at [378, 88] on textarea "To be answered by customer service" at bounding box center [214, 96] width 354 height 17
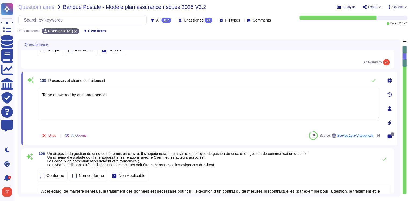
click at [389, 108] on icon at bounding box center [390, 108] width 4 height 4
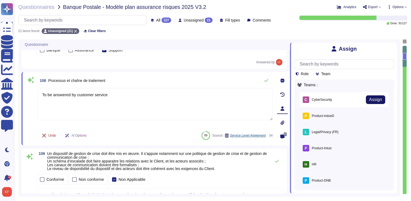
click at [375, 101] on span "Assign" at bounding box center [375, 99] width 13 height 4
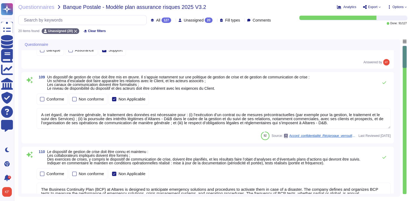
click at [379, 92] on div "Conforme Non conforme Non Applicable" at bounding box center [214, 98] width 354 height 13
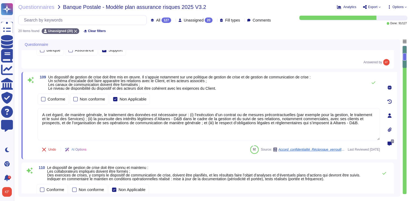
click at [389, 116] on icon at bounding box center [390, 115] width 4 height 4
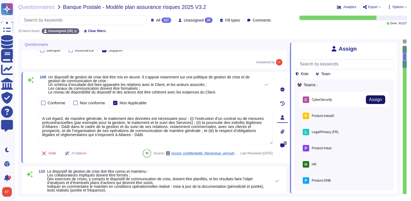
click at [377, 98] on span "Assign" at bounding box center [375, 99] width 13 height 4
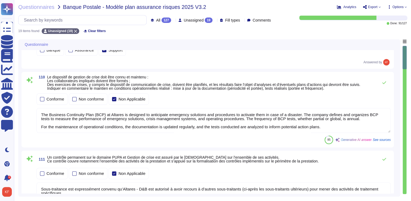
click at [378, 92] on div "Conforme Non conforme Non Applicable" at bounding box center [214, 98] width 354 height 13
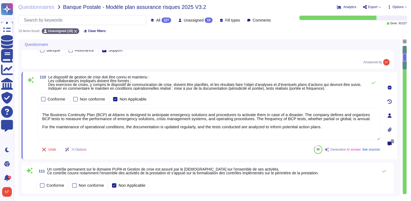
click at [389, 117] on icon at bounding box center [390, 115] width 4 height 4
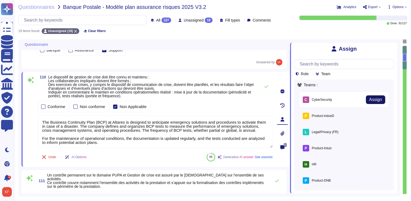
click at [378, 102] on span "Assign" at bounding box center [375, 99] width 13 height 4
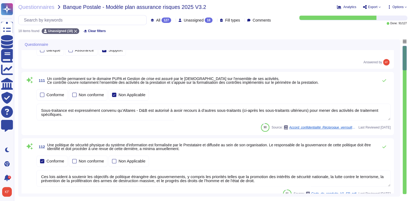
click at [385, 97] on div "Conforme Non conforme Non Applicable" at bounding box center [214, 94] width 354 height 11
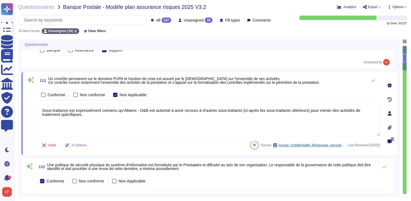
click at [389, 113] on icon at bounding box center [390, 113] width 4 height 4
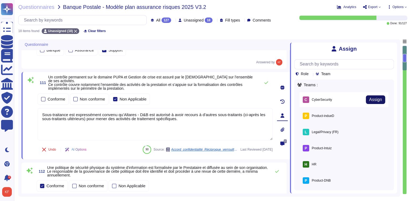
click at [373, 98] on span "Assign" at bounding box center [375, 99] width 13 height 4
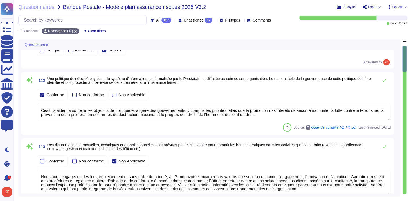
click at [381, 94] on div "Conforme Non conforme Non Applicable" at bounding box center [214, 94] width 354 height 11
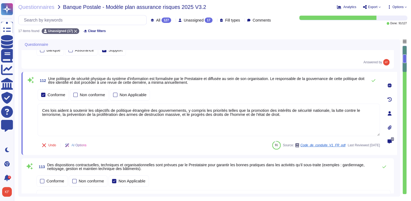
click at [388, 112] on icon at bounding box center [390, 113] width 4 height 4
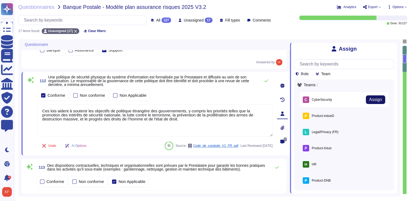
click at [375, 99] on span "Assign" at bounding box center [375, 99] width 13 height 4
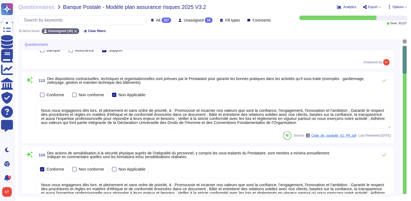
click at [378, 91] on div "Conforme Non conforme Non Applicable" at bounding box center [214, 94] width 354 height 11
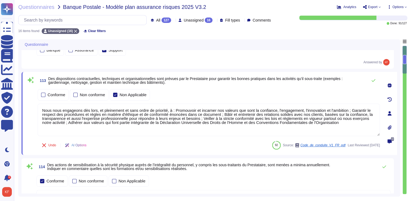
click at [388, 112] on icon at bounding box center [390, 113] width 4 height 4
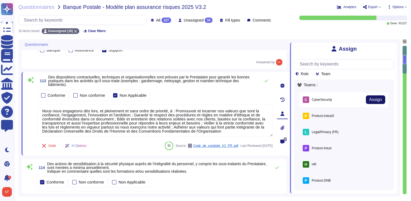
click at [378, 98] on span "Assign" at bounding box center [375, 99] width 13 height 4
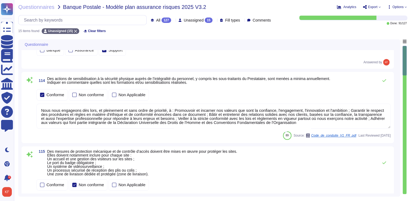
click at [377, 91] on div "Conforme Non conforme Non Applicable" at bounding box center [214, 94] width 354 height 11
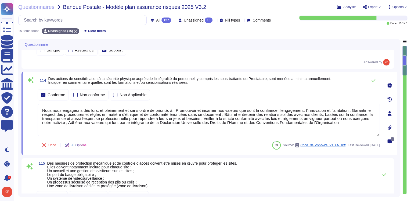
click at [388, 110] on div at bounding box center [390, 113] width 11 height 11
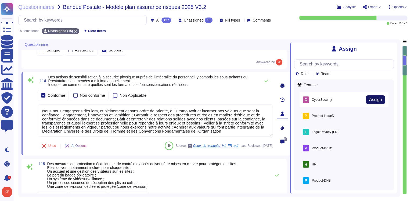
click at [378, 102] on span "Assign" at bounding box center [375, 99] width 13 height 4
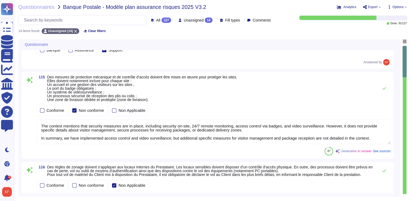
click at [377, 95] on div "115 Des mesures de protection mécanique et de contrôle d’accès doivent être mis…" at bounding box center [214, 88] width 354 height 26
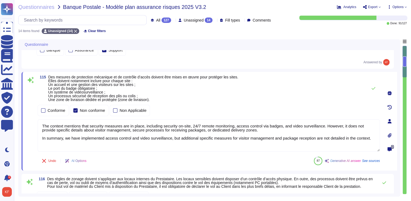
click at [389, 122] on icon at bounding box center [390, 121] width 4 height 4
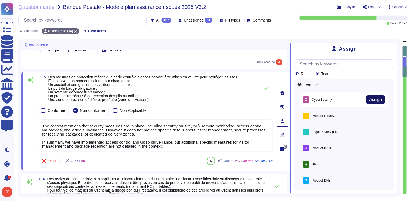
click at [378, 101] on span "Assign" at bounding box center [375, 99] width 13 height 4
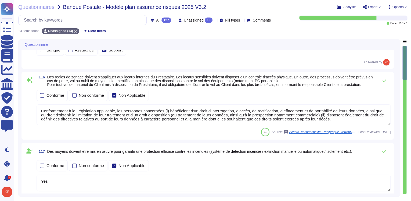
click at [384, 98] on div "Conforme Non conforme Non Applicable" at bounding box center [214, 95] width 354 height 11
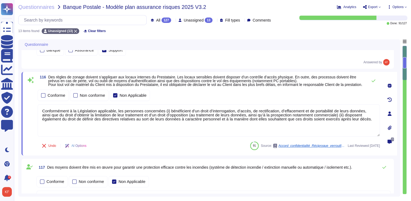
click at [388, 116] on icon at bounding box center [390, 113] width 4 height 4
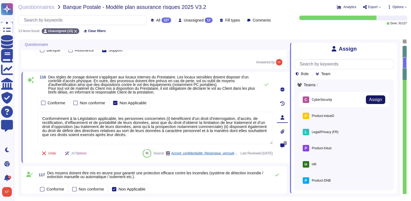
click at [379, 98] on button "Assign" at bounding box center [375, 99] width 19 height 9
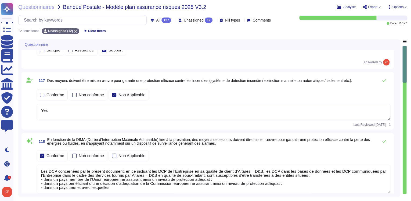
click at [384, 96] on div "Conforme Non conforme Non Applicable" at bounding box center [214, 94] width 354 height 11
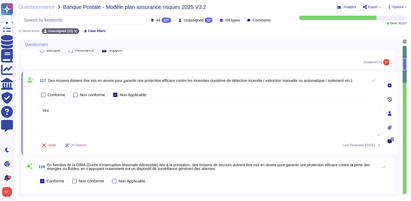
click at [388, 114] on icon at bounding box center [390, 113] width 4 height 4
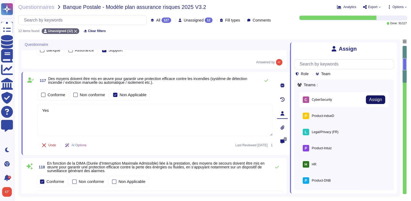
click at [378, 99] on span "Assign" at bounding box center [375, 99] width 13 height 4
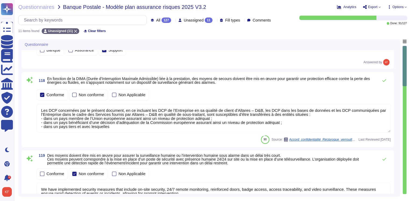
click at [379, 93] on div "Conforme Non conforme Non Applicable" at bounding box center [214, 94] width 354 height 11
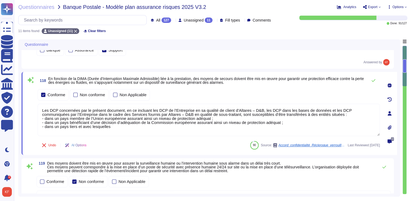
click at [389, 113] on icon at bounding box center [390, 113] width 4 height 4
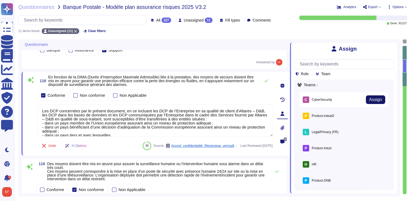
click at [374, 98] on span "Assign" at bounding box center [375, 99] width 13 height 4
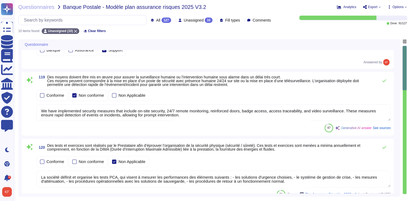
click at [374, 91] on div "Conforme Non conforme Non Applicable" at bounding box center [214, 95] width 354 height 11
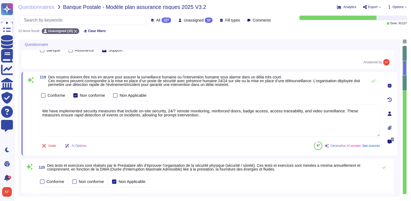
click at [389, 112] on icon at bounding box center [390, 113] width 4 height 4
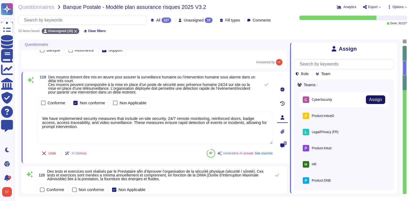
click at [378, 100] on span "Assign" at bounding box center [375, 99] width 13 height 4
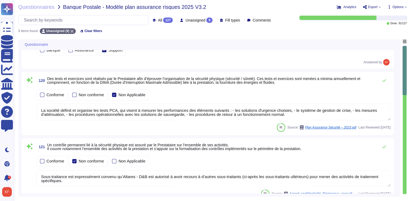
click at [381, 96] on div "Conforme Non conforme Non Applicable" at bounding box center [214, 94] width 354 height 11
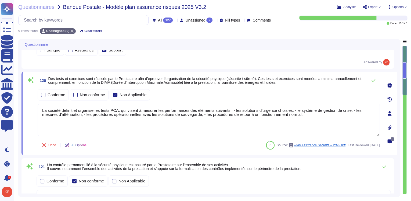
click at [389, 113] on icon at bounding box center [390, 113] width 4 height 4
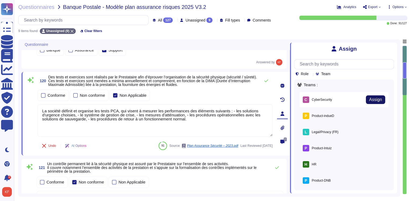
click at [375, 99] on span "Assign" at bounding box center [375, 99] width 13 height 4
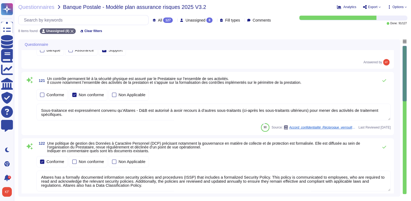
click at [382, 97] on div "Conforme Non conforme Non Applicable" at bounding box center [214, 94] width 354 height 11
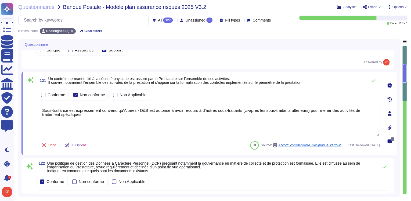
click at [389, 111] on icon at bounding box center [390, 113] width 4 height 4
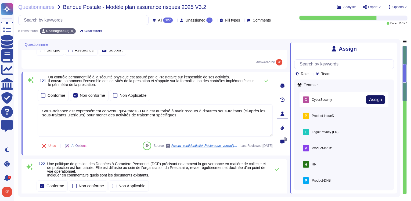
click at [376, 98] on span "Assign" at bounding box center [375, 99] width 13 height 4
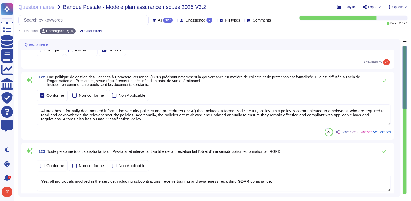
click at [376, 90] on div "Conforme Non conforme Non Applicable" at bounding box center [214, 95] width 354 height 11
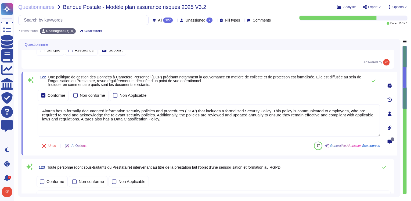
click at [389, 111] on icon at bounding box center [390, 113] width 4 height 4
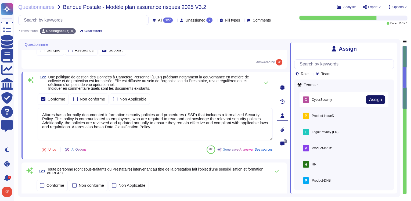
click at [379, 99] on span "Assign" at bounding box center [375, 99] width 13 height 4
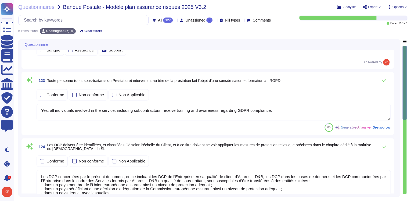
click at [379, 95] on div "Conforme Non conforme Non Applicable" at bounding box center [214, 94] width 354 height 11
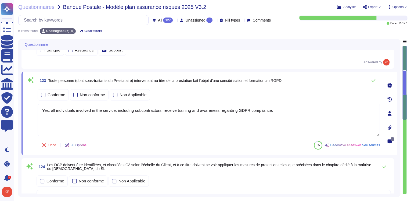
click at [387, 110] on div at bounding box center [390, 113] width 11 height 11
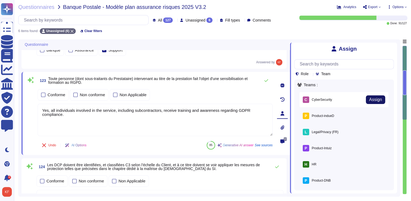
click at [373, 98] on span "Assign" at bounding box center [375, 99] width 13 height 4
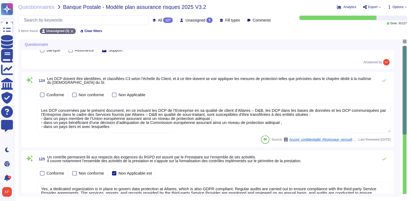
click at [372, 95] on div "Conforme Non conforme Non Applicable" at bounding box center [214, 94] width 354 height 11
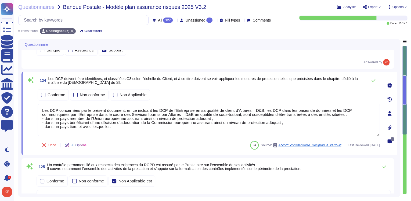
click at [389, 113] on icon at bounding box center [390, 113] width 4 height 4
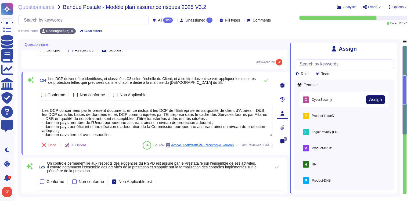
click at [376, 98] on span "Assign" at bounding box center [375, 99] width 13 height 4
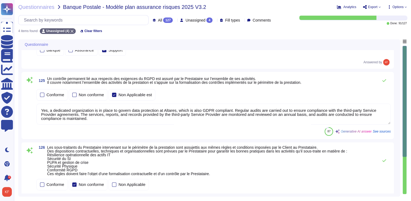
click at [375, 91] on div "Conforme Non conforme Non Applicable est" at bounding box center [214, 94] width 354 height 11
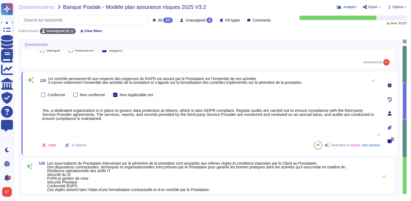
click at [391, 113] on icon at bounding box center [390, 113] width 4 height 4
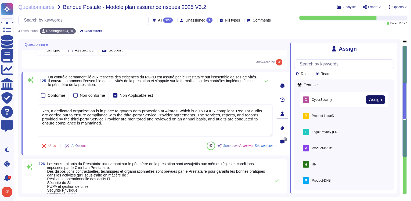
click at [369, 99] on span "Assign" at bounding box center [375, 99] width 13 height 4
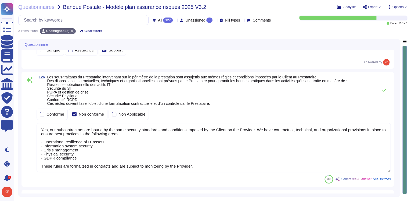
click at [375, 101] on div "126 Les sous-traitants du Prestataire intervenant sur le périmètre de la presta…" at bounding box center [214, 90] width 354 height 30
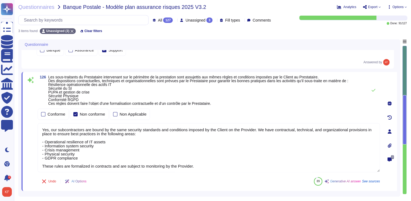
click at [389, 129] on icon at bounding box center [390, 131] width 4 height 4
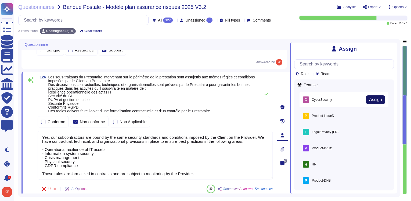
click at [376, 103] on button "Assign" at bounding box center [375, 99] width 19 height 9
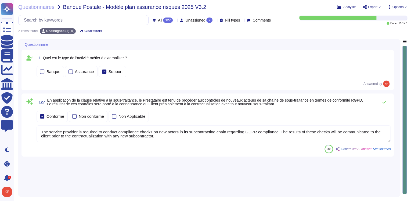
scroll to position [0, 0]
click at [375, 114] on div "Conforme Non conforme Non Applicable" at bounding box center [214, 116] width 354 height 11
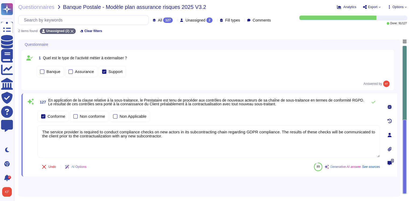
click at [392, 136] on div at bounding box center [390, 134] width 11 height 11
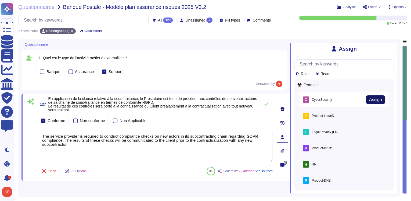
click at [376, 101] on span "Assign" at bounding box center [375, 99] width 13 height 4
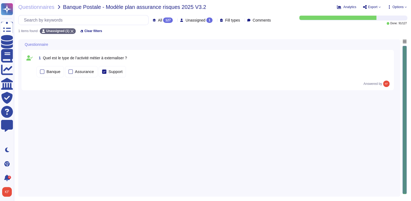
click at [374, 69] on div "Banque Assurance Support" at bounding box center [214, 71] width 354 height 11
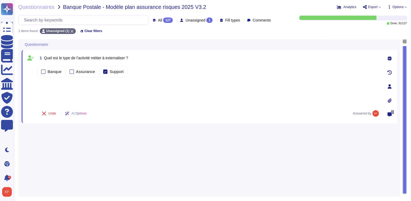
click at [163, 22] on div "127" at bounding box center [168, 19] width 10 height 5
click at [186, 21] on span "Unassigned" at bounding box center [196, 20] width 20 height 4
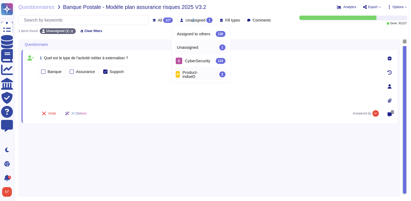
click at [194, 75] on div "P Product-indueD" at bounding box center [188, 74] width 24 height 8
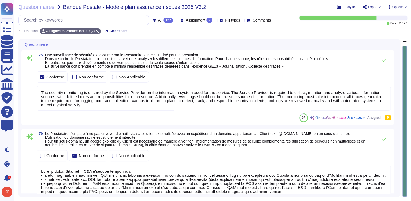
click at [382, 77] on div "Conforme Non conforme Non Applicable" at bounding box center [214, 76] width 354 height 11
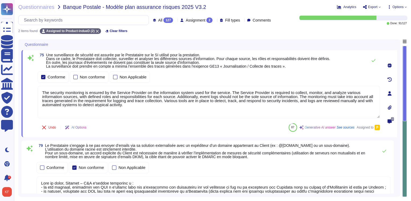
click at [389, 92] on icon at bounding box center [390, 93] width 4 height 4
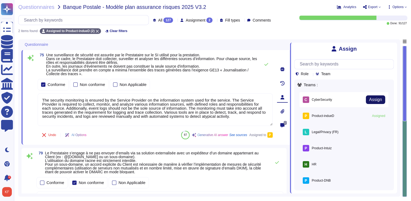
click at [369, 99] on span "Assign" at bounding box center [375, 99] width 13 height 4
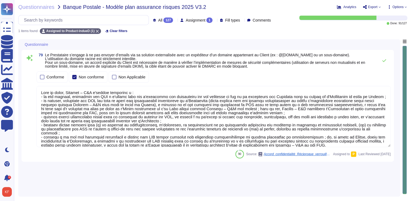
click at [378, 76] on div "Conforme Non conforme Non Applicable" at bounding box center [214, 76] width 354 height 11
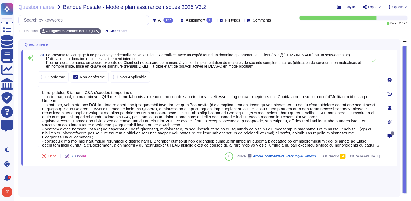
click at [390, 110] on div at bounding box center [390, 107] width 11 height 11
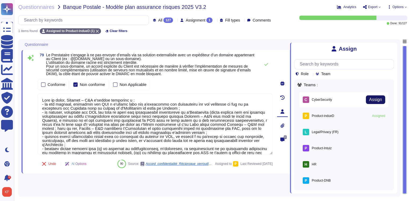
click at [379, 99] on span "Assign" at bounding box center [375, 99] width 13 height 4
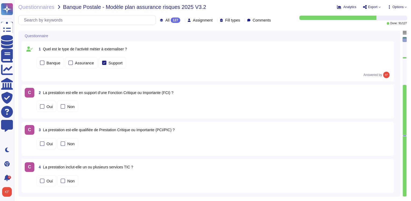
click at [186, 17] on div "All 127 Assignment Fill types Comments" at bounding box center [145, 20] width 255 height 10
click at [193, 21] on span "Assignment" at bounding box center [203, 20] width 20 height 4
click at [275, 42] on div "1 Quel est le type de l’activité métier à externaliser ? Banque Assurance Suppo…" at bounding box center [208, 61] width 373 height 40
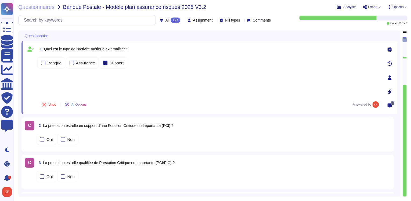
click at [198, 15] on div "All 127 Assignment Fill types Comments" at bounding box center [145, 20] width 255 height 10
click at [198, 19] on span "Assignment" at bounding box center [203, 20] width 20 height 4
